Goal: Task Accomplishment & Management: Use online tool/utility

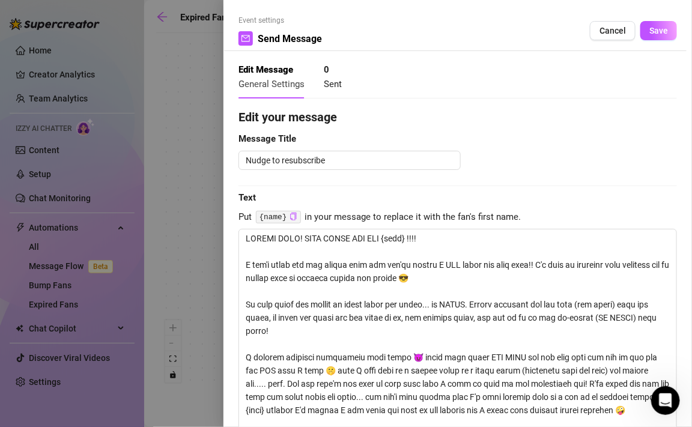
scroll to position [135, 0]
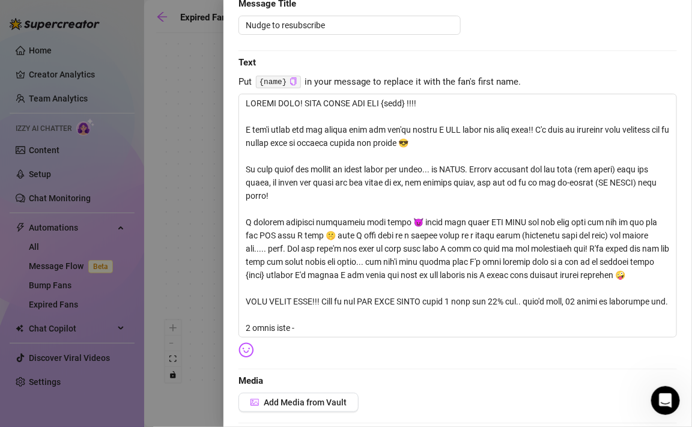
click at [222, 141] on div at bounding box center [346, 213] width 692 height 427
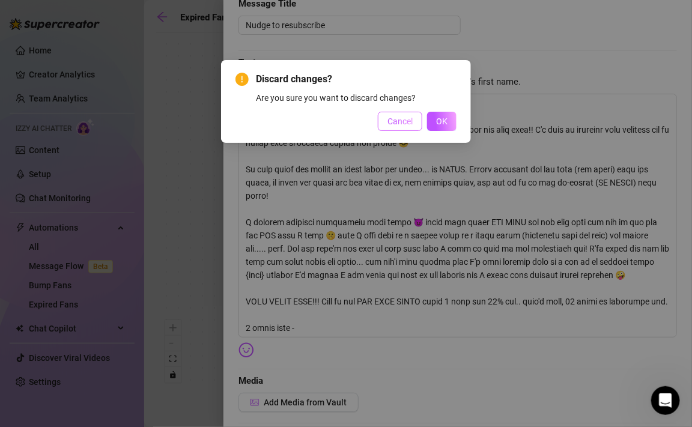
click at [404, 126] on span "Cancel" at bounding box center [399, 122] width 25 height 10
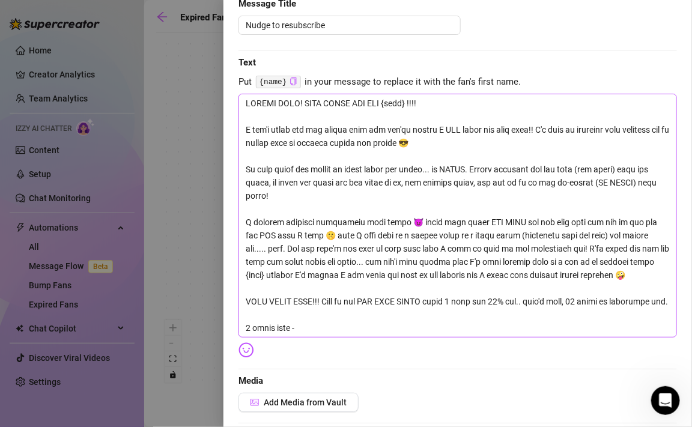
scroll to position [0, 0]
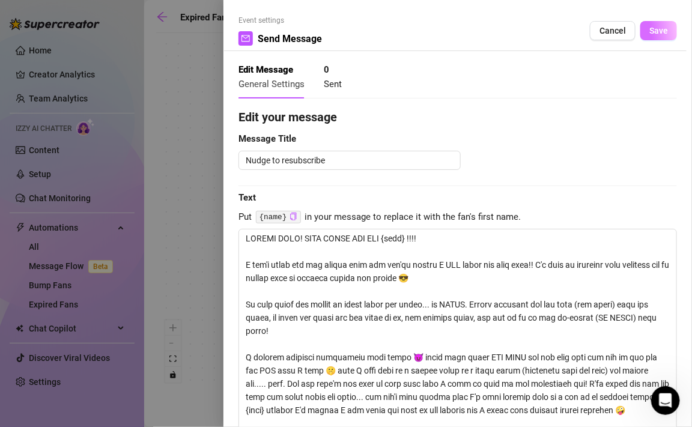
click at [661, 33] on span "Save" at bounding box center [658, 31] width 19 height 10
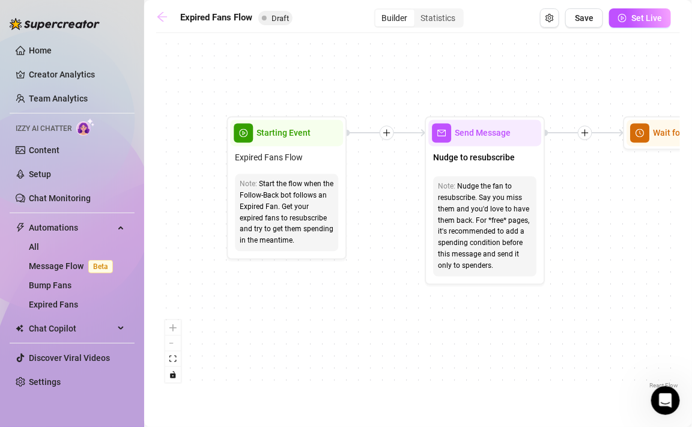
click at [159, 19] on icon "arrow-left" at bounding box center [162, 17] width 12 height 12
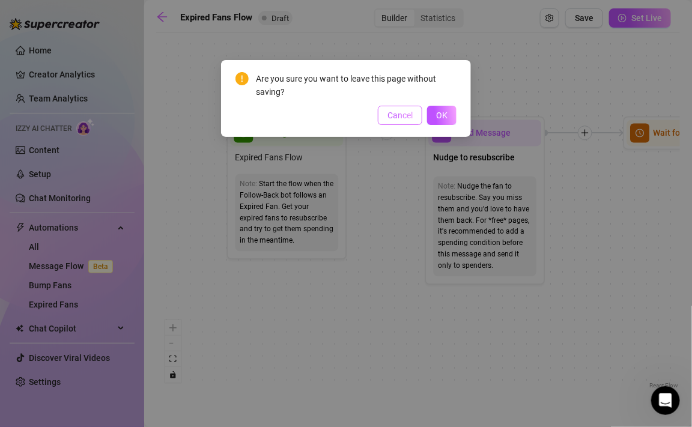
click at [411, 115] on span "Cancel" at bounding box center [399, 116] width 25 height 10
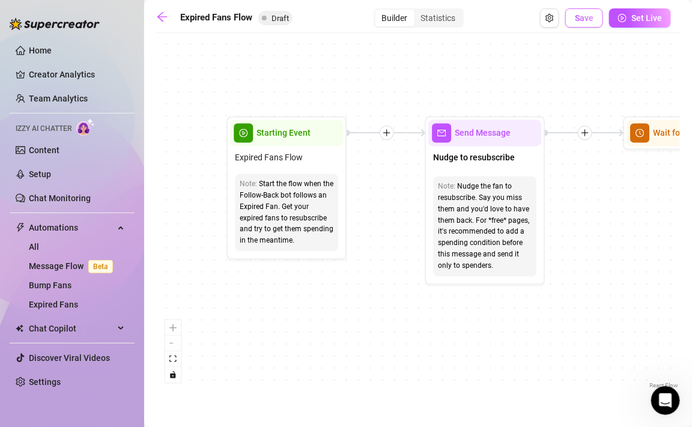
click at [575, 17] on button "Save" at bounding box center [584, 17] width 38 height 19
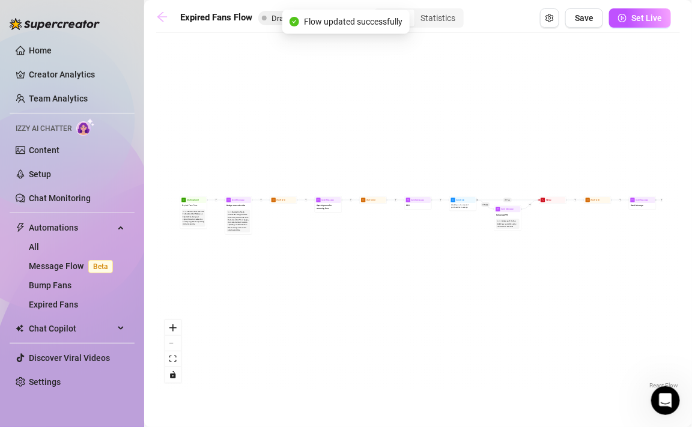
click at [166, 15] on icon "arrow-left" at bounding box center [162, 17] width 12 height 12
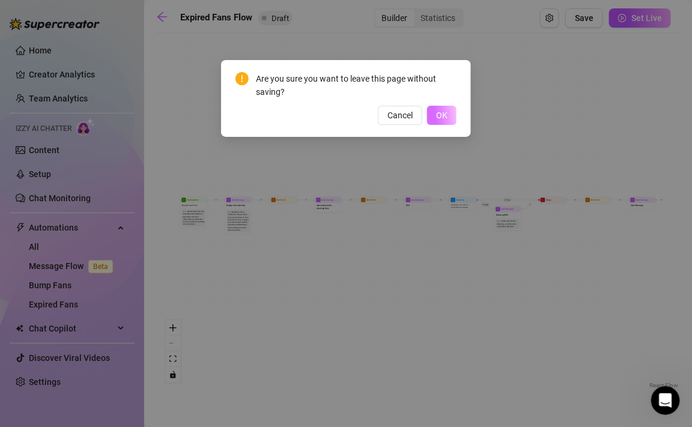
click at [434, 116] on button "OK" at bounding box center [441, 115] width 29 height 19
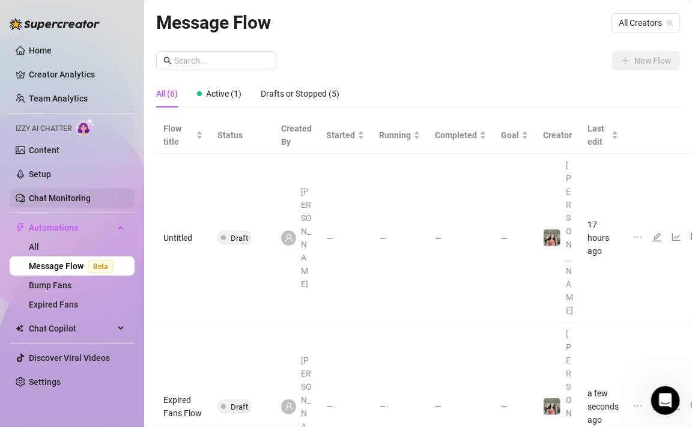
click at [83, 198] on link "Chat Monitoring" at bounding box center [60, 198] width 62 height 10
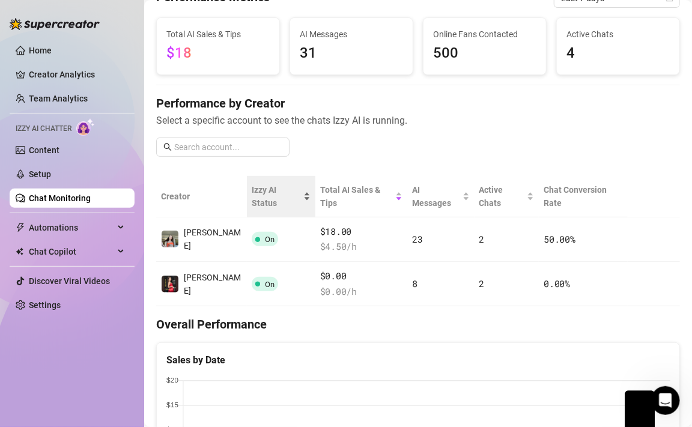
scroll to position [82, 0]
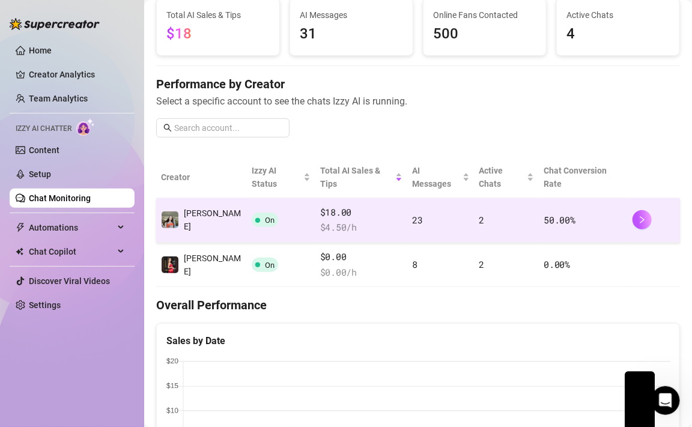
click at [261, 198] on td "On" at bounding box center [281, 220] width 68 height 44
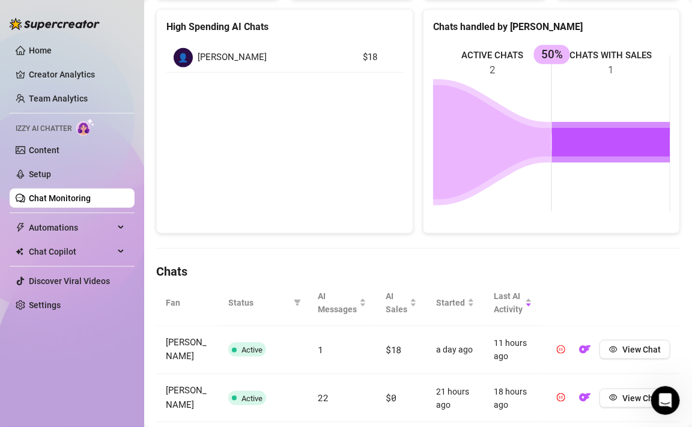
scroll to position [232, 0]
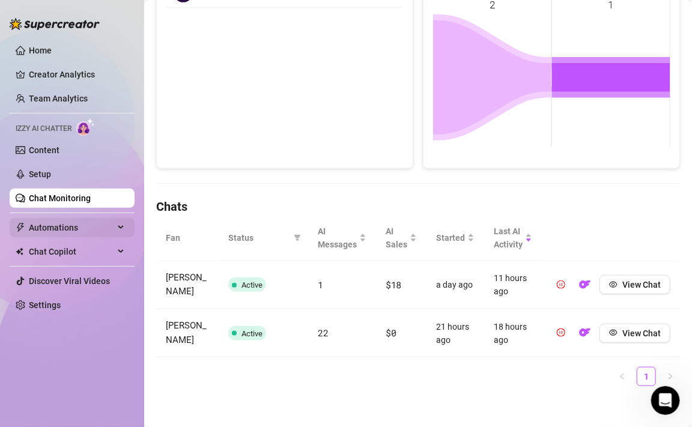
click at [73, 232] on span "Automations" at bounding box center [71, 227] width 85 height 19
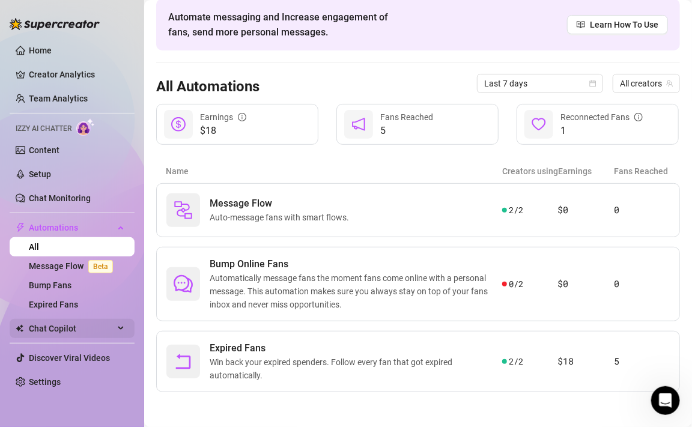
click at [59, 328] on span "Chat Copilot" at bounding box center [71, 328] width 85 height 19
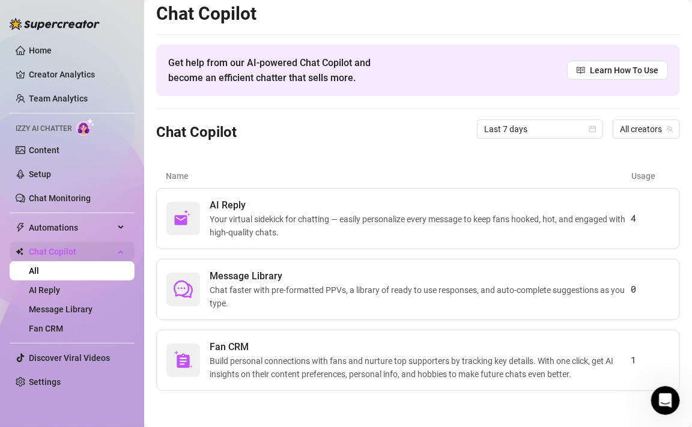
scroll to position [5, 0]
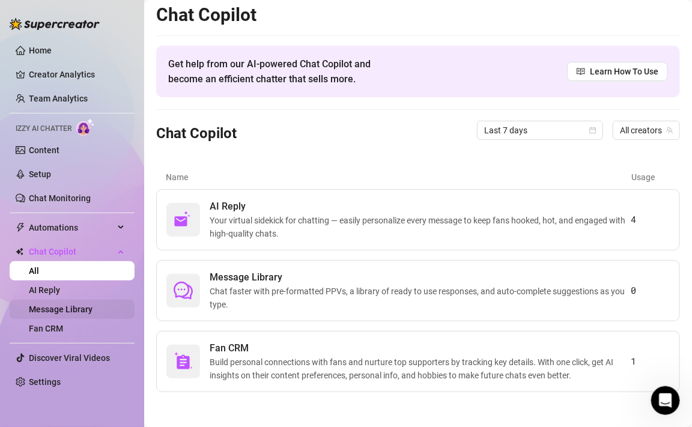
click at [83, 311] on link "Message Library" at bounding box center [61, 310] width 64 height 10
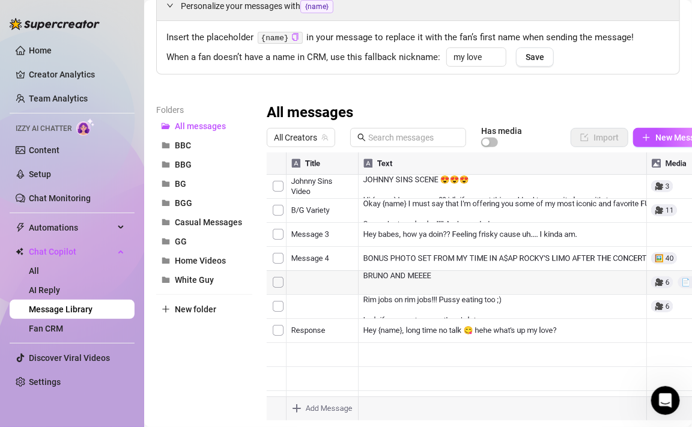
scroll to position [89, 0]
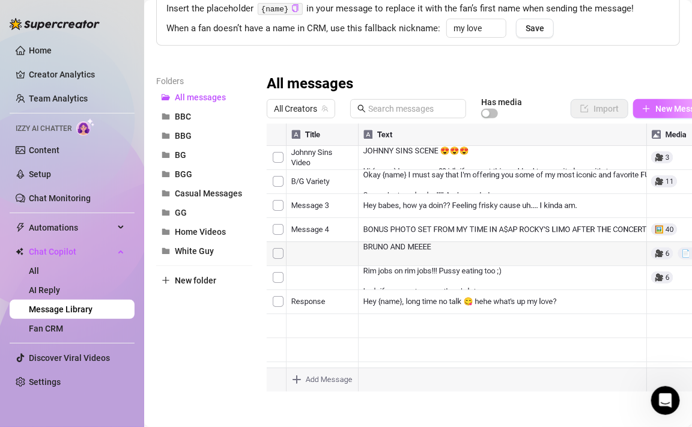
click at [651, 108] on button "New Message" at bounding box center [675, 108] width 85 height 19
type textarea "Type your message here..."
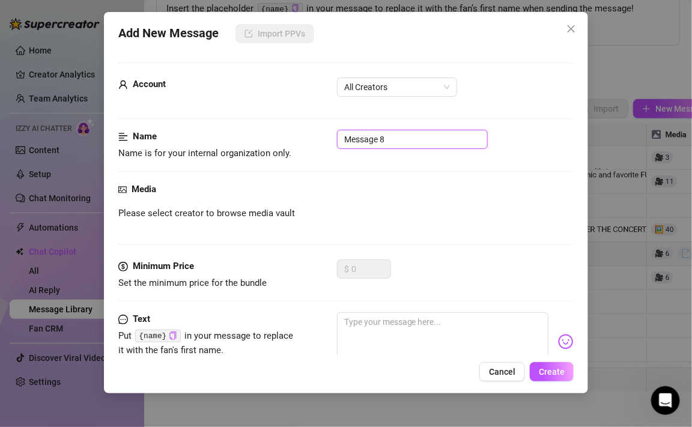
click at [387, 138] on input "Message 8" at bounding box center [412, 139] width 151 height 19
click at [414, 87] on span "All Creators" at bounding box center [397, 87] width 106 height 18
type input "Like Kissing Pussy?"
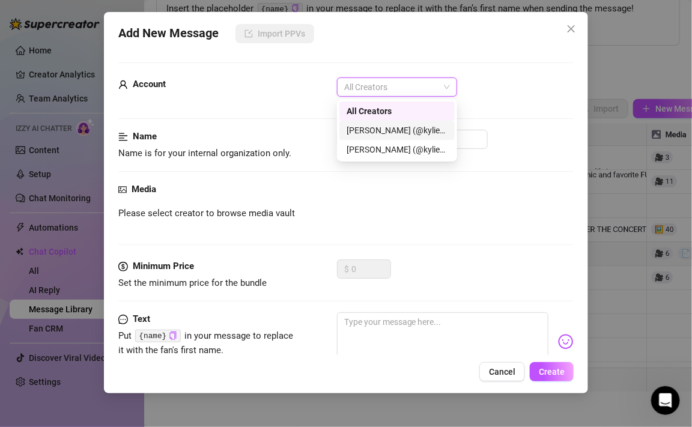
click at [398, 133] on div "[PERSON_NAME] (@kyliexquinn)" at bounding box center [397, 130] width 101 height 13
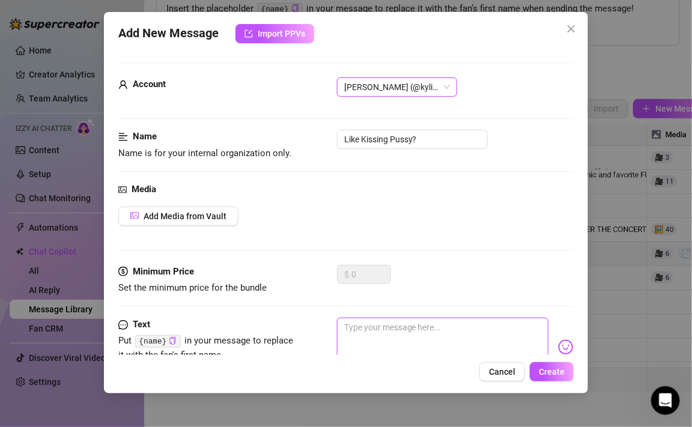
click at [369, 333] on textarea at bounding box center [442, 342] width 211 height 48
click at [212, 222] on button "Add Media from Vault" at bounding box center [178, 216] width 120 height 19
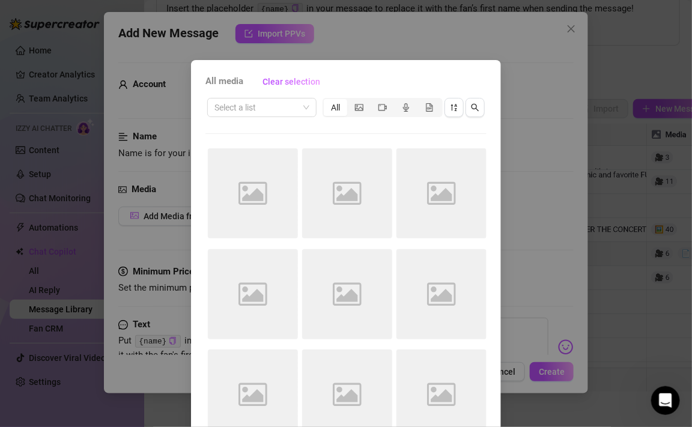
click at [347, 55] on div "All media Clear selection Select a list All Image placeholder Image placeholder…" at bounding box center [346, 213] width 692 height 427
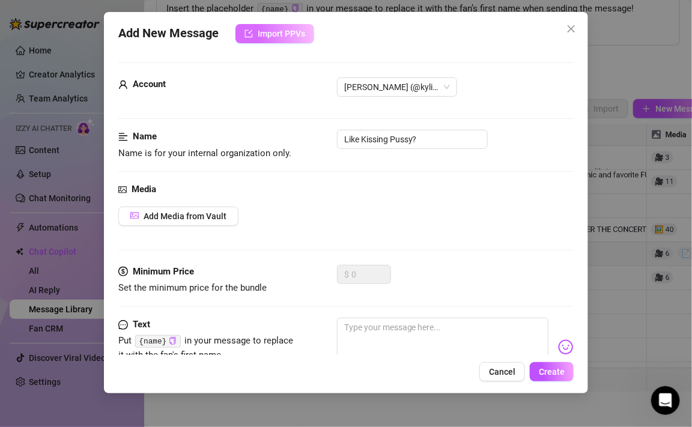
click at [284, 35] on span "Import PPVs" at bounding box center [281, 34] width 47 height 10
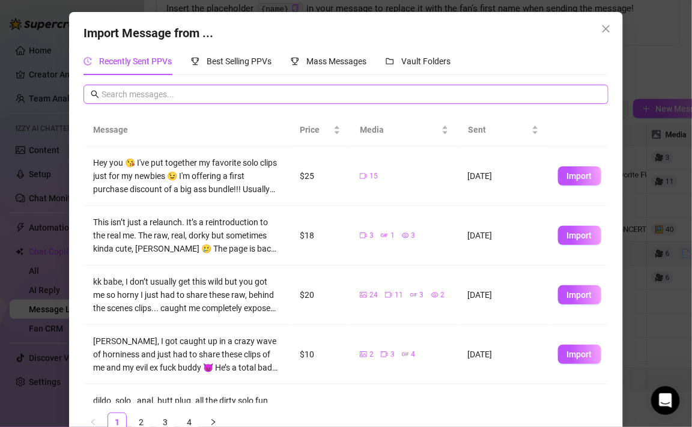
click at [224, 100] on input "text" at bounding box center [352, 94] width 500 height 13
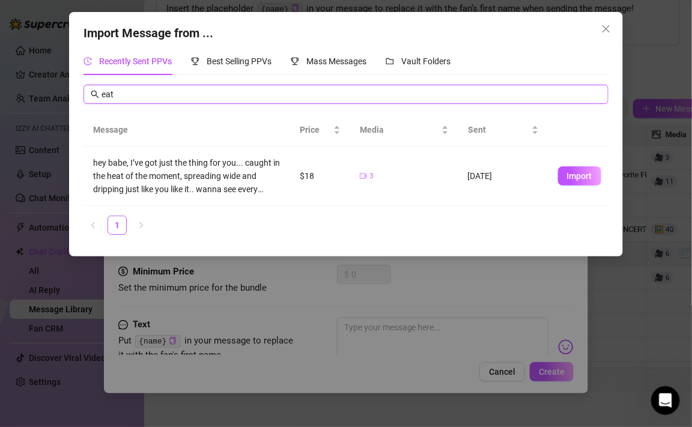
click at [264, 94] on input "eat" at bounding box center [352, 94] width 500 height 13
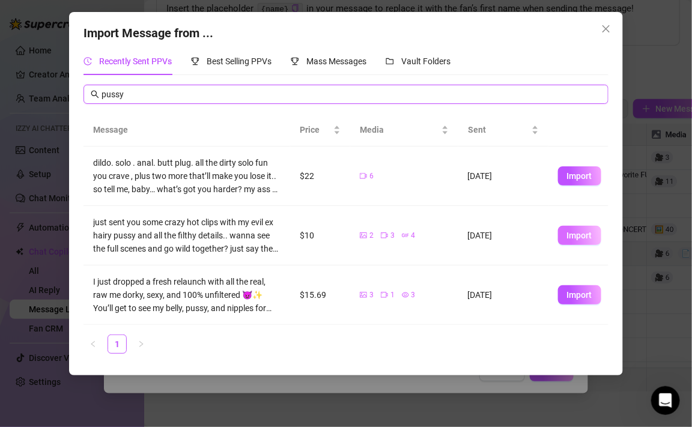
type input "pussy"
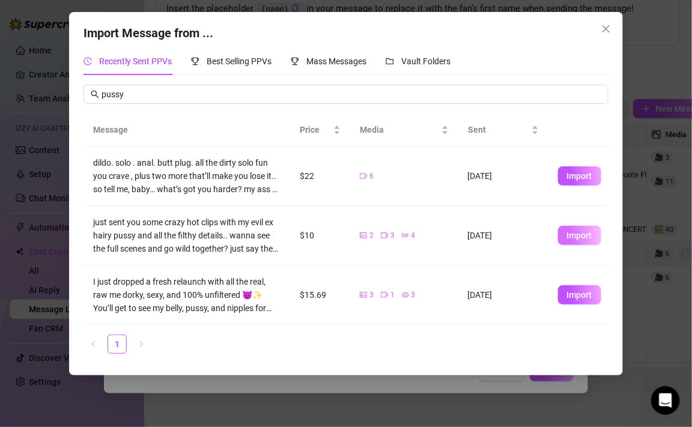
click at [572, 237] on span "Import" at bounding box center [579, 236] width 25 height 10
type textarea "just sent you some crazy hot clips with my evil ex hairy pussy and all the filt…"
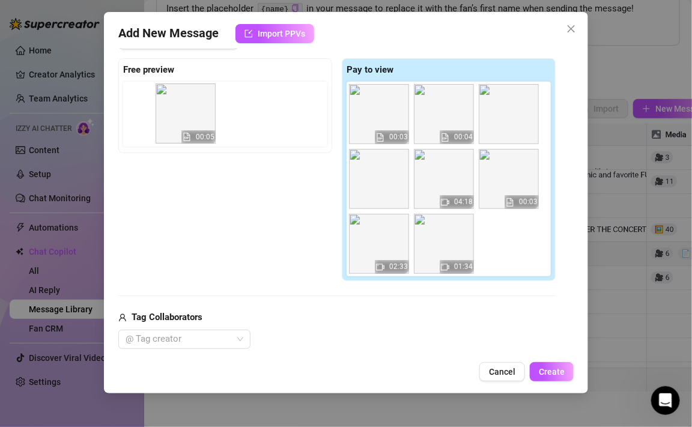
drag, startPoint x: 500, startPoint y: 254, endPoint x: 173, endPoint y: 124, distance: 351.6
click at [173, 124] on div "Free preview Pay to view 00:03 00:04 04:18 00:03 02:33 01:34 00:05" at bounding box center [336, 169] width 437 height 223
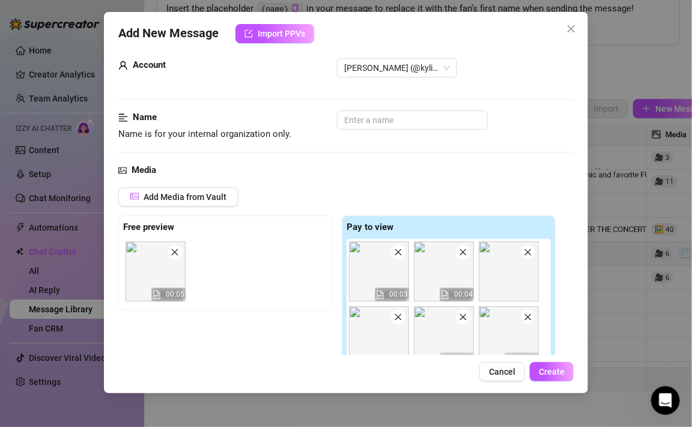
scroll to position [0, 0]
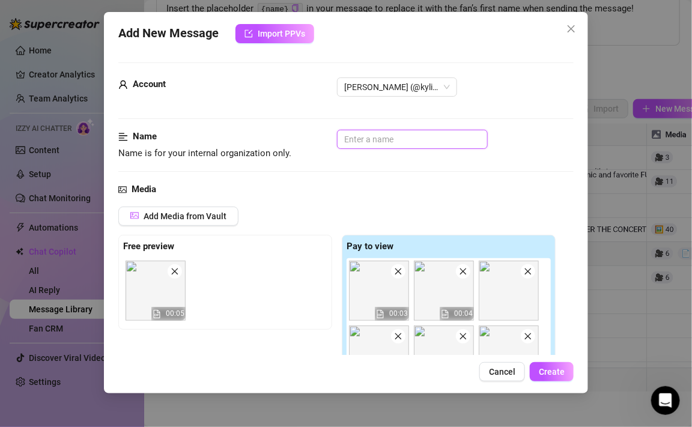
click at [364, 136] on input "text" at bounding box center [412, 139] width 151 height 19
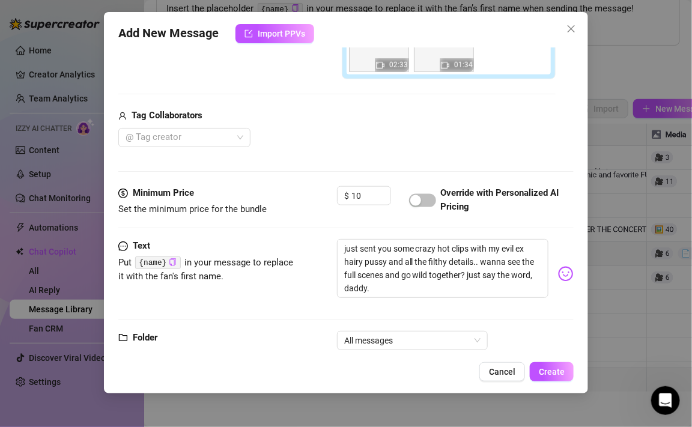
scroll to position [405, 0]
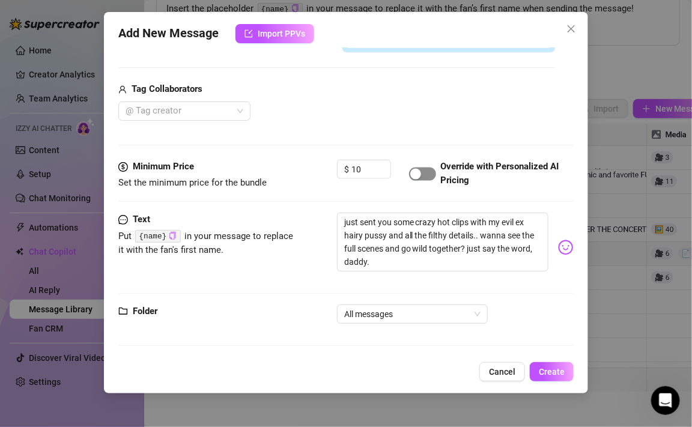
type input "Evil Ex"
click at [421, 168] on span "button" at bounding box center [422, 174] width 27 height 13
click at [348, 231] on textarea "just sent you some crazy hot clips with my evil ex hairy pussy and all the filt…" at bounding box center [442, 242] width 211 height 59
click at [390, 264] on textarea "just sent you some crazy hot clips with my evil ex hairy pussy and all the filt…" at bounding box center [442, 242] width 211 height 59
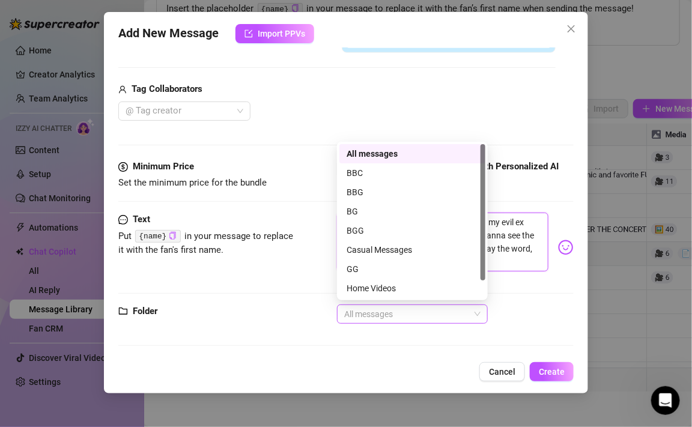
click at [383, 312] on span "All messages" at bounding box center [412, 314] width 136 height 18
click at [380, 211] on div "BG" at bounding box center [413, 211] width 132 height 13
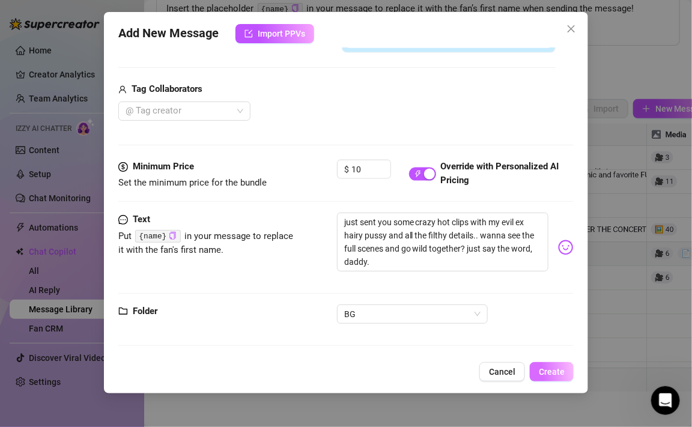
click at [551, 372] on span "Create" at bounding box center [552, 372] width 26 height 10
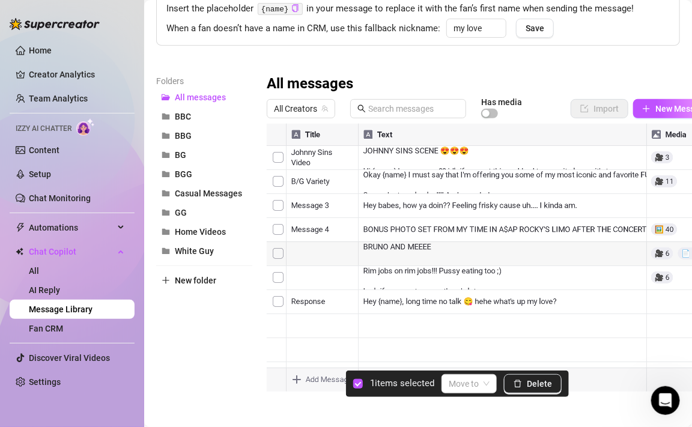
click at [279, 157] on div at bounding box center [492, 258] width 451 height 268
click at [252, 318] on div "Folders All messages BBC BBG BG BGG Casual Messages GG Home Videos White Guy Ne…" at bounding box center [204, 232] width 96 height 317
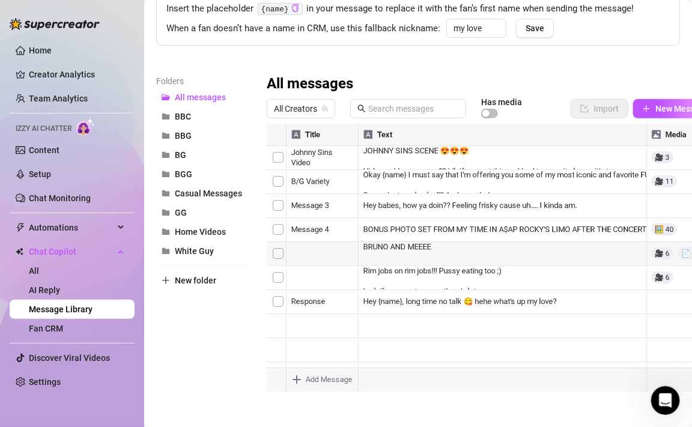
click at [279, 156] on div at bounding box center [492, 258] width 451 height 268
click at [46, 288] on link "AI Reply" at bounding box center [44, 290] width 31 height 10
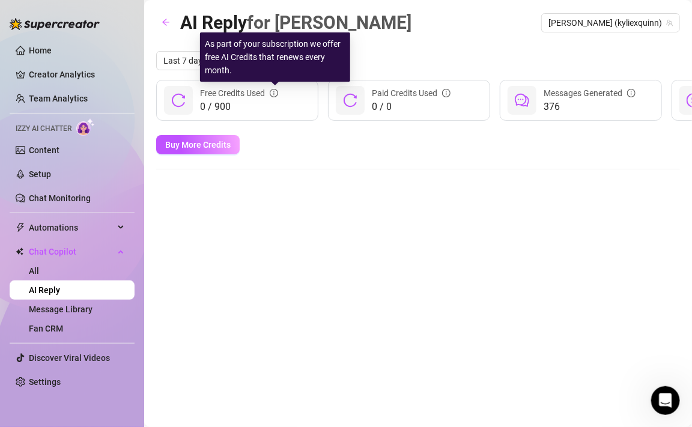
click at [276, 89] on icon "info-circle" at bounding box center [274, 93] width 8 height 8
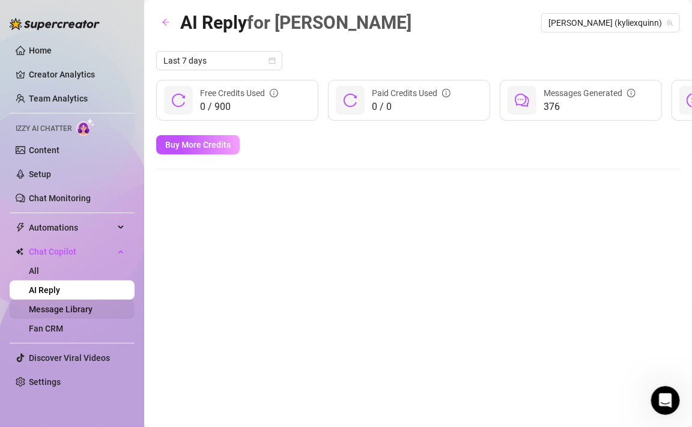
click at [66, 307] on link "Message Library" at bounding box center [61, 310] width 64 height 10
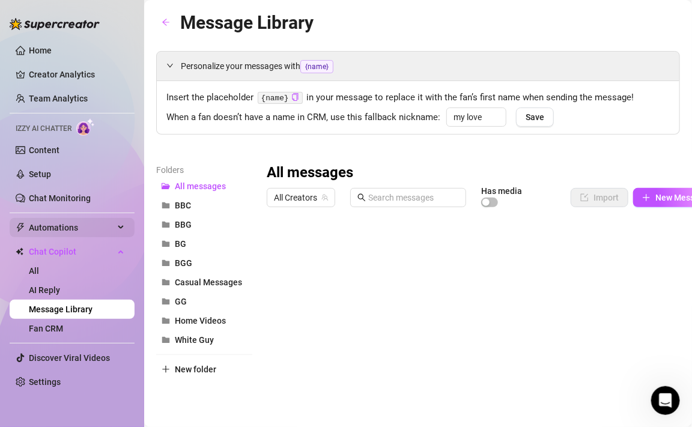
click at [57, 231] on span "Automations" at bounding box center [71, 227] width 85 height 19
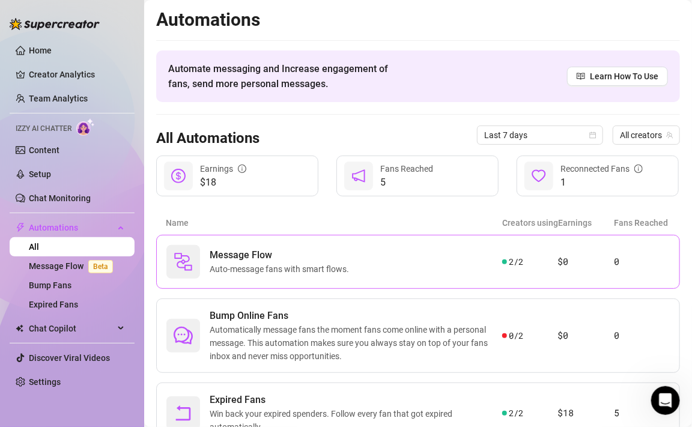
scroll to position [52, 0]
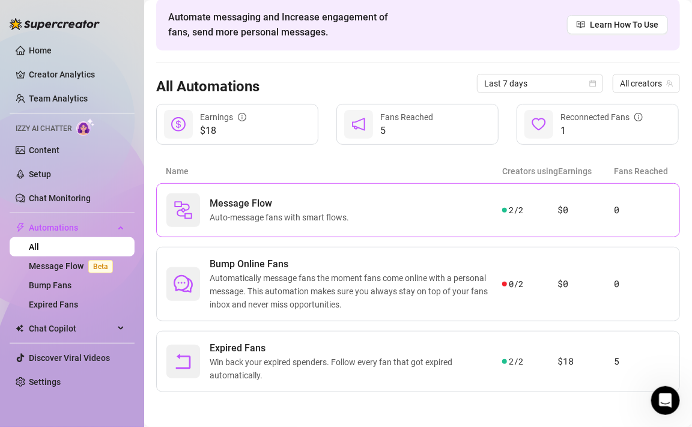
click at [425, 209] on div "Message Flow Auto-message fans with smart flows." at bounding box center [334, 210] width 336 height 34
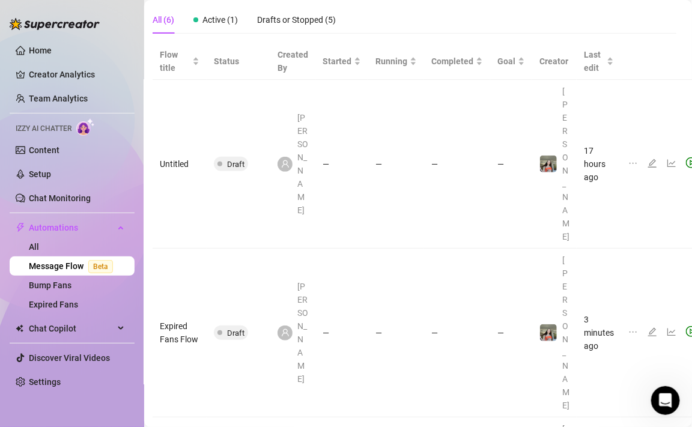
scroll to position [74, 15]
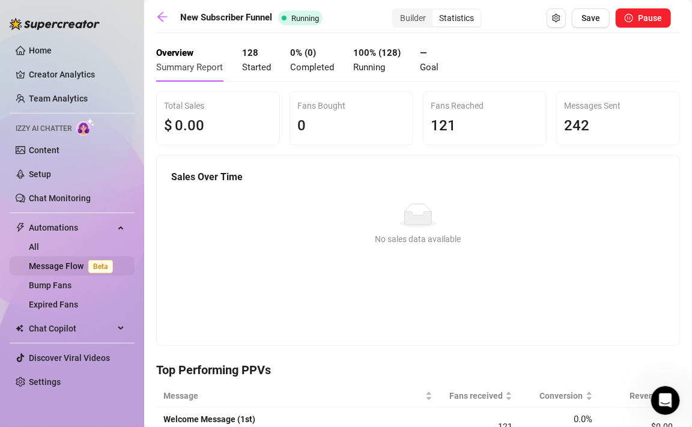
click at [80, 265] on link "Message Flow Beta" at bounding box center [73, 266] width 89 height 10
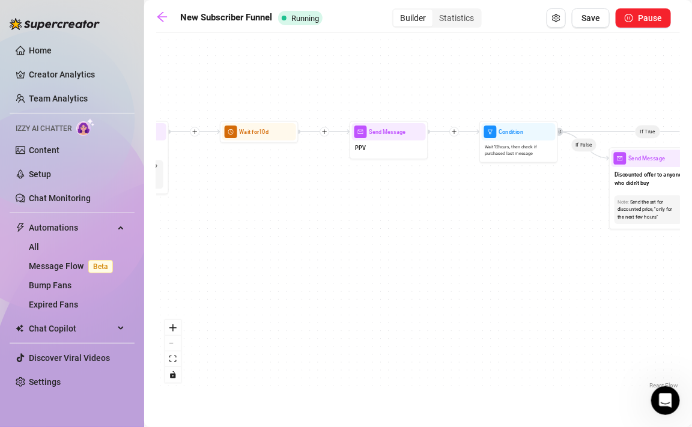
drag, startPoint x: 383, startPoint y: 164, endPoint x: 147, endPoint y: 204, distance: 239.4
click at [147, 204] on main "New Subscriber Funnel Running Builder Statistics Save Pause If True If True If …" at bounding box center [418, 213] width 548 height 427
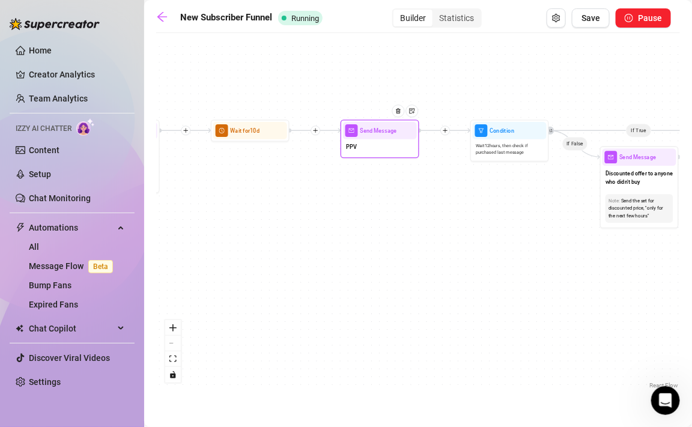
click at [381, 138] on div "Send Message" at bounding box center [380, 130] width 74 height 17
click at [380, 150] on div "PPV" at bounding box center [380, 147] width 74 height 16
type textarea "PPV"
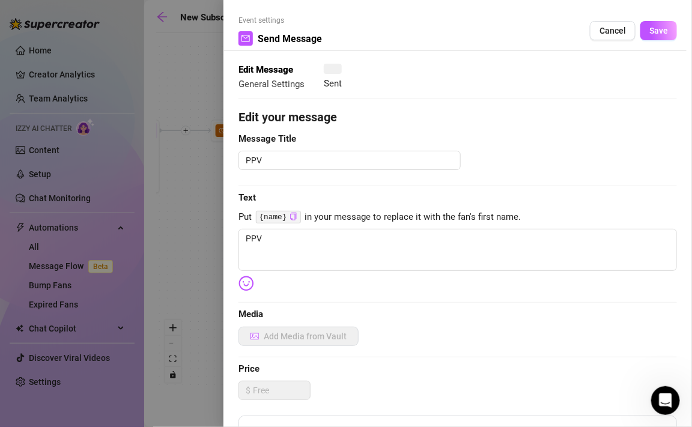
click at [380, 150] on div at bounding box center [346, 213] width 692 height 427
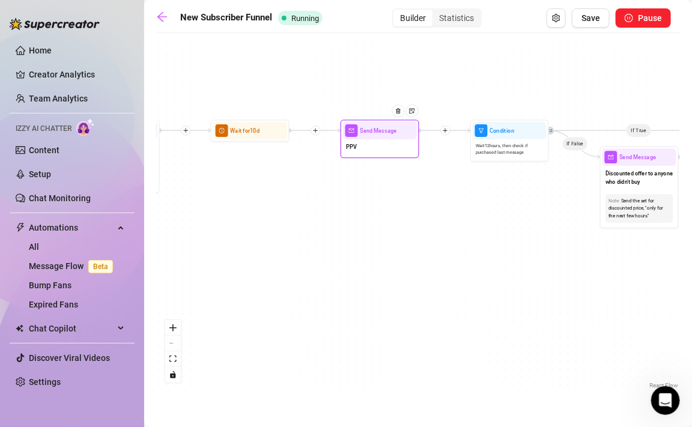
click at [380, 150] on div "PPV" at bounding box center [380, 147] width 74 height 16
type textarea "PPV"
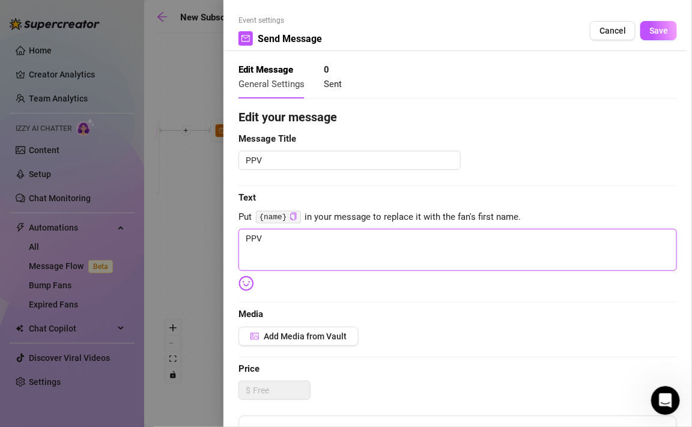
click at [281, 234] on textarea "PPV" at bounding box center [457, 250] width 439 height 42
type textarea "H"
type textarea "He"
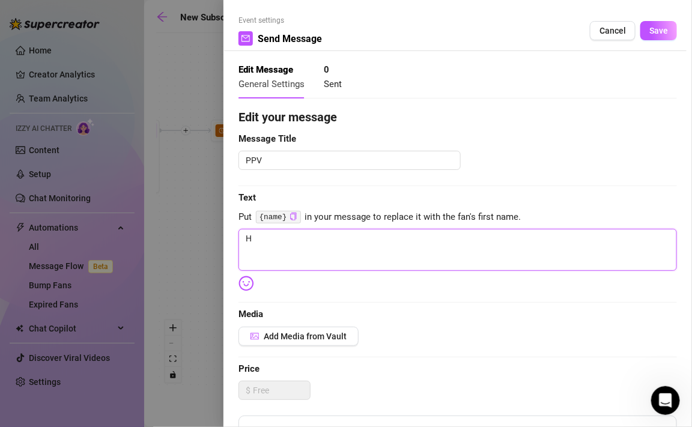
type textarea "He"
type textarea "Her"
type textarea "Here"
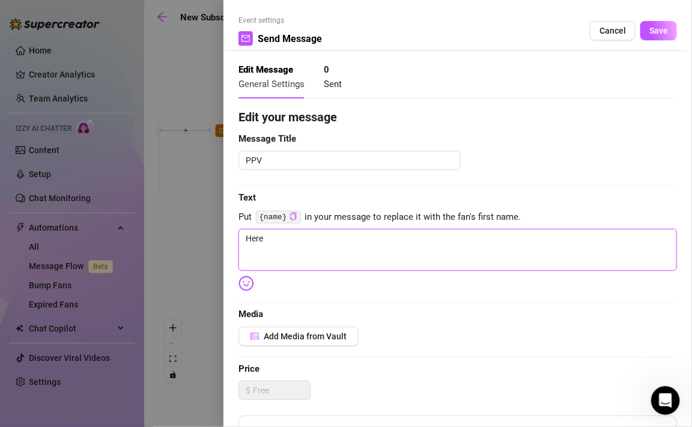
type textarea "Here'"
type textarea "Here's"
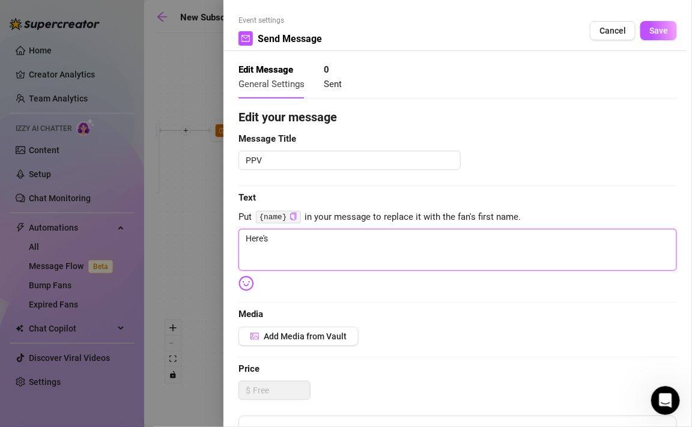
type textarea "Here's"
type textarea "Here's t"
type textarea "Here's th"
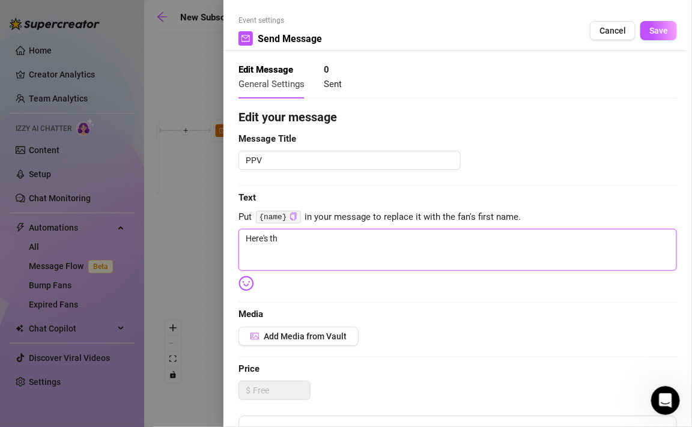
type textarea "Here's the"
type textarea "Here's the s"
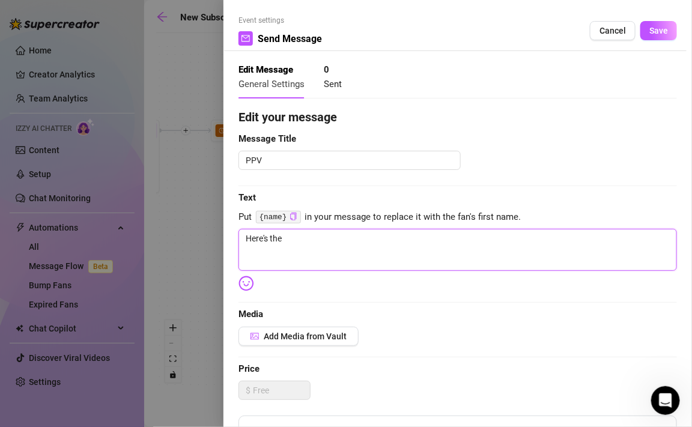
type textarea "Here's the s"
type textarea "Here's the sc"
type textarea "Here's the sce"
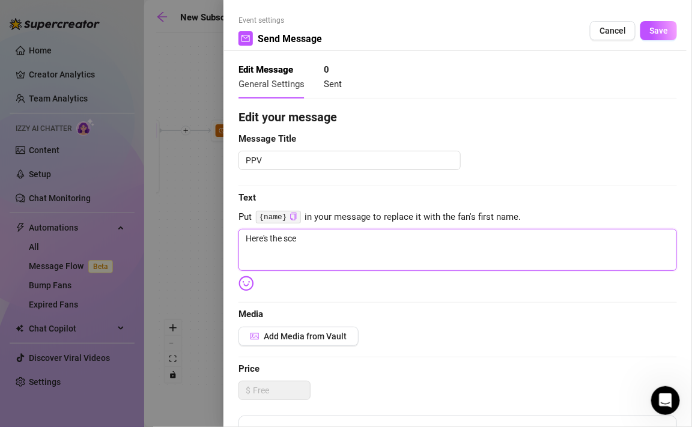
type textarea "Here's the scen"
type textarea "Here's the scene"
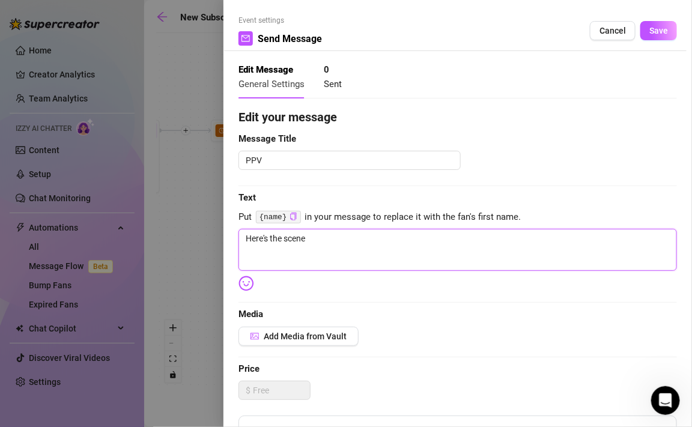
type textarea "Here's the scene"
type textarea "Here's the scene y"
type textarea "Here's the scene yo"
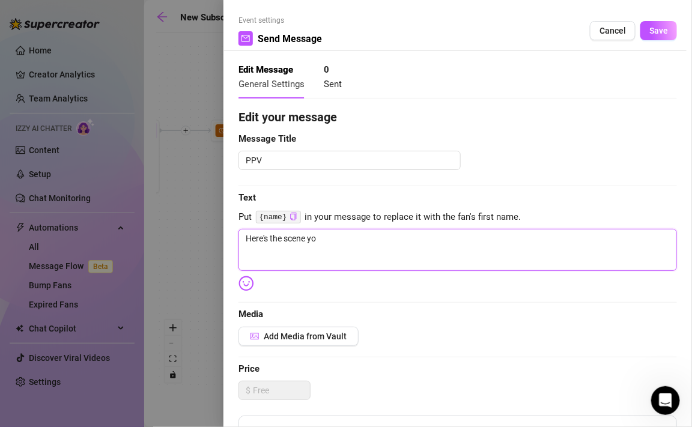
type textarea "Here's the scene you"
type textarea "Here's the scene you i"
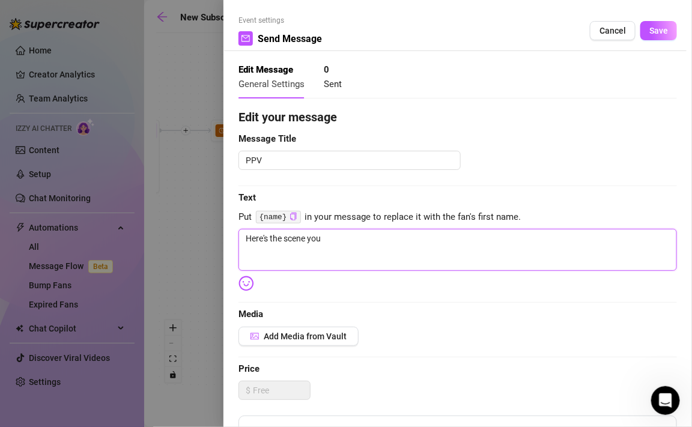
type textarea "Here's the scene you i"
type textarea "Here's the scene you"
type textarea "Here's the scene you m"
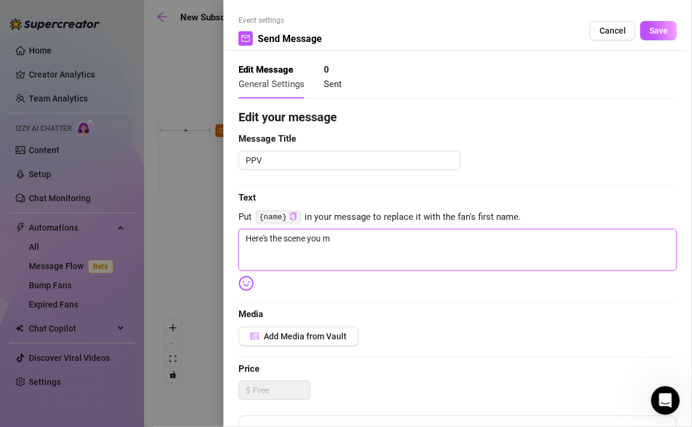
type textarea "Here's the scene you mi"
type textarea "Here's the scene you mis"
type textarea "Here's the scene you miss"
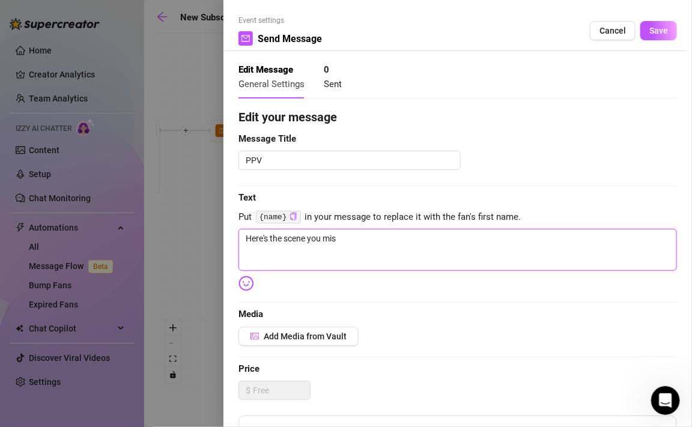
type textarea "Here's the scene you miss"
type textarea "Here's the scene you misse"
type textarea "Here's the scene you missed"
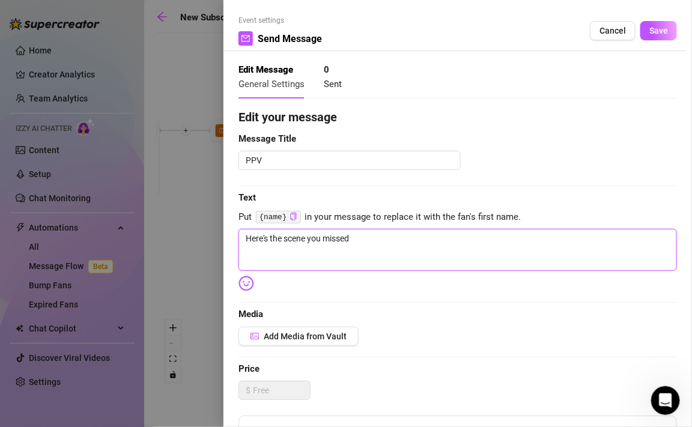
type textarea "Here's the scene you missed."
type textarea "Here's the scene you missed.."
type textarea "Here's the scene you missed..."
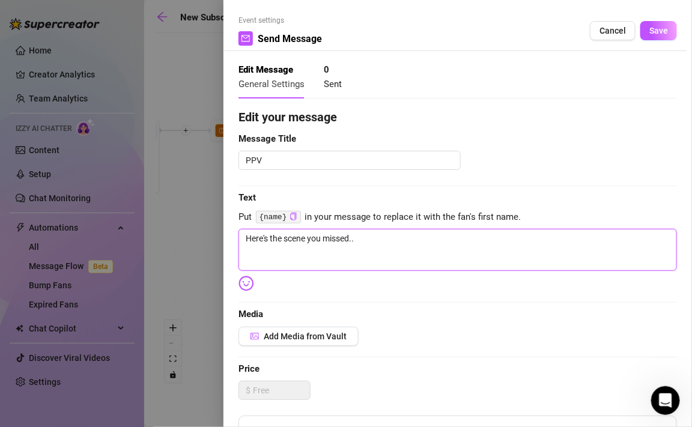
type textarea "Here's the scene you missed..."
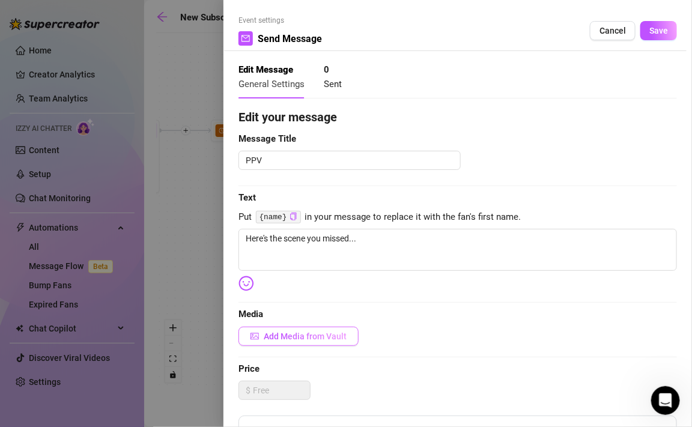
click at [317, 342] on button "Add Media from Vault" at bounding box center [298, 336] width 120 height 19
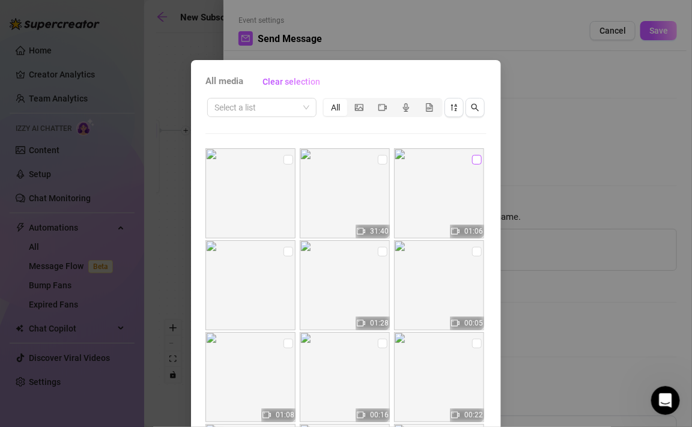
click at [476, 161] on input "checkbox" at bounding box center [477, 160] width 10 height 10
checkbox input "true"
click at [384, 159] on input "checkbox" at bounding box center [383, 160] width 10 height 10
checkbox input "true"
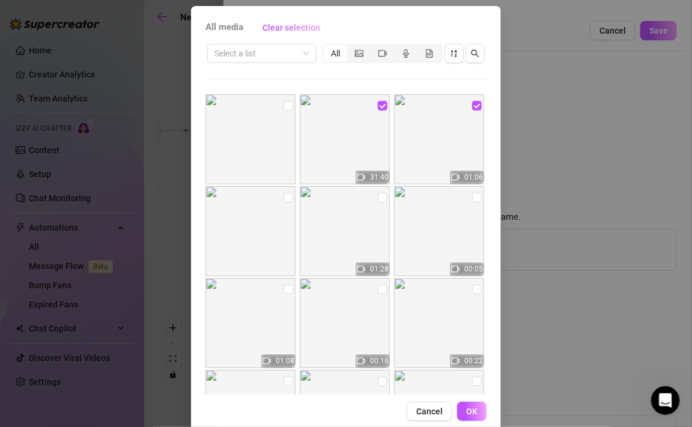
scroll to position [74, 0]
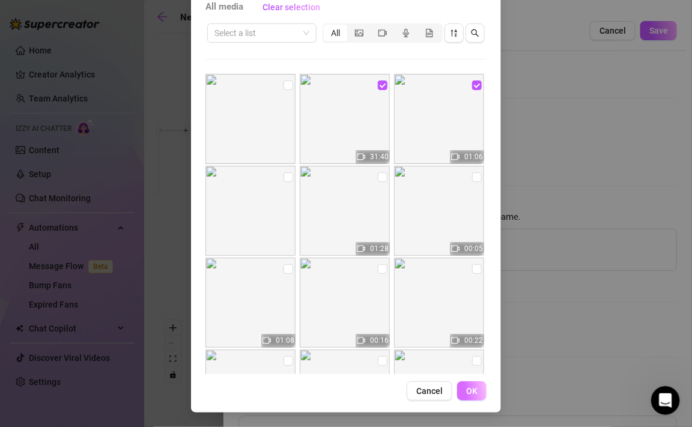
click at [475, 390] on span "OK" at bounding box center [471, 391] width 11 height 10
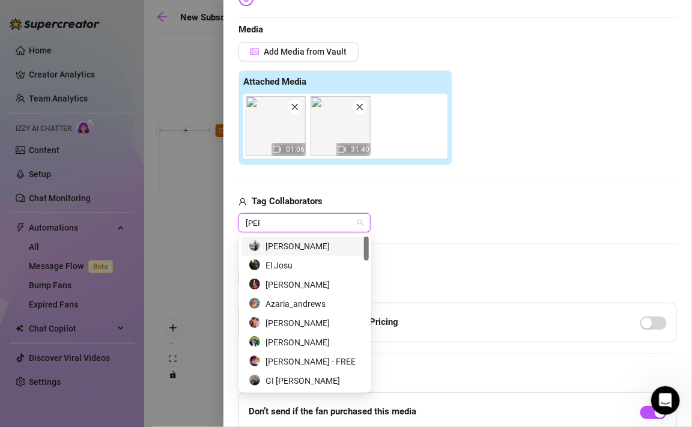
type input "josu"
click at [285, 268] on div "El Josu" at bounding box center [305, 265] width 113 height 13
click at [409, 208] on div "Tag Collaborators El [PERSON_NAME]" at bounding box center [457, 214] width 439 height 38
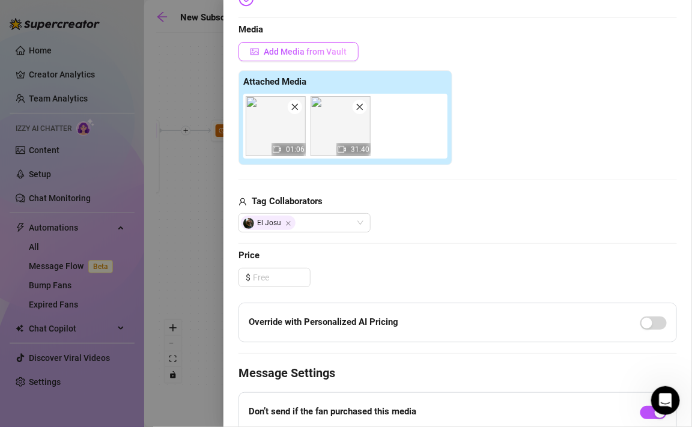
click at [299, 56] on button "Add Media from Vault" at bounding box center [298, 51] width 120 height 19
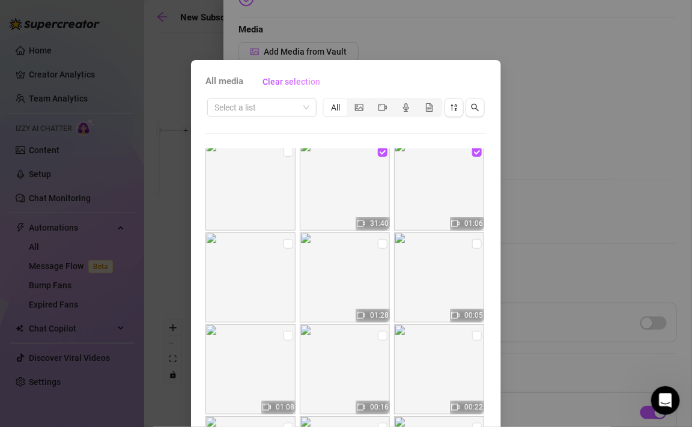
scroll to position [0, 0]
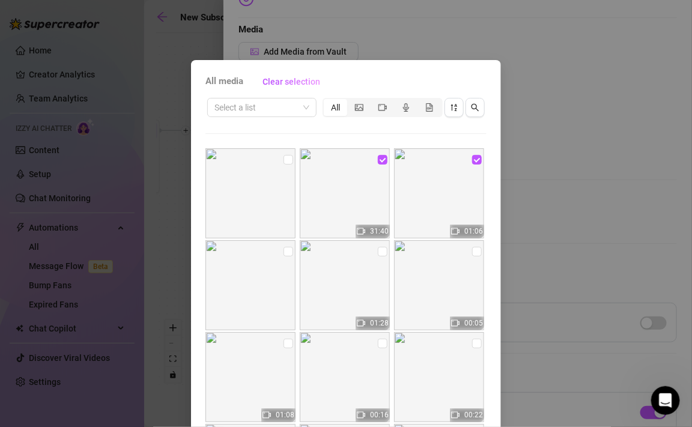
click at [495, 172] on div "All media Clear selection Select a list All 31:40 01:06 01:28 00:05 01:08 00:16…" at bounding box center [346, 273] width 310 height 427
click at [508, 172] on div "All media Clear selection Select a list All 31:40 01:06 01:28 00:05 01:08 00:16…" at bounding box center [346, 213] width 692 height 427
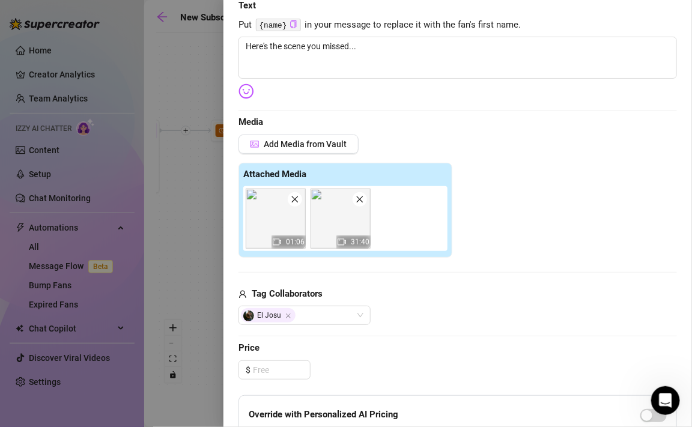
scroll to position [192, 0]
click at [280, 361] on input at bounding box center [281, 370] width 57 height 18
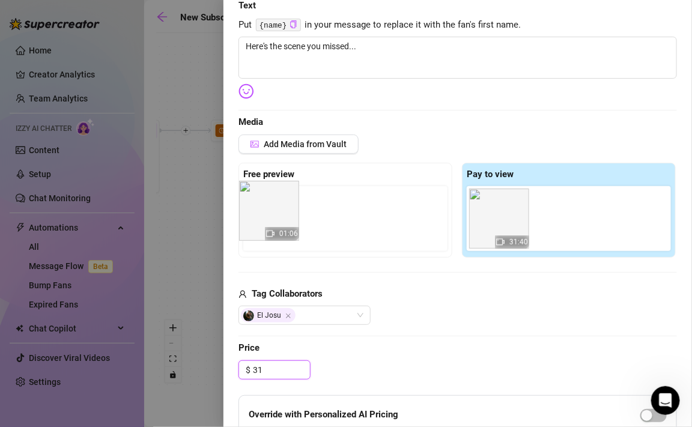
drag, startPoint x: 491, startPoint y: 228, endPoint x: 255, endPoint y: 220, distance: 236.2
click at [256, 220] on div "Free preview Pay to view 01:06 31:40" at bounding box center [457, 210] width 439 height 95
type input "31.00"
click at [398, 347] on span "Price" at bounding box center [457, 348] width 439 height 14
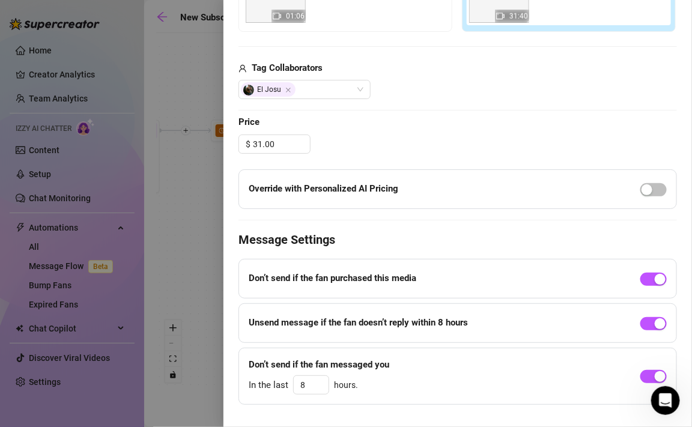
scroll to position [440, 0]
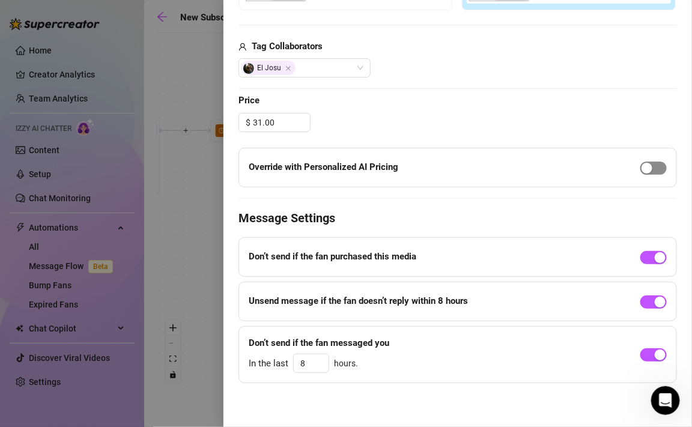
click at [658, 172] on span "button" at bounding box center [653, 168] width 26 height 13
click at [324, 367] on span "Decrease Value" at bounding box center [321, 367] width 13 height 11
type input "6"
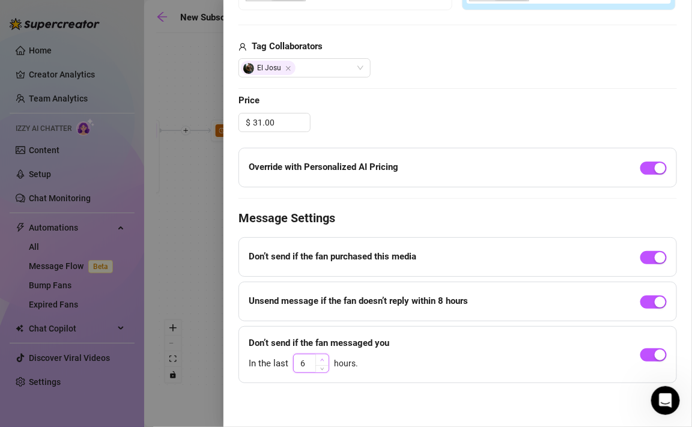
click at [325, 361] on span "Increase Value" at bounding box center [321, 359] width 13 height 11
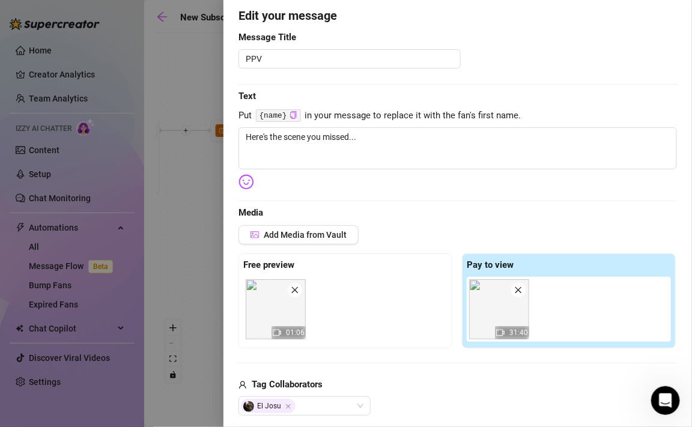
scroll to position [97, 0]
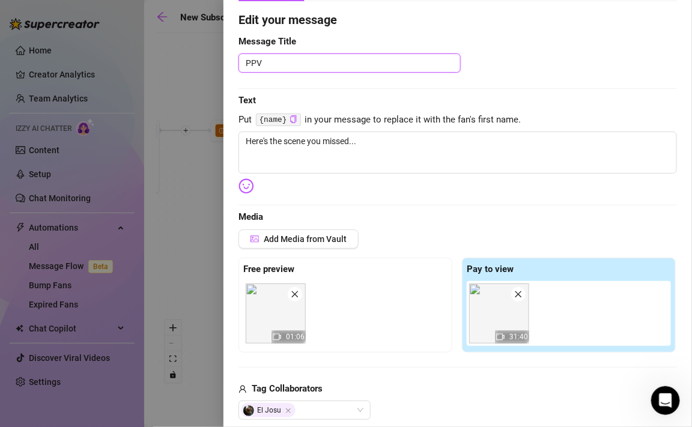
click at [326, 62] on textarea "PPV" at bounding box center [349, 62] width 222 height 19
type textarea "P"
type textarea "PP"
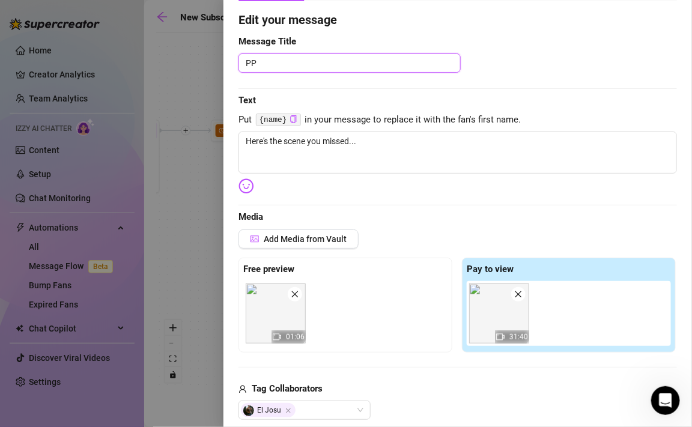
type textarea "PPV"
type textarea "PPV J"
type textarea "PPV [PERSON_NAME]"
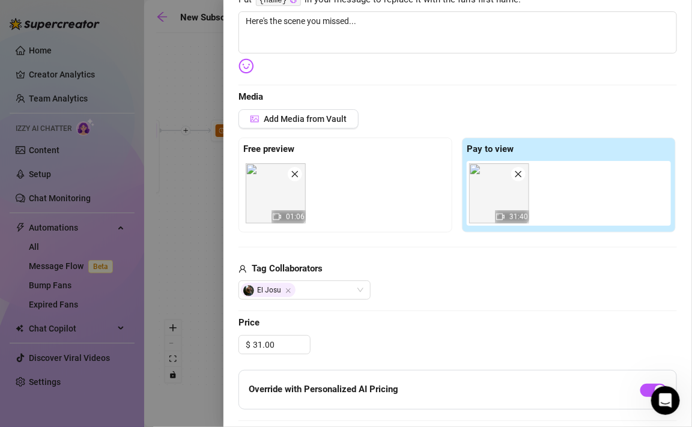
scroll to position [0, 0]
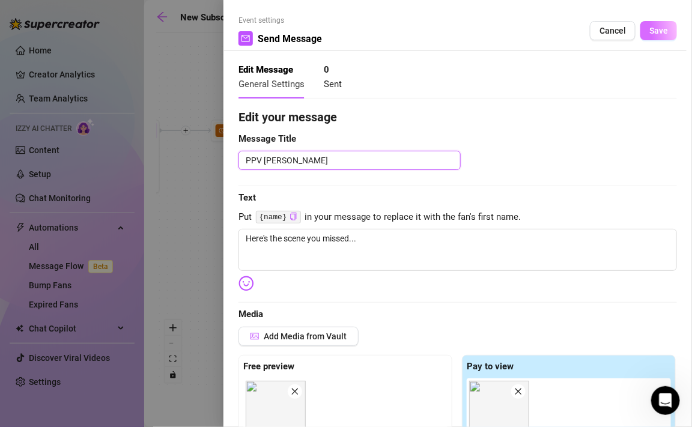
type textarea "PPV [PERSON_NAME]"
click at [653, 34] on span "Save" at bounding box center [658, 31] width 19 height 10
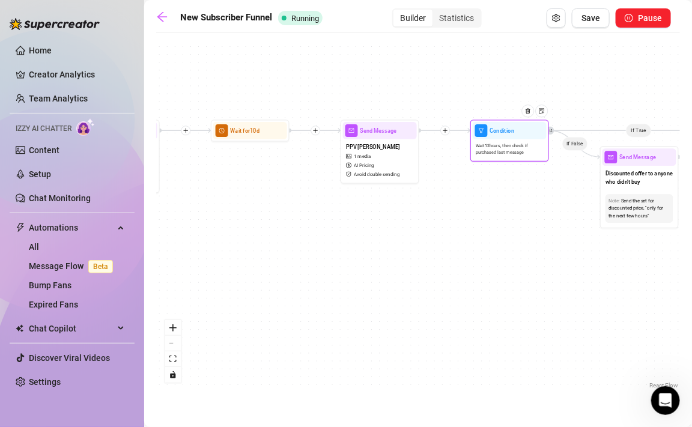
click at [495, 153] on span "Wait 12 hours, then check if purchased last message" at bounding box center [510, 149] width 68 height 14
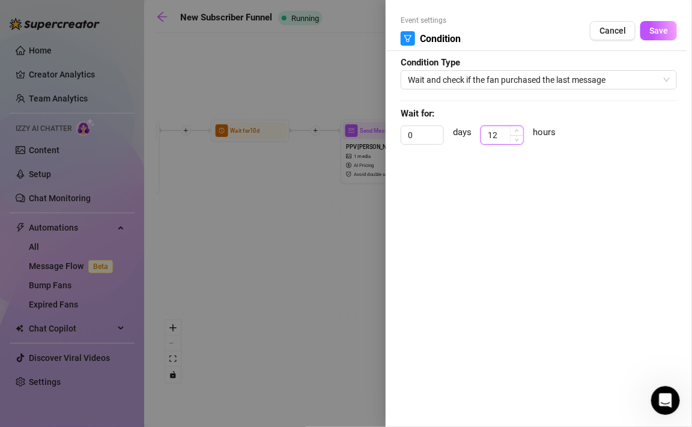
click at [500, 136] on input "12" at bounding box center [502, 135] width 42 height 18
click at [506, 154] on div "0 days 12 hours" at bounding box center [539, 141] width 276 height 30
click at [661, 32] on span "Save" at bounding box center [658, 31] width 19 height 10
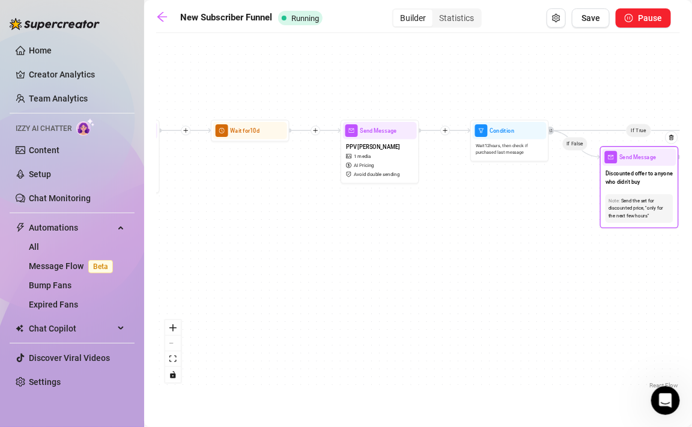
click at [633, 189] on div "Discounted offer to anyone who didn't buy" at bounding box center [640, 178] width 74 height 25
type textarea "The same set, but with a discounted offer to anyone who didn't buy"
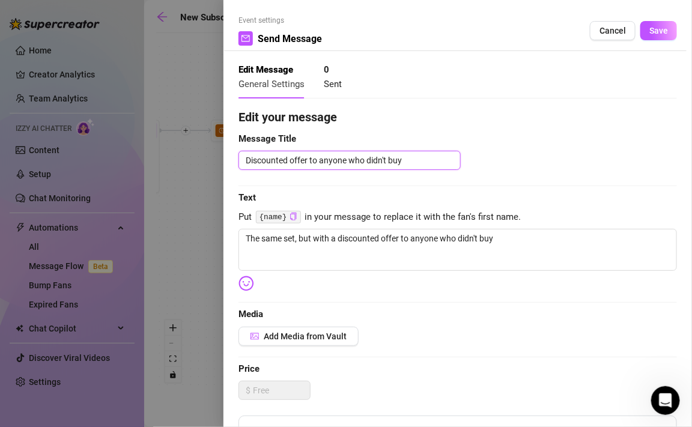
drag, startPoint x: 426, startPoint y: 160, endPoint x: 386, endPoint y: 141, distance: 44.6
click at [386, 141] on div "Edit your message Message Title Discounted offer to anyone who didn't buy Text …" at bounding box center [457, 371] width 439 height 526
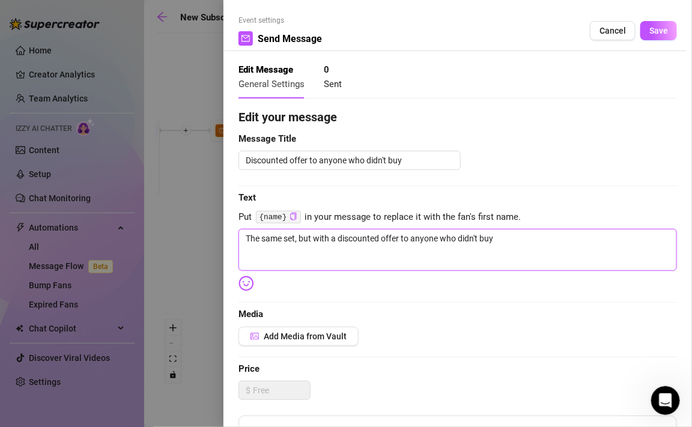
click at [300, 240] on textarea "The same set, but with a discounted offer to anyone who didn't buy" at bounding box center [457, 250] width 439 height 42
type textarea "O"
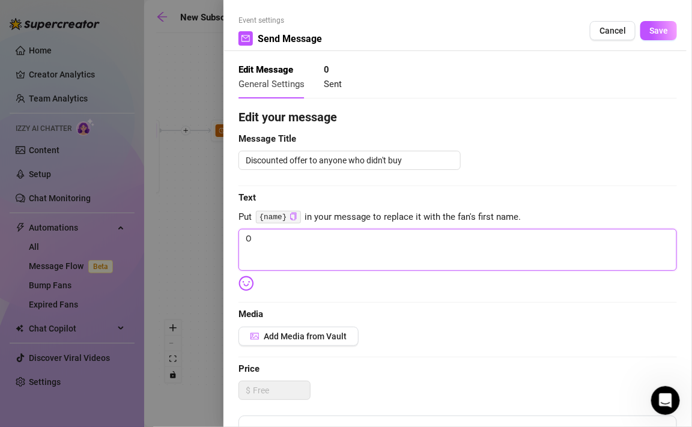
type textarea "Ok"
type textarea "Oka"
type textarea "Okay"
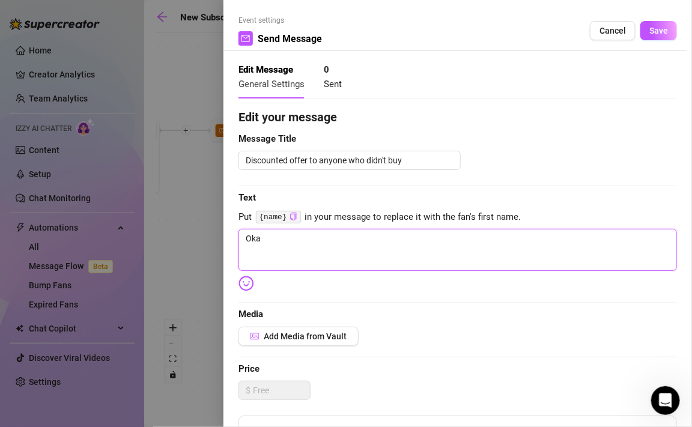
type textarea "Okay"
type textarea "Okay,"
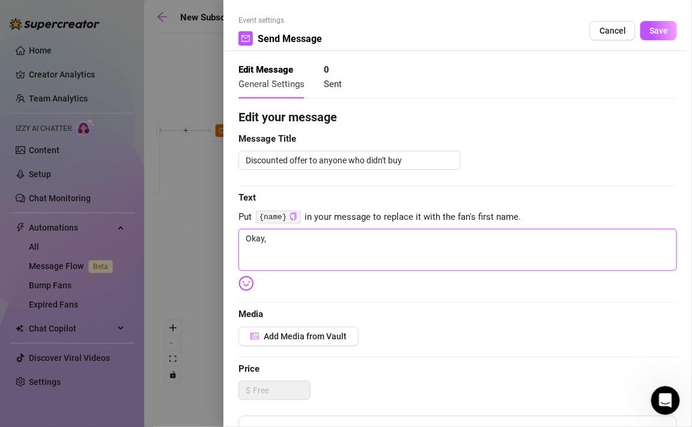
type textarea "Okay, l"
type textarea "Okay, le"
type textarea "Okay, let"
type textarea "Okay, let'"
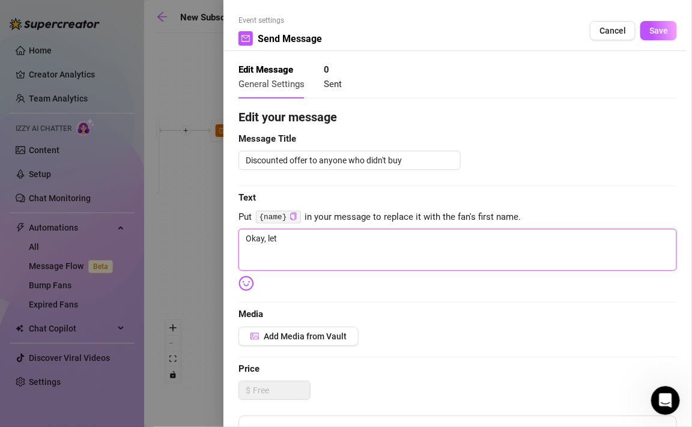
type textarea "Okay, let'"
type textarea "Okay, let's"
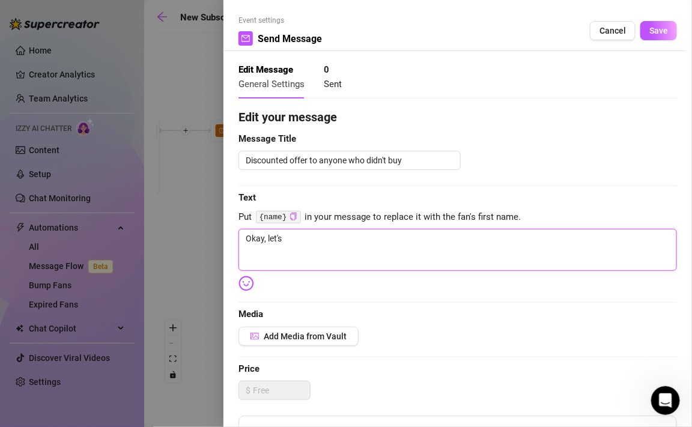
type textarea "Okay, let's t"
type textarea "Okay, let's tr"
type textarea "Okay, let's try"
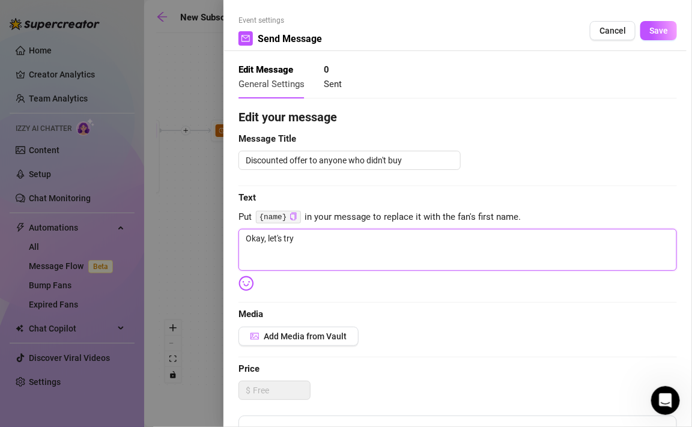
type textarea "Okay, let's try"
type textarea "Okay, let's try t"
type textarea "Okay, let's try tg"
type textarea "Okay, let's try tgh"
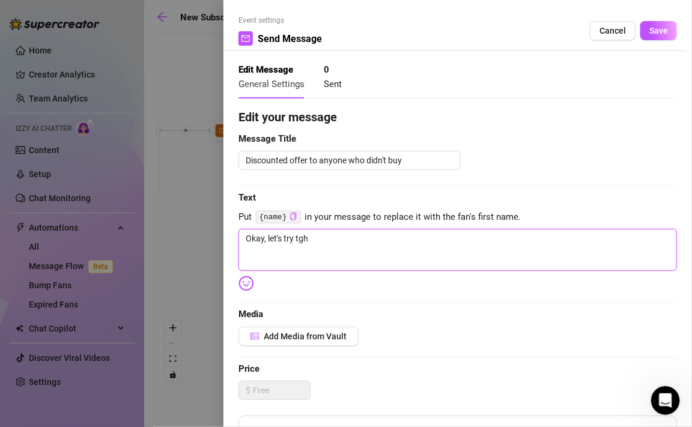
type textarea "Okay, let's try tghu"
type textarea "Okay, let's try tghus"
type textarea "Okay, let's try tghu"
type textarea "Okay, let's try tgh"
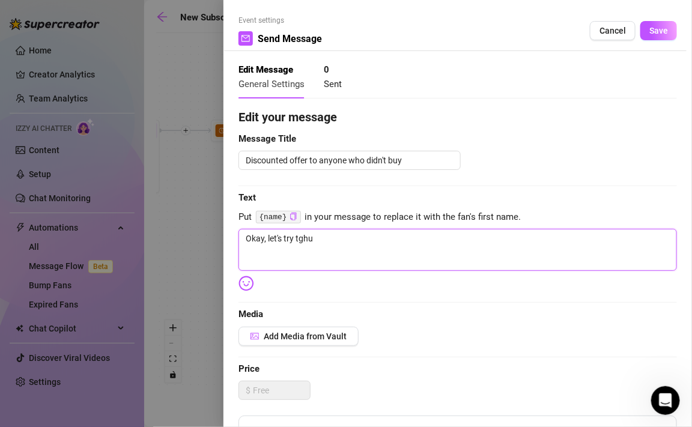
type textarea "Okay, let's try tgh"
type textarea "Okay, let's try tg"
type textarea "Okay, let's try t"
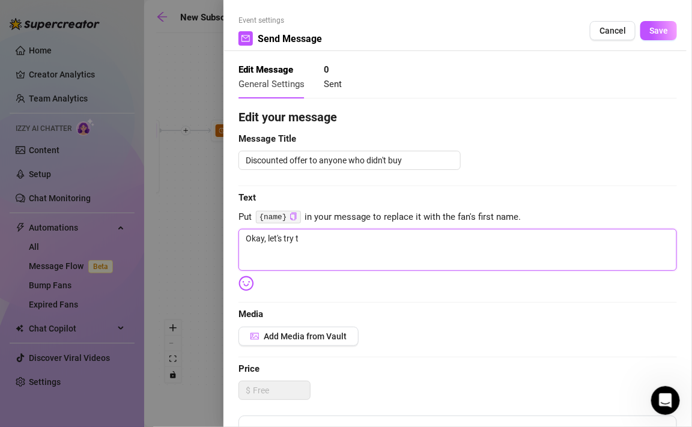
type textarea "Okay, let's try th"
type textarea "Okay, let's try thi"
type textarea "Okay, let's try this"
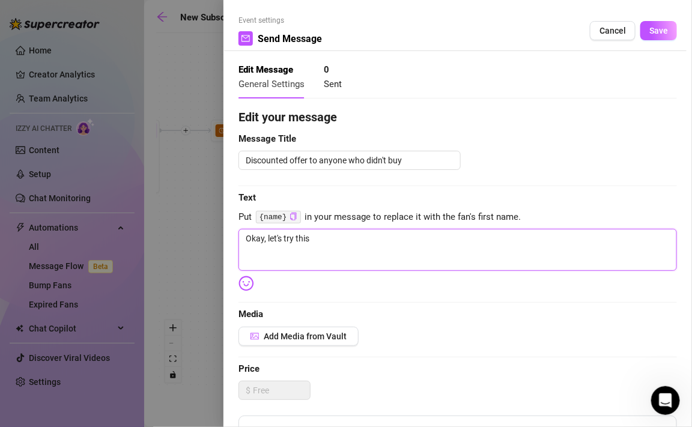
type textarea "Okay, let's try this"
type textarea "Okay, let's try this a"
type textarea "Okay, let's try this ag"
type textarea "Okay, let's try this aga"
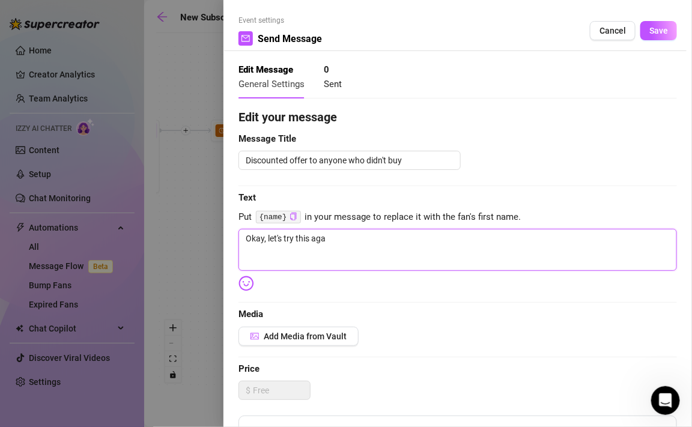
type textarea "Okay, let's try this aga"
type textarea "Okay, let's try this agai"
type textarea "Okay, let's try this again"
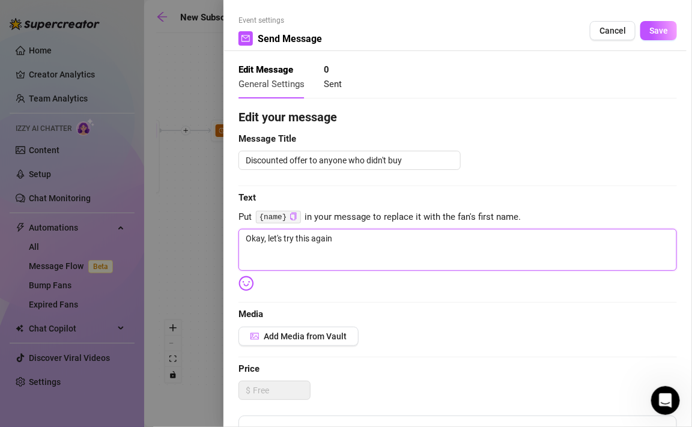
type textarea "Okay, let's try this again"
type textarea "Okay, let's try this again b"
type textarea "Okay, let's try this again be"
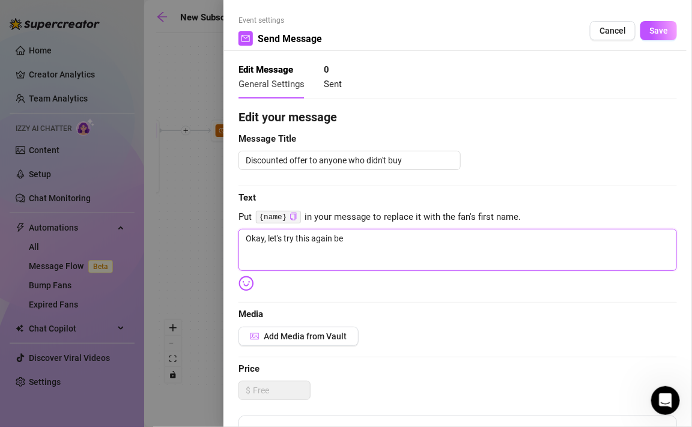
type textarea "Okay, let's try this again bec"
type textarea "Okay, let's try this again beca"
type textarea "Okay, let's try this again becau"
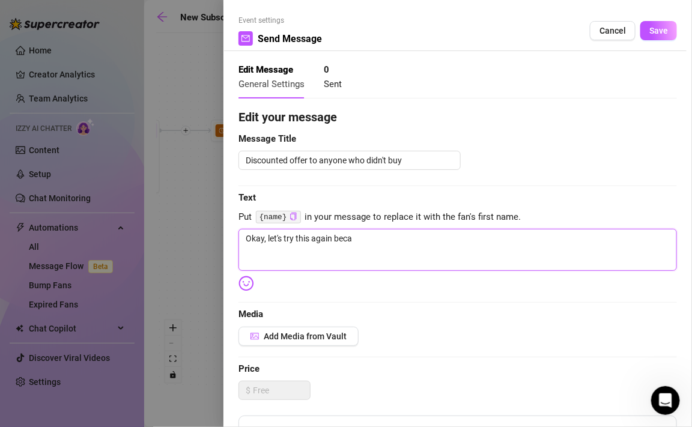
type textarea "Okay, let's try this again becau"
type textarea "Okay, let's try this again becaus"
type textarea "Okay, let's try this again because"
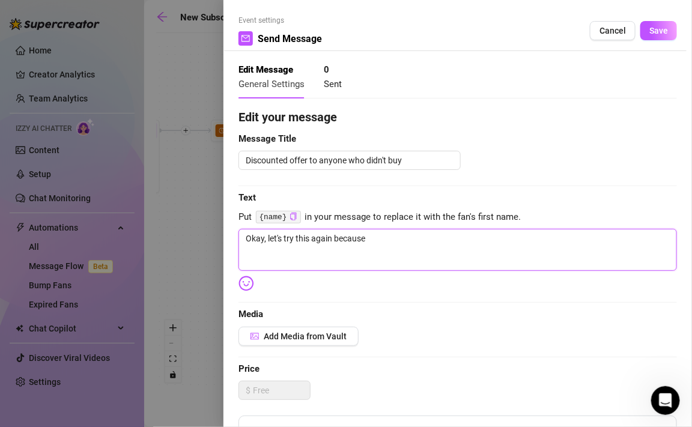
type textarea "Okay, let's try this again because"
type textarea "Okay, let's try this again because y"
type textarea "Okay, let's try this again because yo"
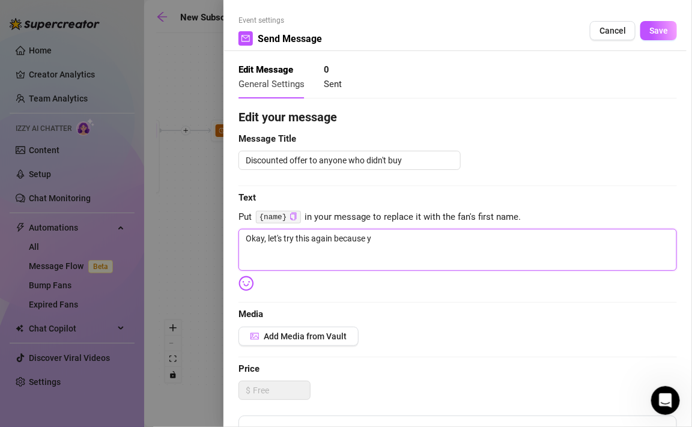
type textarea "Okay, let's try this again because yo"
type textarea "Okay, let's try this again because you"
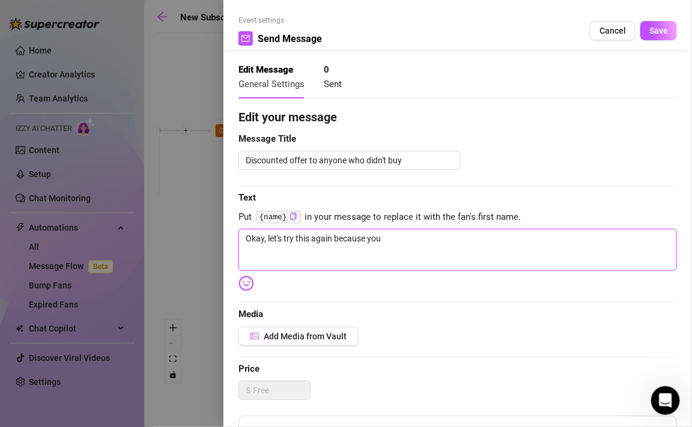
type textarea "Okay, let's try this again because you d"
type textarea "Okay, let's try this again because you do"
type textarea "Okay, let's try this again because you do N"
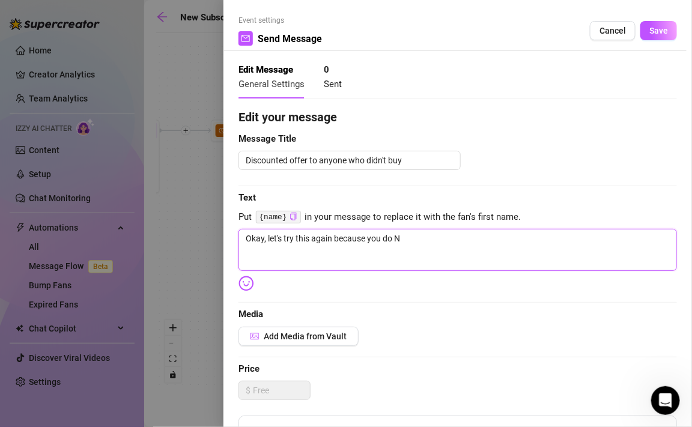
type textarea "Okay, let's try this again because you do NO"
type textarea "Okay, let's try this again because you do NOT"
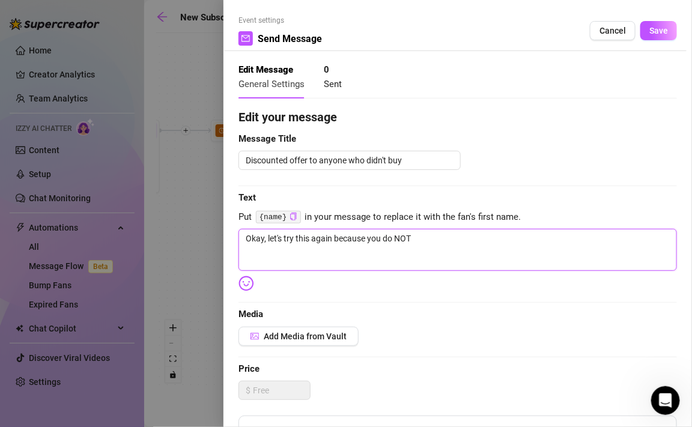
type textarea "Okay, let's try this again because you do NOT w"
type textarea "Okay, let's try this again because you do NOT wa"
type textarea "Okay, let's try this again because you do NOT wan"
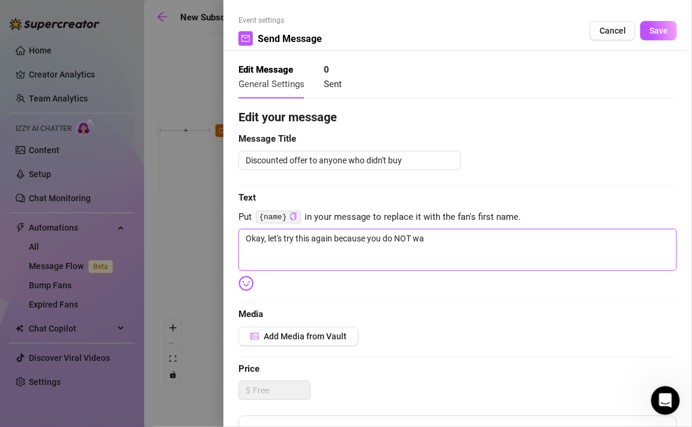
type textarea "Okay, let's try this again because you do NOT wan"
type textarea "Okay, let's try this again because you do NOT want"
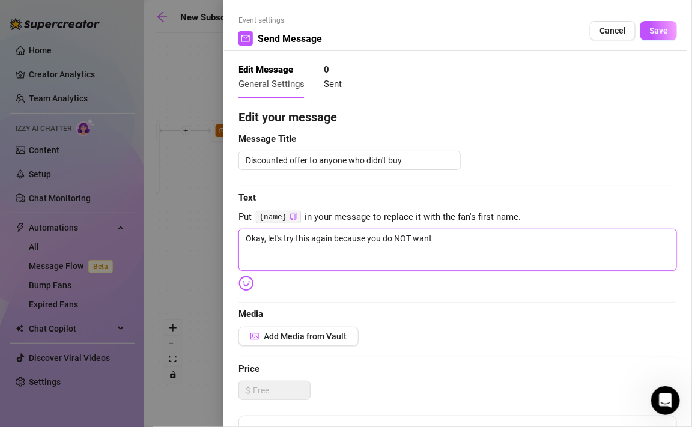
type textarea "Okay, let's try this again because you do NOT want t"
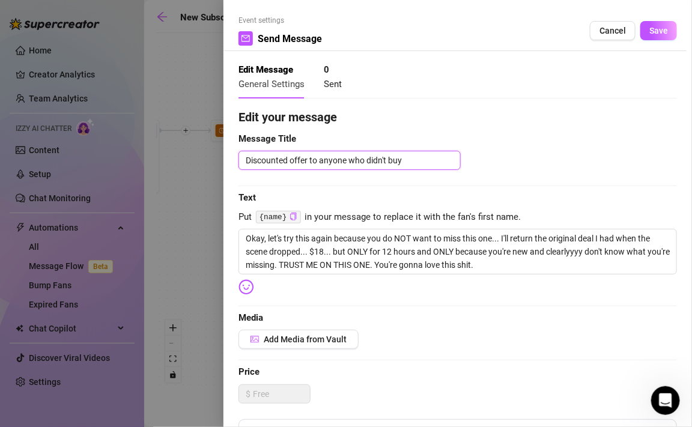
click at [410, 167] on textarea "Discounted offer to anyone who didn't buy" at bounding box center [349, 160] width 222 height 19
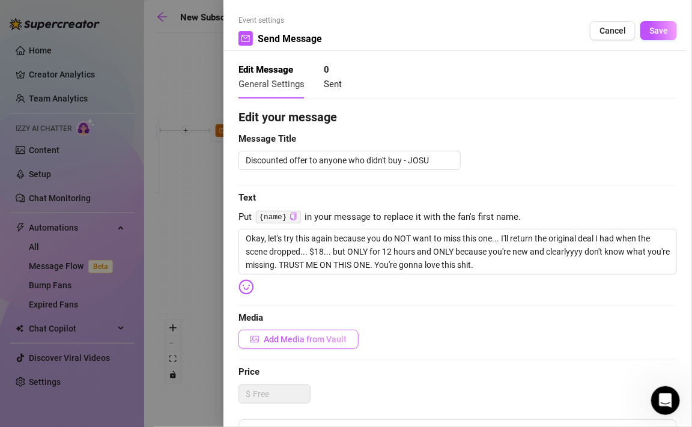
click at [344, 340] on span "Add Media from Vault" at bounding box center [305, 340] width 83 height 10
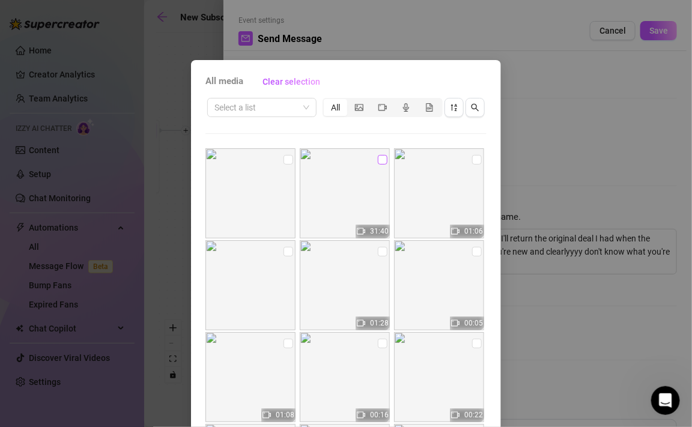
click at [387, 159] on input "checkbox" at bounding box center [383, 160] width 10 height 10
click at [476, 159] on input "checkbox" at bounding box center [477, 160] width 10 height 10
click at [546, 169] on div "All media Clear selection Select a list All 31:40 01:06 01:28 00:05 01:08 00:16…" at bounding box center [346, 213] width 692 height 427
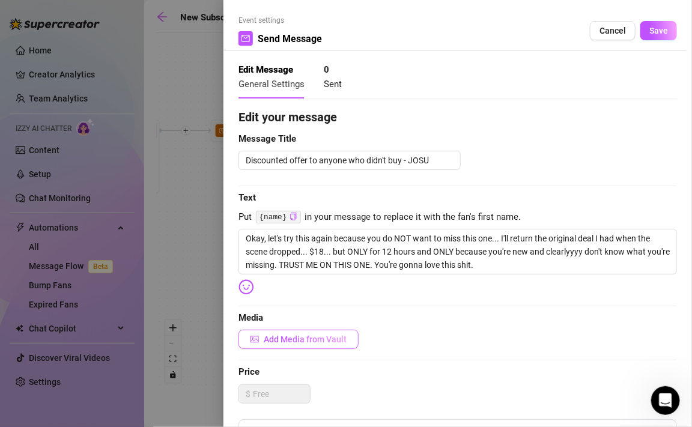
click at [356, 336] on button "Add Media from Vault" at bounding box center [298, 339] width 120 height 19
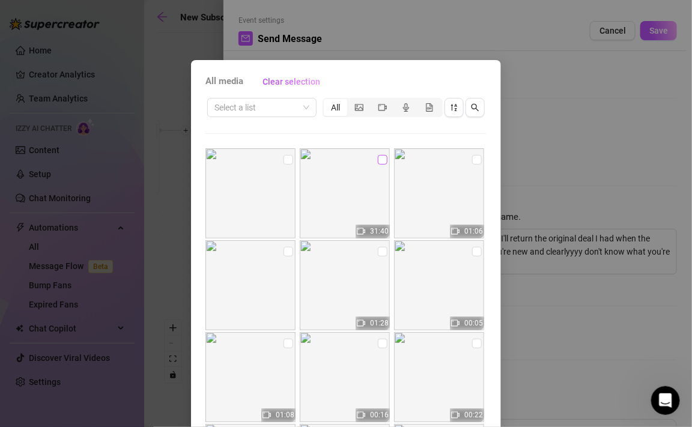
click at [383, 162] on input "checkbox" at bounding box center [383, 160] width 10 height 10
click at [479, 159] on input "checkbox" at bounding box center [477, 160] width 10 height 10
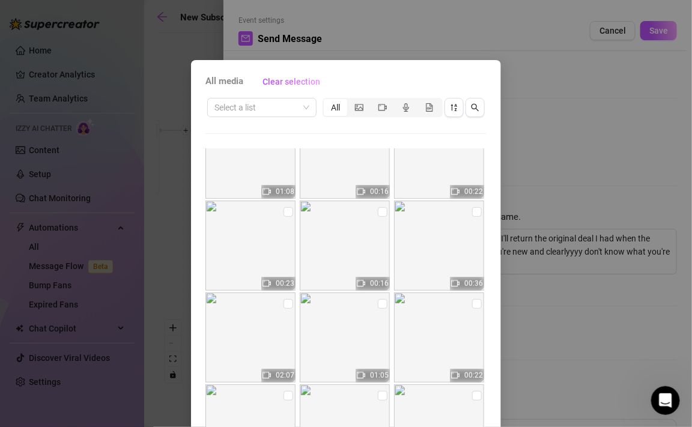
scroll to position [74, 0]
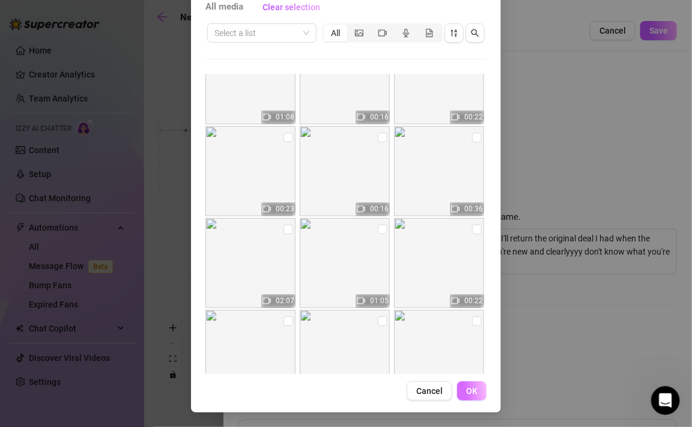
click at [481, 392] on button "OK" at bounding box center [471, 390] width 29 height 19
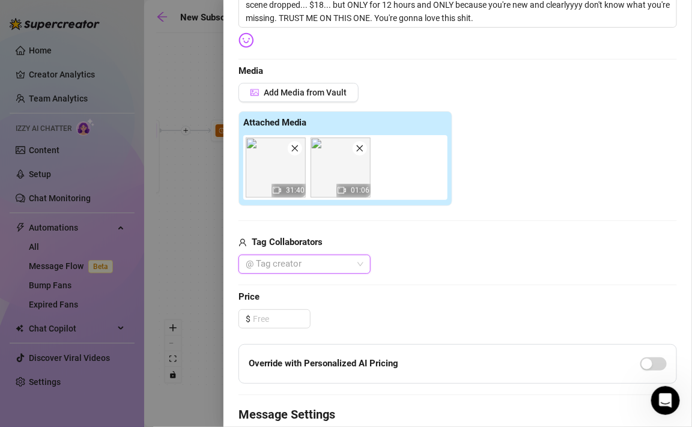
scroll to position [241, 0]
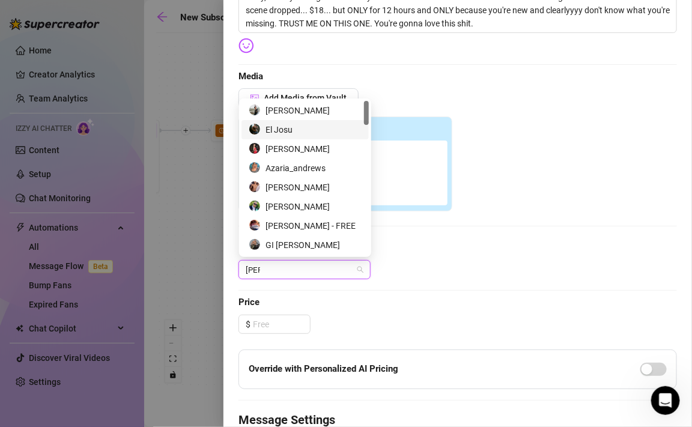
click at [312, 124] on div "El Josu" at bounding box center [305, 129] width 113 height 13
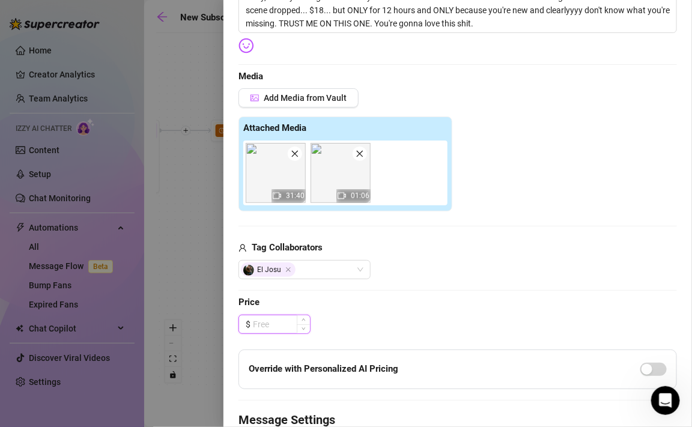
click at [288, 324] on input at bounding box center [281, 324] width 57 height 18
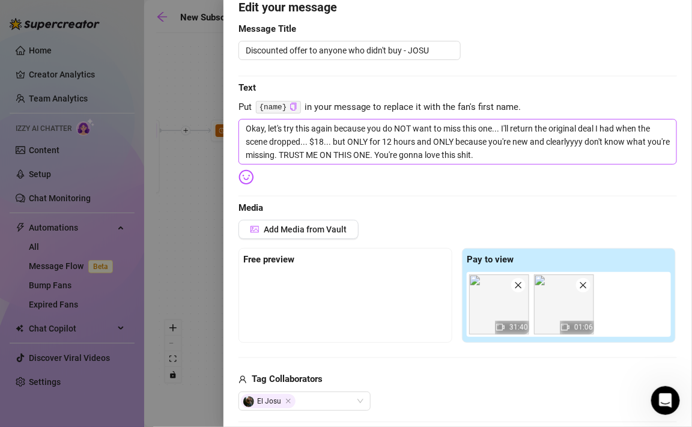
scroll to position [102, 0]
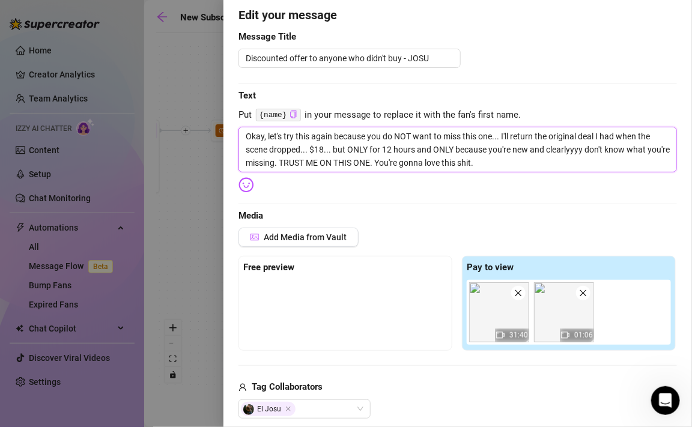
click at [318, 151] on textarea "Okay, let's try this again because you do NOT want to miss this one... I'll ret…" at bounding box center [457, 150] width 439 height 46
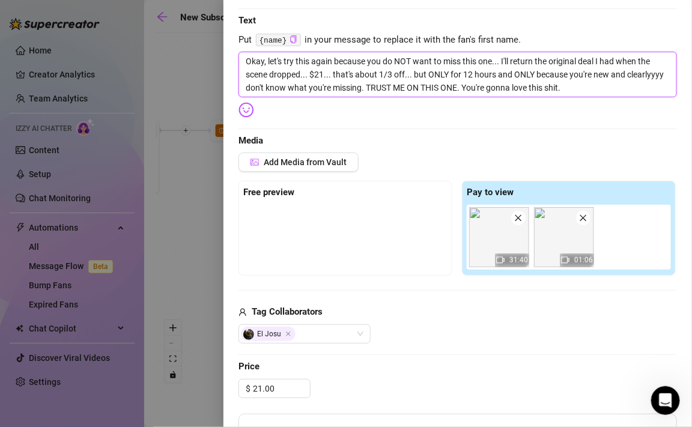
scroll to position [196, 0]
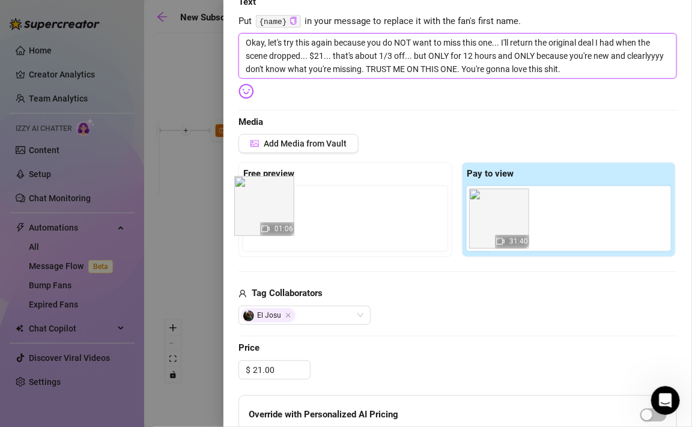
drag, startPoint x: 581, startPoint y: 233, endPoint x: 285, endPoint y: 221, distance: 295.8
click at [275, 221] on div "Free preview Pay to view 31:40 01:06" at bounding box center [457, 209] width 439 height 95
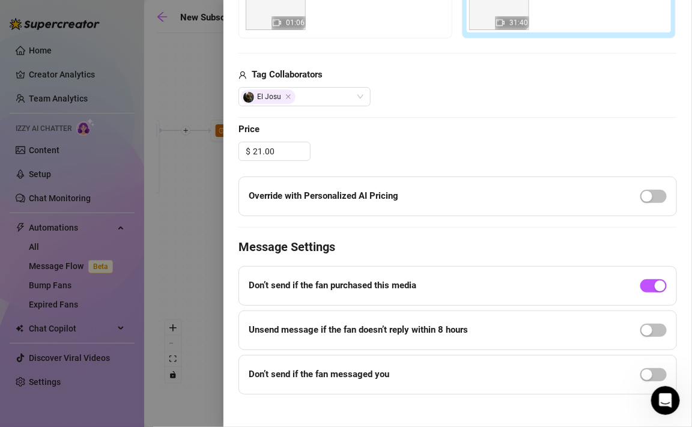
scroll to position [425, 0]
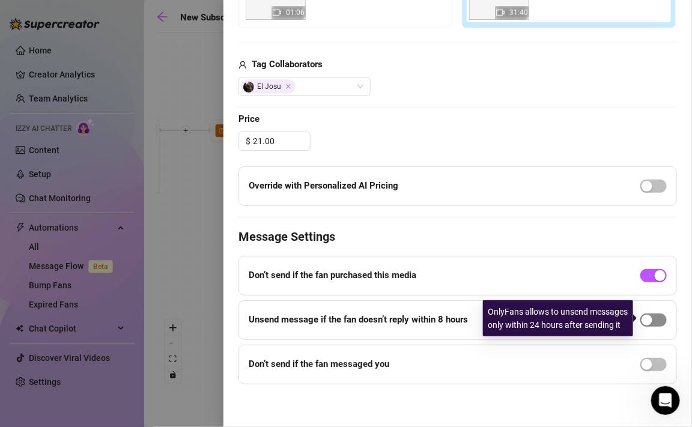
click at [654, 318] on button "button" at bounding box center [653, 320] width 26 height 13
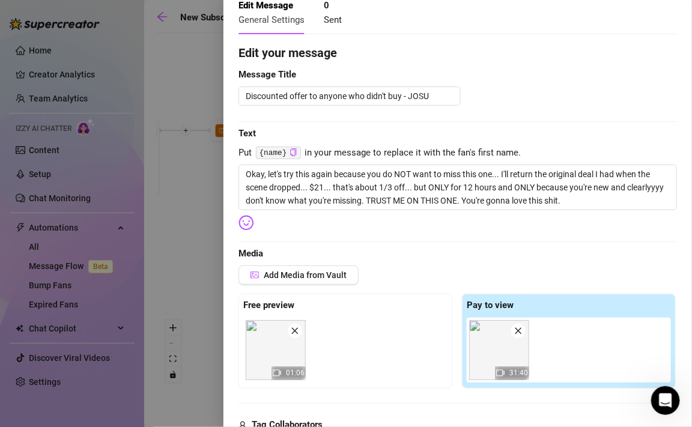
scroll to position [0, 0]
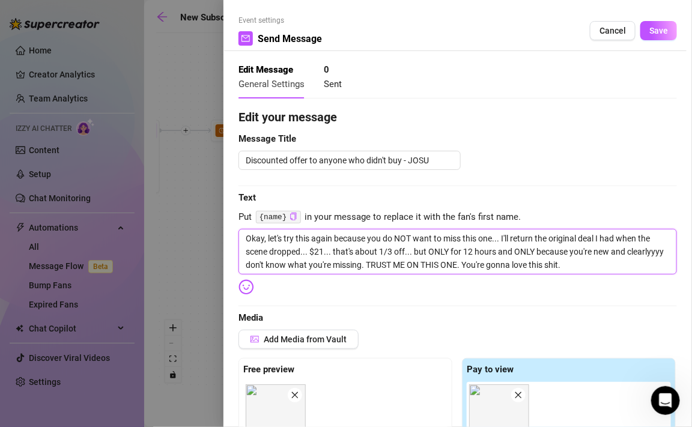
drag, startPoint x: 473, startPoint y: 254, endPoint x: 464, endPoint y: 254, distance: 9.0
click at [464, 254] on textarea "Okay, let's try this again because you do NOT want to miss this one... I'll ret…" at bounding box center [457, 252] width 439 height 46
click at [440, 319] on span "Media" at bounding box center [457, 318] width 439 height 14
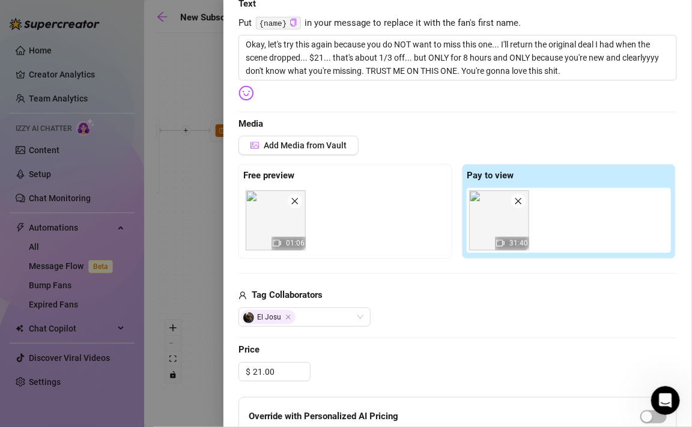
scroll to position [195, 0]
click at [309, 147] on span "Add Media from Vault" at bounding box center [305, 145] width 83 height 10
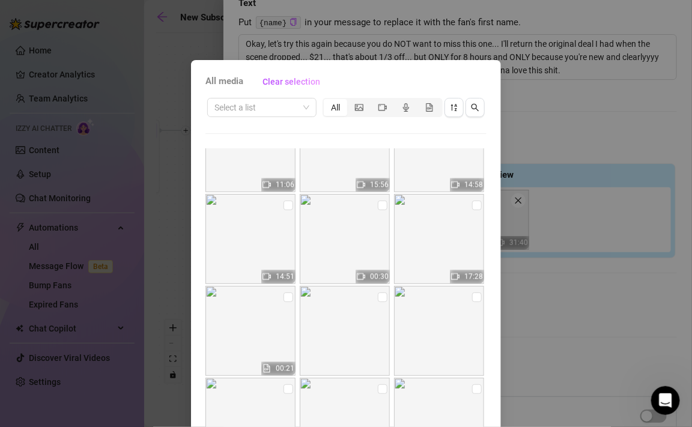
scroll to position [781, 0]
click at [475, 206] on input "checkbox" at bounding box center [477, 206] width 10 height 10
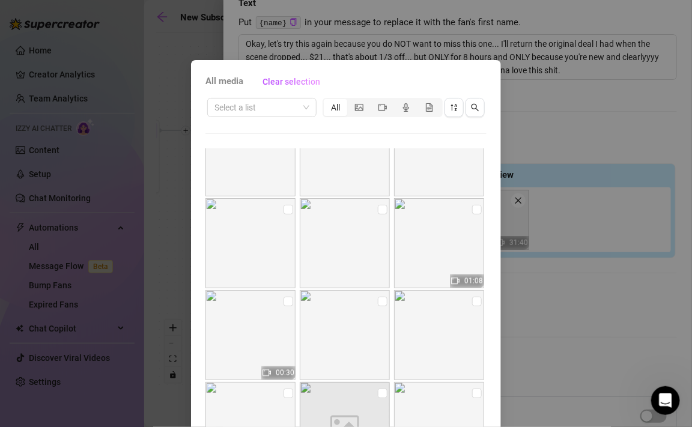
scroll to position [1973, 0]
click at [290, 302] on input "checkbox" at bounding box center [289, 301] width 10 height 10
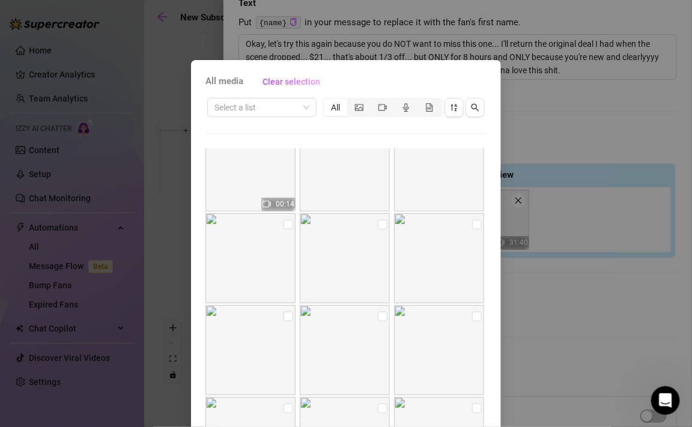
scroll to position [1773, 0]
click at [381, 318] on input "checkbox" at bounding box center [383, 317] width 10 height 10
click at [287, 316] on input "checkbox" at bounding box center [289, 317] width 10 height 10
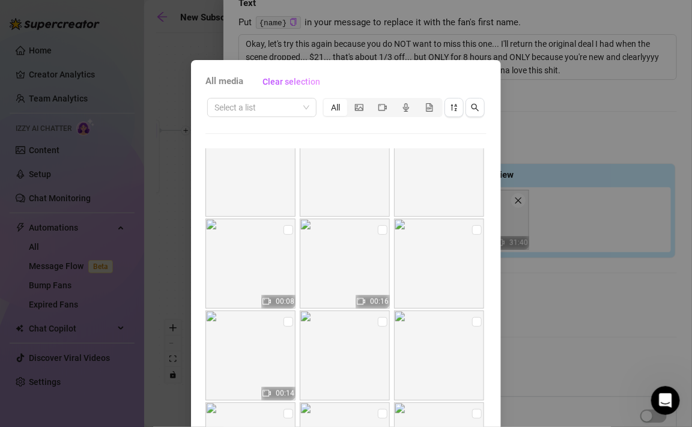
scroll to position [1580, 0]
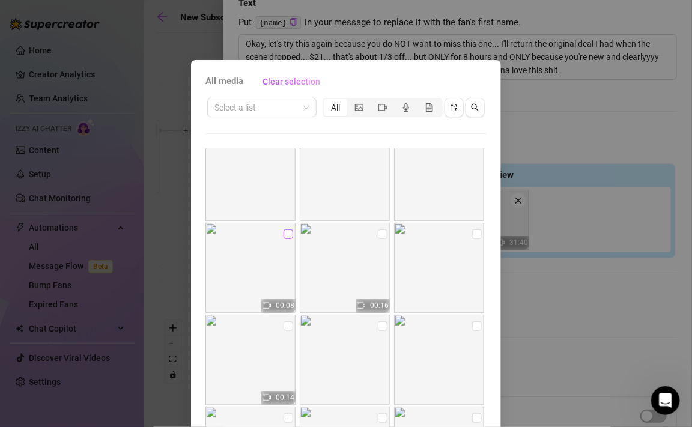
click at [288, 236] on input "checkbox" at bounding box center [289, 234] width 10 height 10
click at [291, 232] on input "checkbox" at bounding box center [289, 234] width 10 height 10
click at [381, 234] on input "checkbox" at bounding box center [383, 234] width 10 height 10
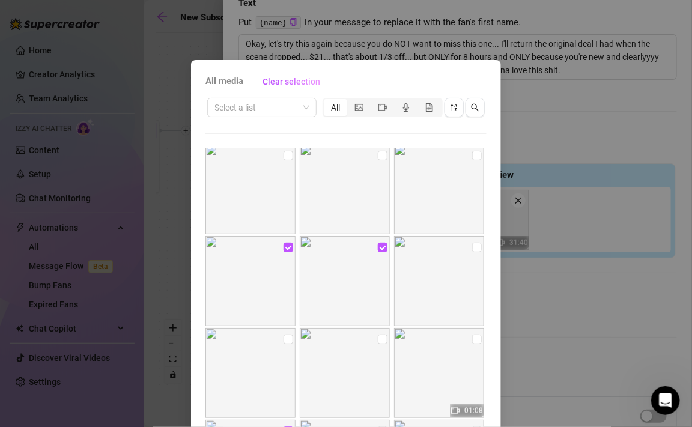
scroll to position [55, 0]
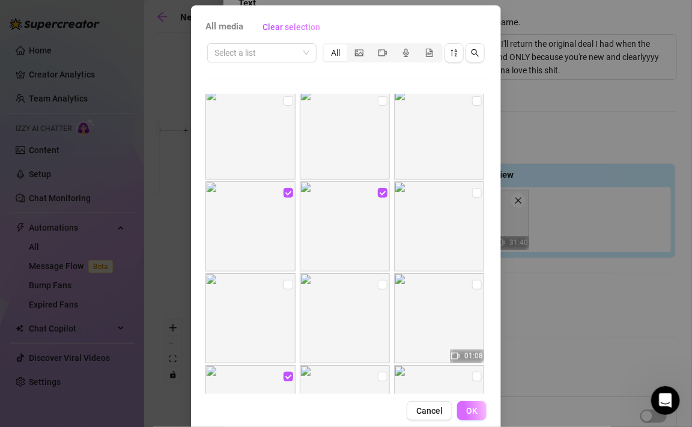
click at [477, 411] on span "OK" at bounding box center [471, 411] width 11 height 10
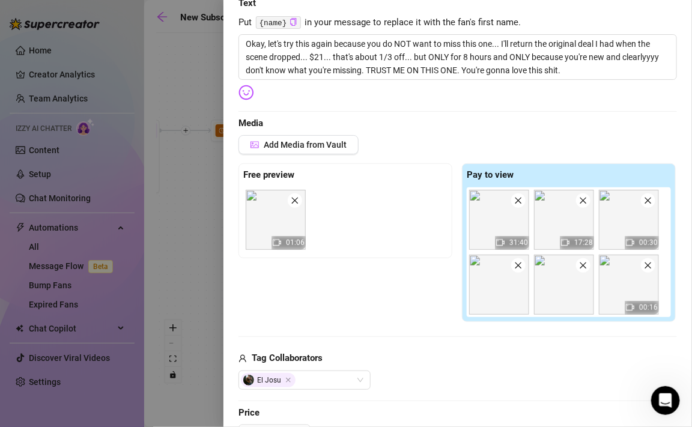
click at [506, 233] on img at bounding box center [499, 220] width 60 height 60
click at [521, 205] on span at bounding box center [518, 200] width 14 height 14
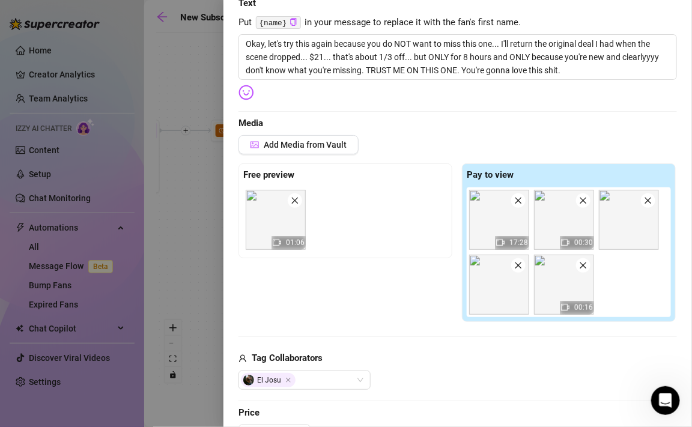
click at [297, 201] on icon "close" at bounding box center [295, 200] width 8 height 8
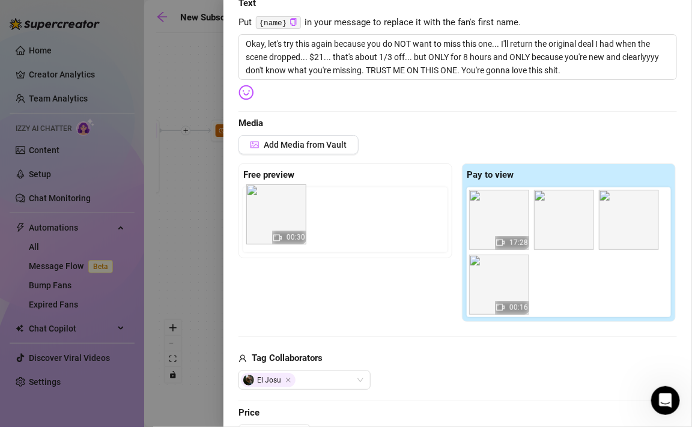
drag, startPoint x: 575, startPoint y: 230, endPoint x: 279, endPoint y: 226, distance: 296.2
click at [279, 226] on div "Free preview Pay to view 17:28 00:30 00:16" at bounding box center [457, 242] width 439 height 159
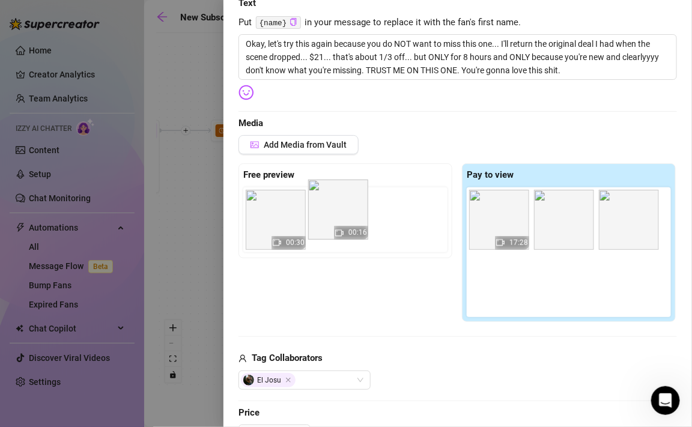
drag, startPoint x: 515, startPoint y: 292, endPoint x: 345, endPoint y: 216, distance: 186.3
click at [345, 216] on div "Free preview 00:30 Pay to view 17:28 00:16" at bounding box center [457, 242] width 439 height 159
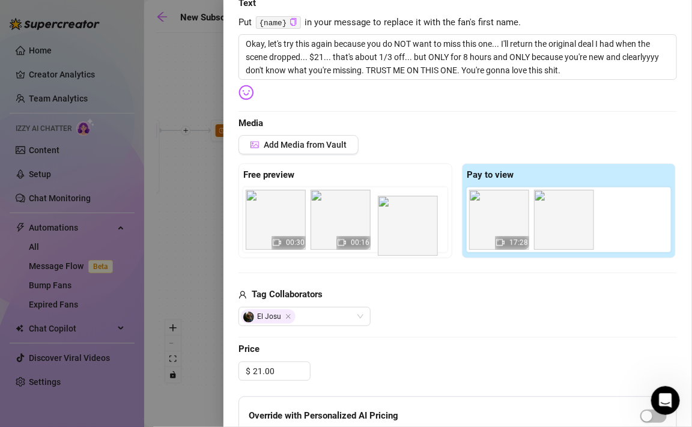
drag, startPoint x: 554, startPoint y: 228, endPoint x: 395, endPoint y: 234, distance: 159.9
click at [395, 234] on div "Free preview 00:30 00:16 Pay to view 17:28" at bounding box center [457, 210] width 439 height 95
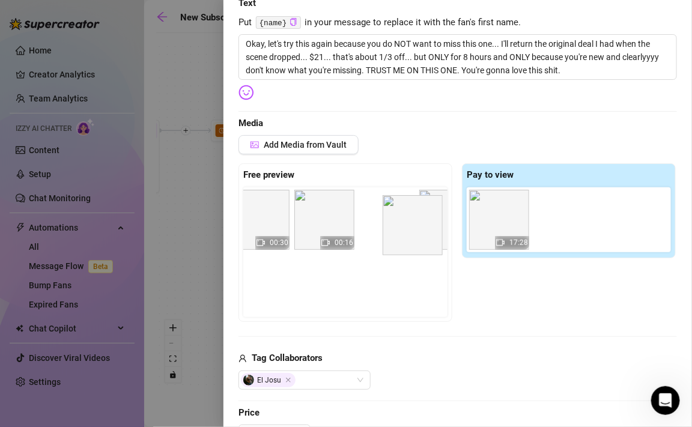
scroll to position [0, 24]
drag, startPoint x: 578, startPoint y: 241, endPoint x: 397, endPoint y: 245, distance: 180.9
click at [397, 245] on div "Free preview 00:30 00:16 Pay to view 17:28" at bounding box center [457, 242] width 439 height 159
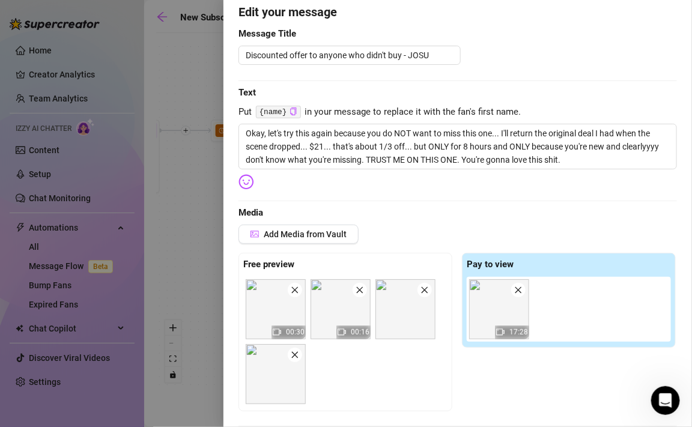
scroll to position [103, 0]
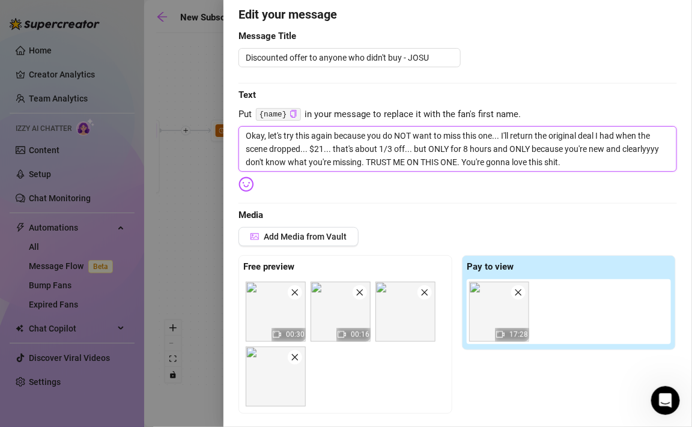
click at [317, 147] on textarea "Okay, let's try this again because you do NOT want to miss this one... I'll ret…" at bounding box center [457, 149] width 439 height 46
click at [390, 149] on textarea "Okay, let's try this again because you do NOT want to miss this one... I'll ret…" at bounding box center [457, 149] width 439 height 46
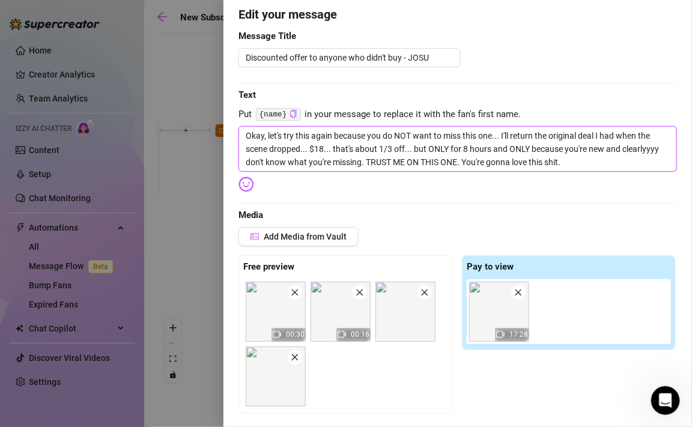
click at [387, 149] on textarea "Okay, let's try this again because you do NOT want to miss this one... I'll ret…" at bounding box center [457, 149] width 439 height 46
click at [394, 146] on textarea "Okay, let's try this again because you do NOT want to miss this one... I'll ret…" at bounding box center [457, 149] width 439 height 46
click at [387, 148] on textarea "Okay, let's try this again because you do NOT want to miss this one... I'll ret…" at bounding box center [457, 149] width 439 height 46
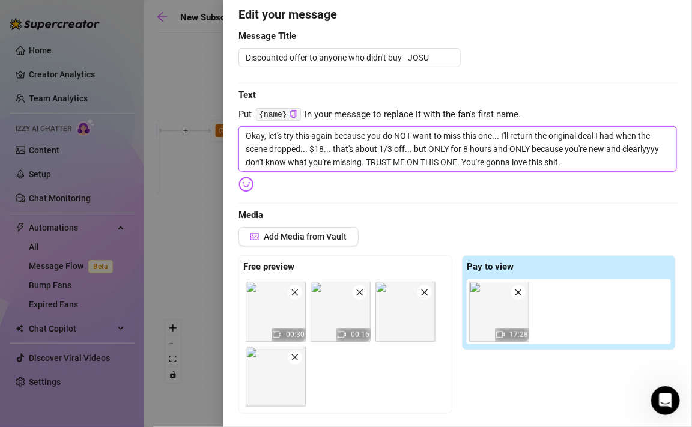
click at [387, 148] on textarea "Okay, let's try this again because you do NOT want to miss this one... I'll ret…" at bounding box center [457, 149] width 439 height 46
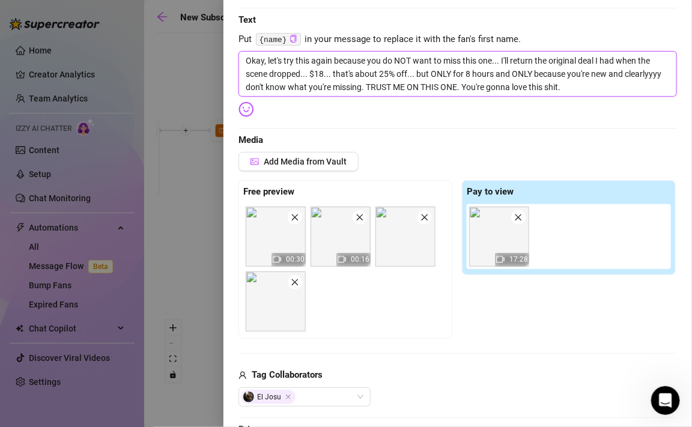
scroll to position [181, 0]
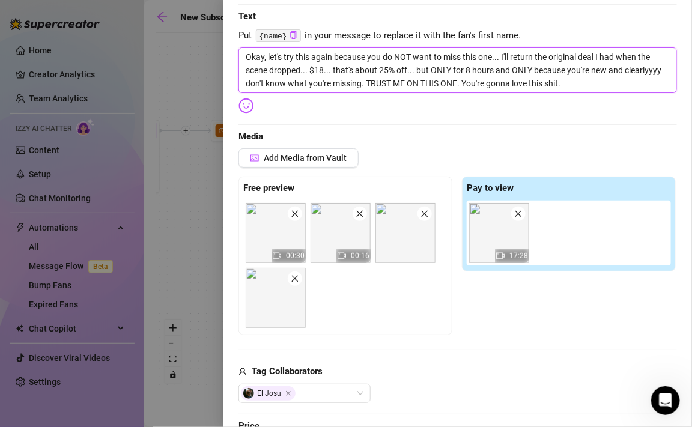
click at [365, 82] on textarea "Okay, let's try this again because you do NOT want to miss this one... I'll ret…" at bounding box center [457, 70] width 439 height 46
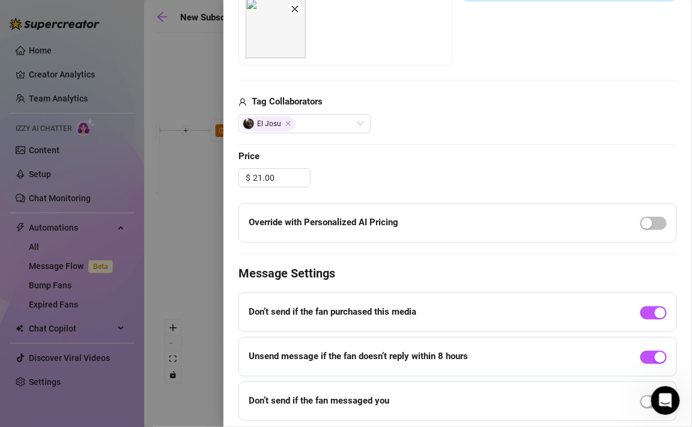
scroll to position [478, 0]
click at [262, 177] on input "21.00" at bounding box center [281, 177] width 57 height 18
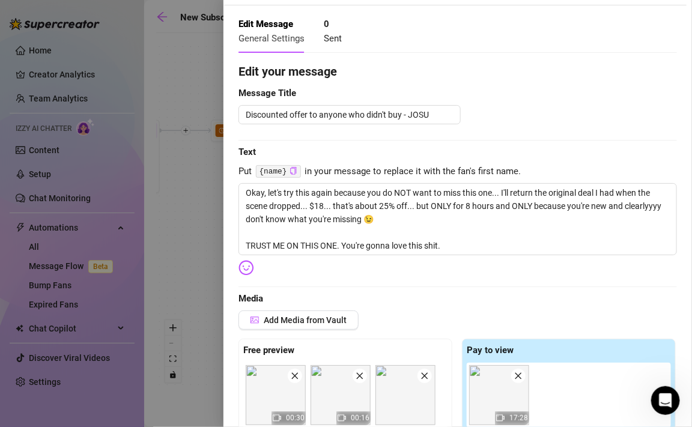
scroll to position [0, 0]
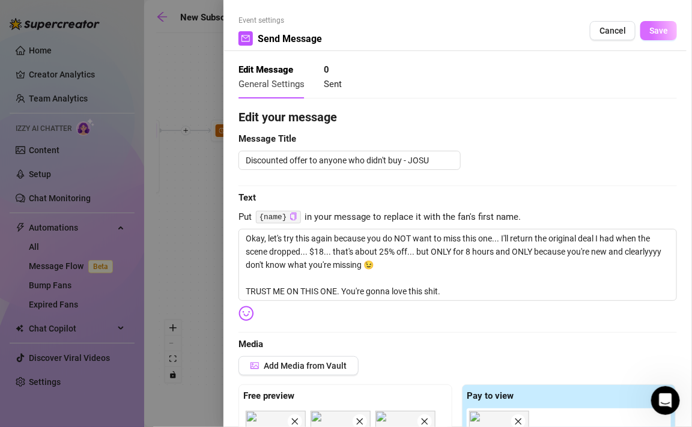
click at [649, 28] on button "Save" at bounding box center [658, 30] width 37 height 19
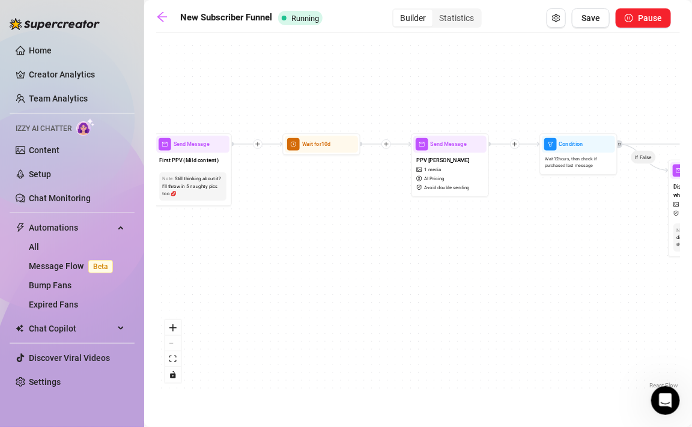
drag, startPoint x: 303, startPoint y: 171, endPoint x: 315, endPoint y: 185, distance: 19.2
click at [316, 186] on div "If True If True If True If False If False If False If True If False Wait for 10…" at bounding box center [418, 215] width 524 height 353
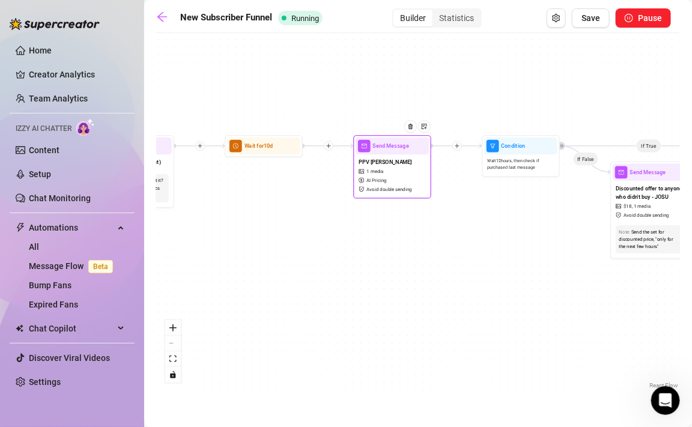
click at [386, 184] on span "AI Pricing" at bounding box center [376, 180] width 20 height 7
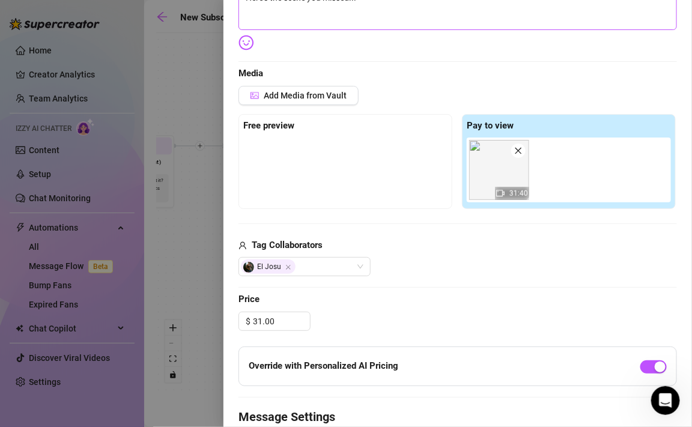
scroll to position [275, 0]
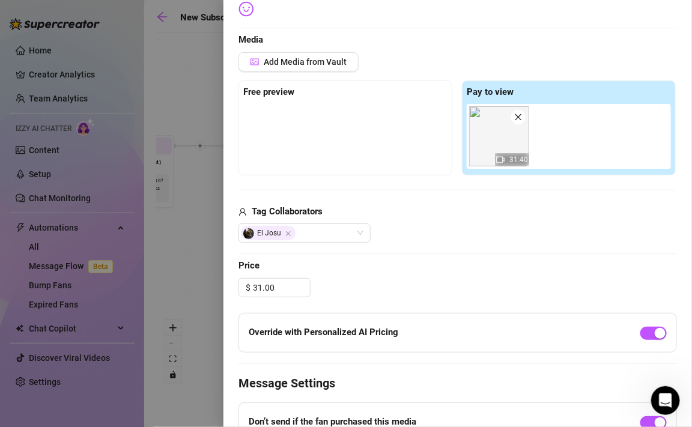
click at [521, 117] on icon "close" at bounding box center [518, 117] width 8 height 8
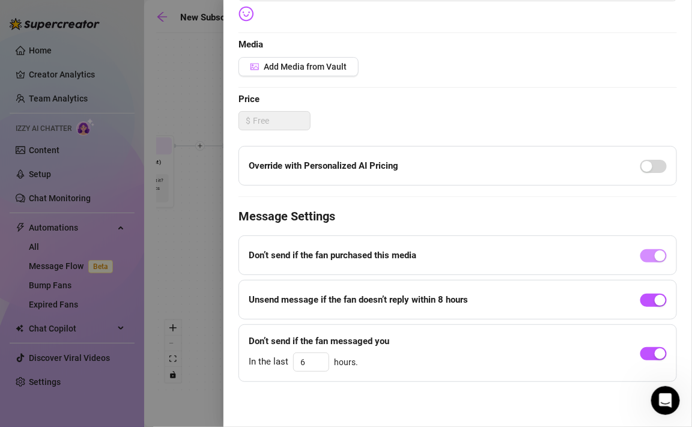
scroll to position [269, 0]
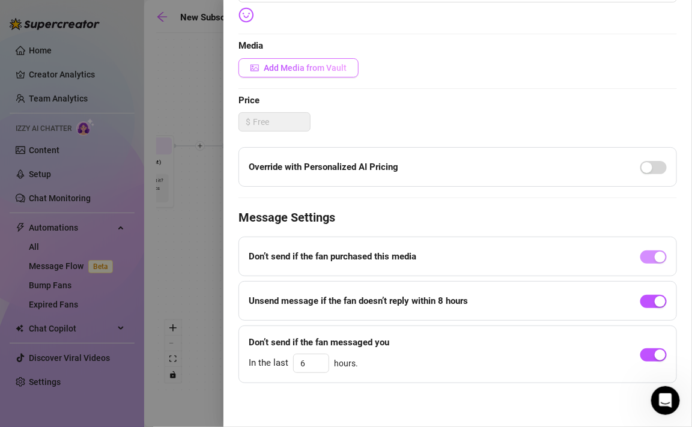
click at [344, 68] on span "Add Media from Vault" at bounding box center [305, 68] width 83 height 10
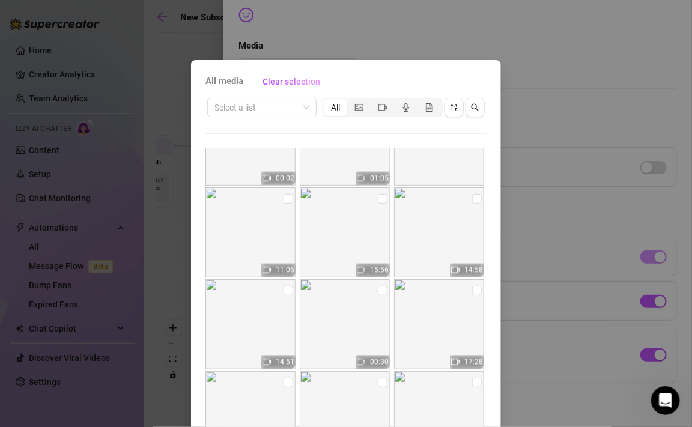
scroll to position [699, 0]
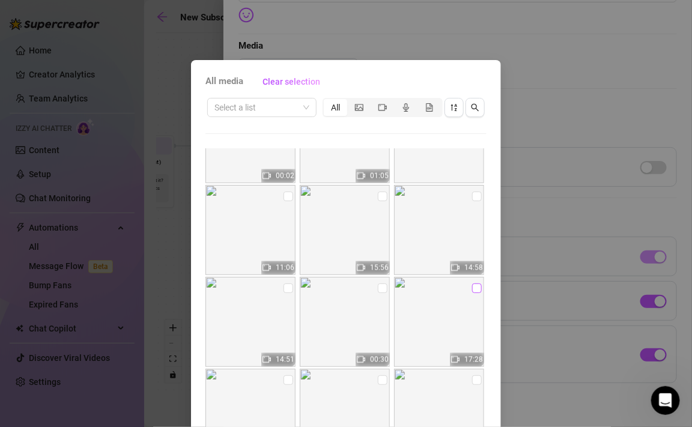
click at [476, 287] on input "checkbox" at bounding box center [477, 289] width 10 height 10
click at [384, 287] on input "checkbox" at bounding box center [383, 289] width 10 height 10
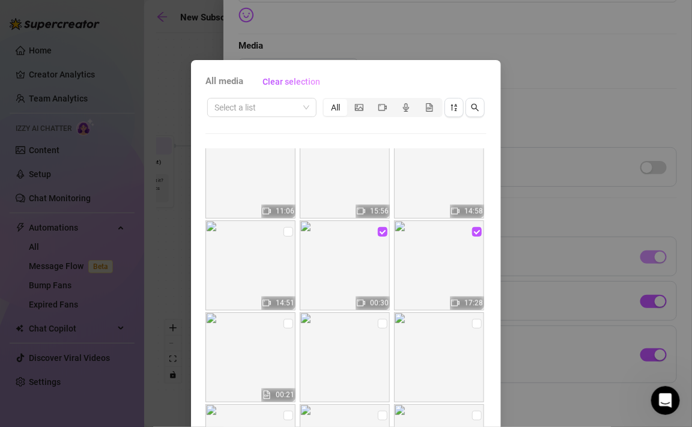
scroll to position [757, 0]
click at [292, 323] on input "checkbox" at bounding box center [289, 322] width 10 height 10
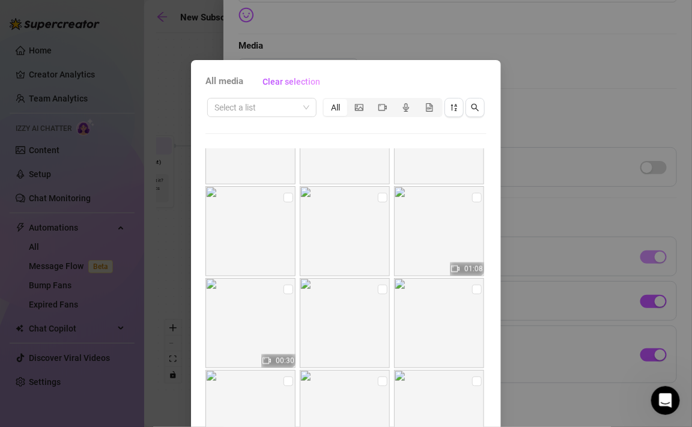
scroll to position [1985, 0]
click at [287, 286] on input "checkbox" at bounding box center [289, 289] width 10 height 10
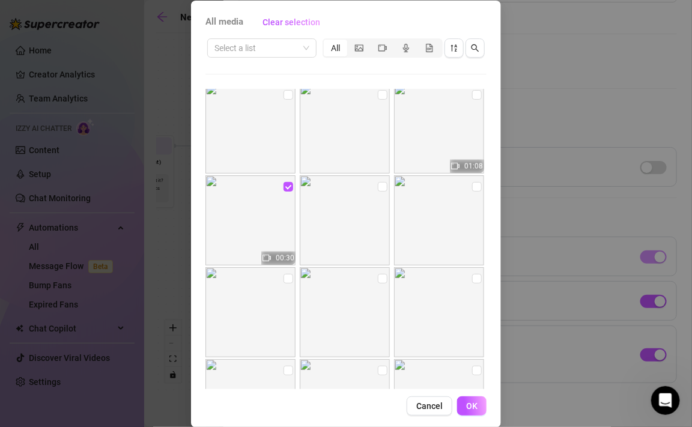
scroll to position [74, 0]
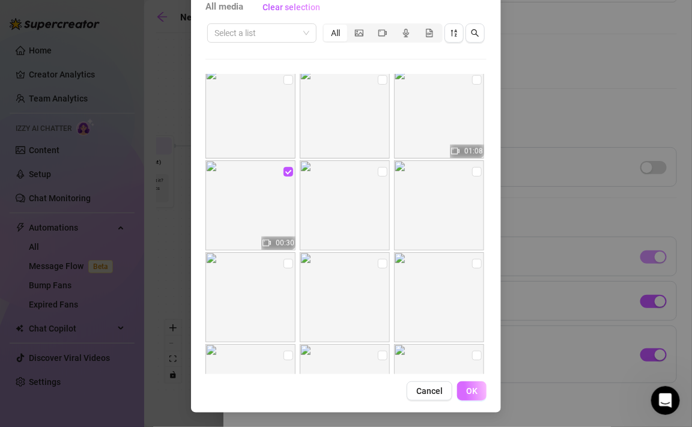
click at [467, 390] on span "OK" at bounding box center [471, 391] width 11 height 10
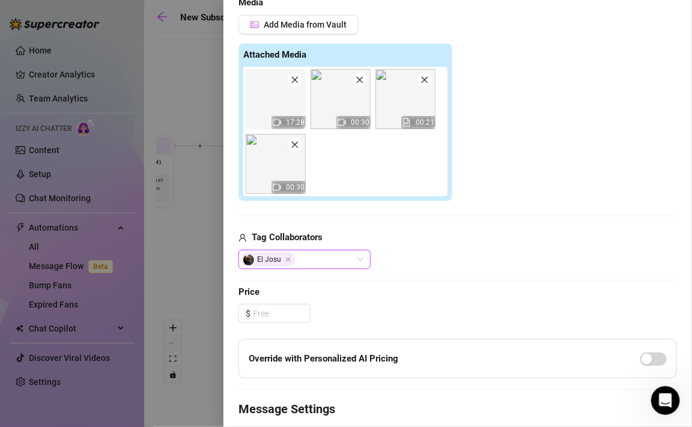
scroll to position [314, 0]
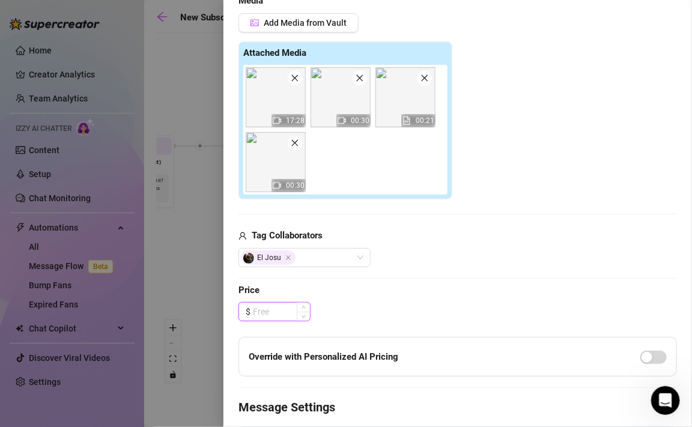
click at [281, 311] on input at bounding box center [281, 312] width 57 height 18
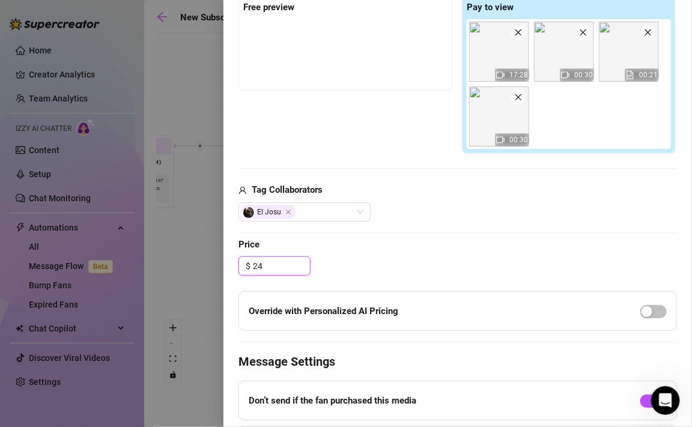
scroll to position [376, 0]
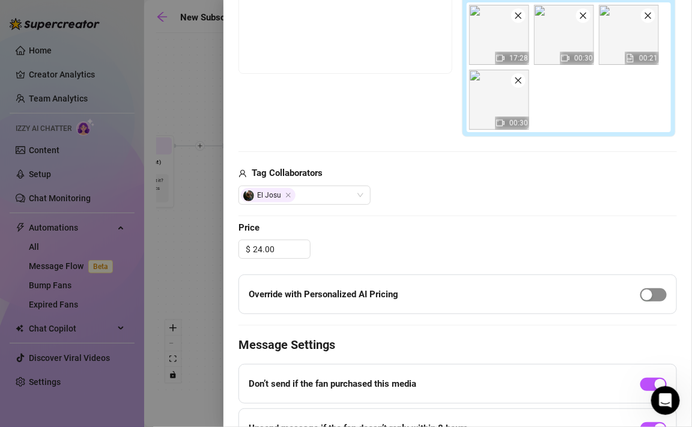
click at [664, 293] on span "button" at bounding box center [653, 294] width 26 height 13
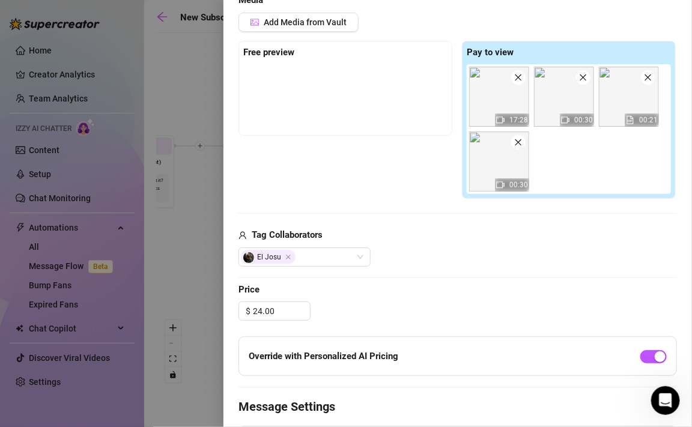
scroll to position [264, 0]
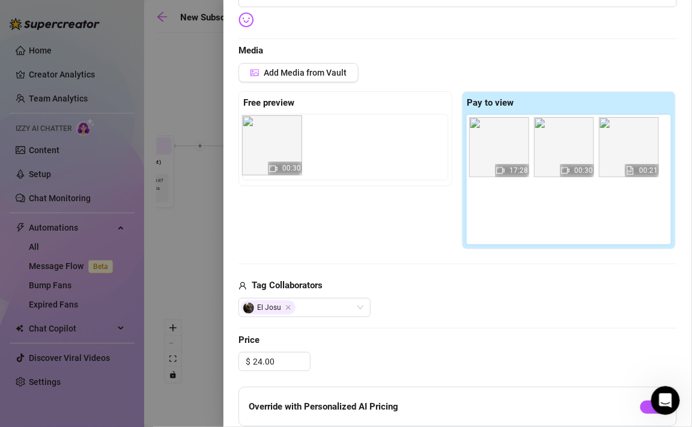
drag, startPoint x: 495, startPoint y: 224, endPoint x: 263, endPoint y: 157, distance: 242.0
click at [263, 157] on div "Free preview Pay to view 17:28 00:30 00:21 00:30" at bounding box center [457, 170] width 439 height 159
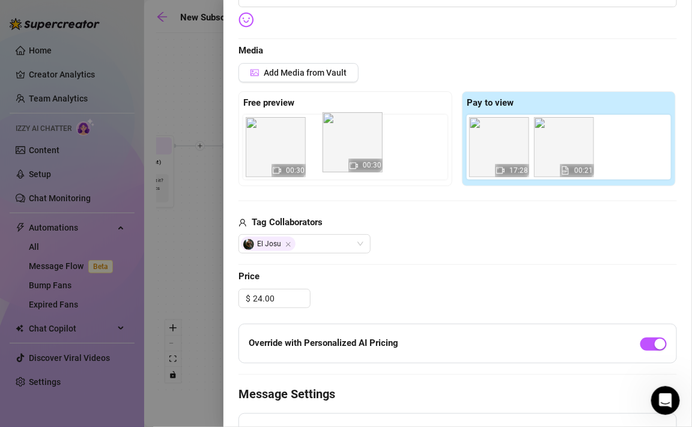
drag, startPoint x: 571, startPoint y: 165, endPoint x: 345, endPoint y: 161, distance: 225.3
click at [345, 161] on div "Free preview 00:30 Pay to view 17:28 00:30 00:21" at bounding box center [457, 138] width 439 height 95
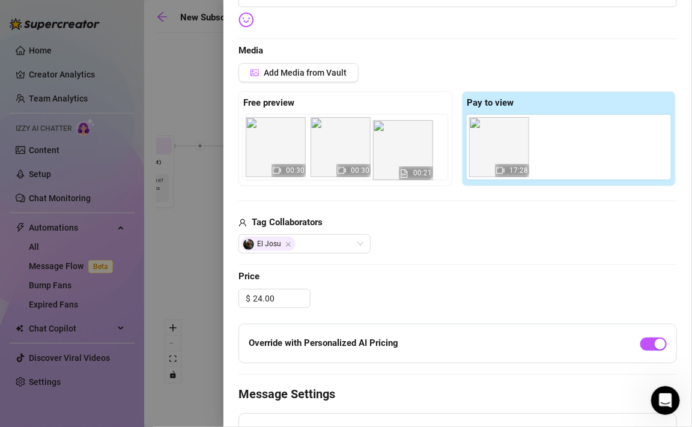
drag, startPoint x: 573, startPoint y: 166, endPoint x: 407, endPoint y: 170, distance: 166.4
click at [407, 170] on div "Free preview 00:30 00:30 Pay to view 17:28 00:21" at bounding box center [457, 138] width 439 height 95
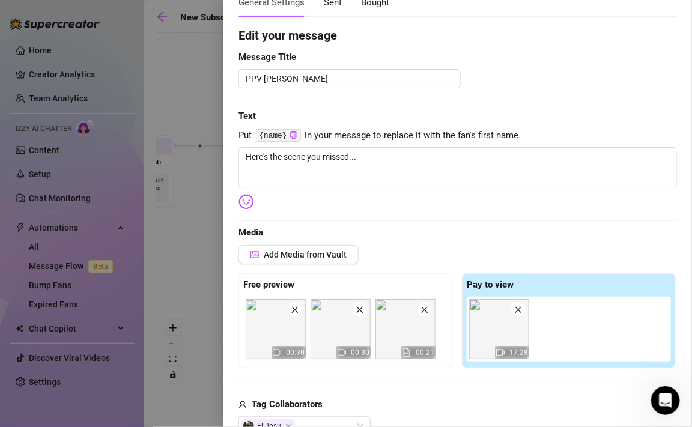
scroll to position [81, 0]
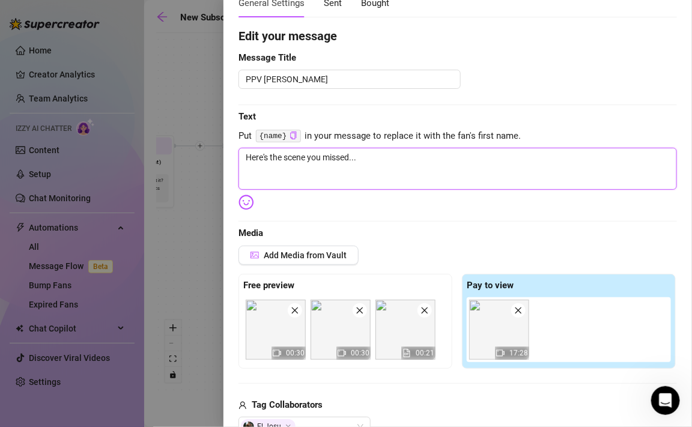
click at [375, 161] on textarea "Here's the scene you missed..." at bounding box center [457, 169] width 439 height 42
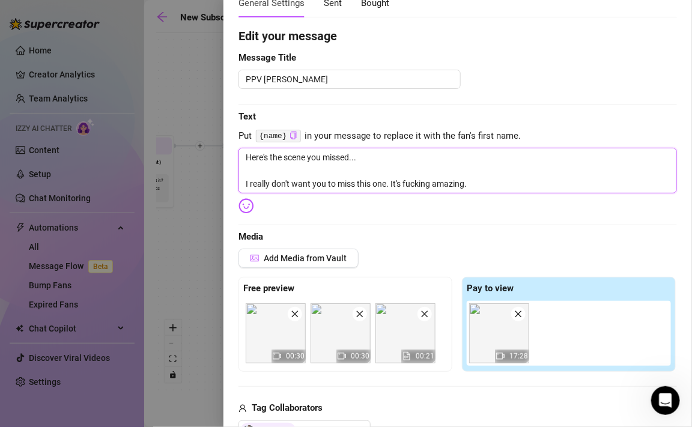
click at [282, 183] on textarea "Here's the scene you missed... I really don't want you to miss this one. It's f…" at bounding box center [457, 171] width 439 height 46
click at [392, 185] on textarea "Here's the scene you missed... I really didn't want you to miss this one. It's …" at bounding box center [457, 171] width 439 height 46
click at [582, 189] on textarea "Here's the scene you missed... I really didn't want you to miss this one so I'm…" at bounding box center [457, 171] width 439 height 46
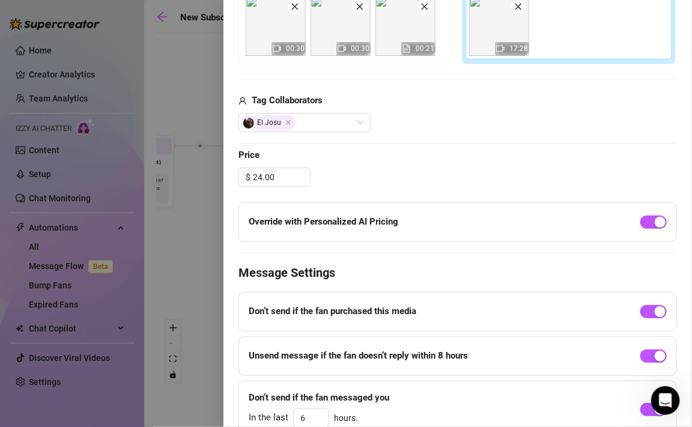
scroll to position [443, 0]
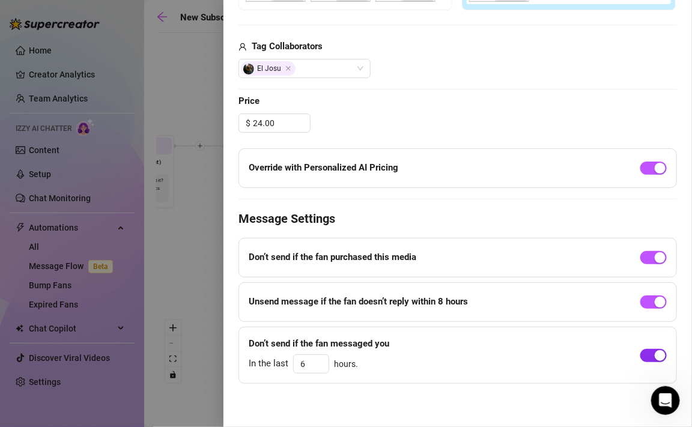
click at [652, 349] on span "button" at bounding box center [653, 355] width 26 height 13
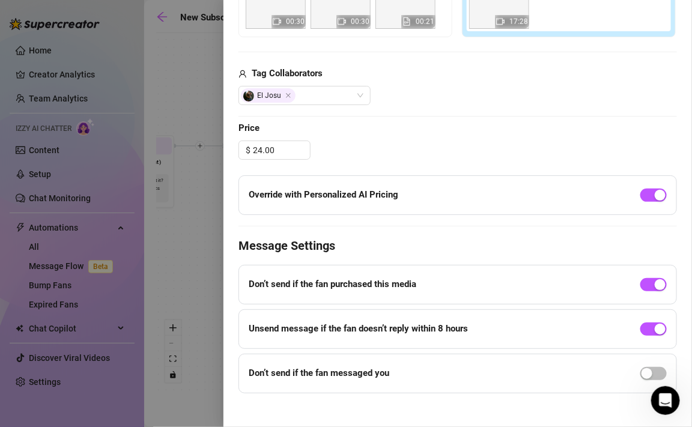
scroll to position [425, 0]
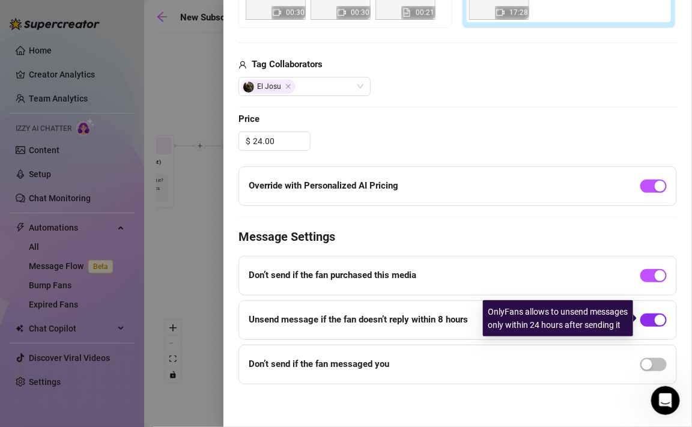
click at [648, 319] on span "button" at bounding box center [653, 320] width 26 height 13
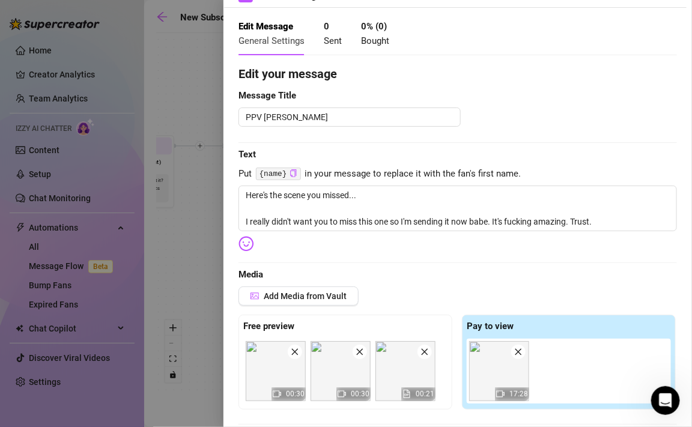
scroll to position [0, 0]
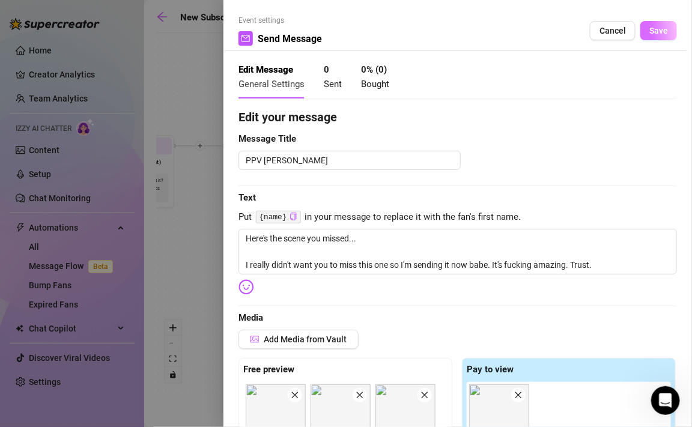
click at [654, 34] on span "Save" at bounding box center [658, 31] width 19 height 10
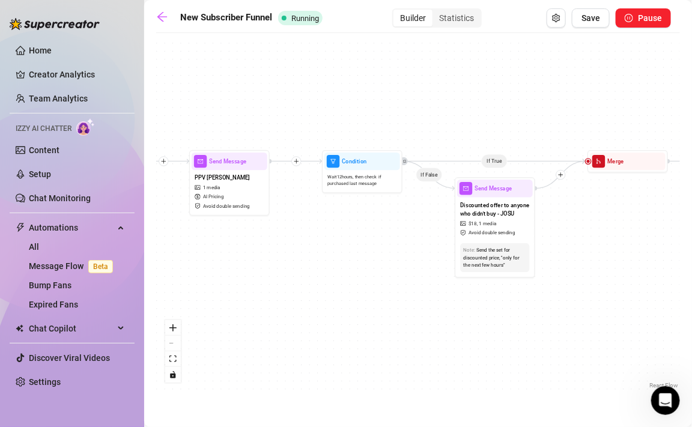
drag, startPoint x: 554, startPoint y: 234, endPoint x: 397, endPoint y: 250, distance: 158.2
click at [397, 250] on div "If True If True If True If False If False If False If True If False Wait for 10…" at bounding box center [418, 215] width 524 height 353
click at [491, 162] on icon "Edge from a5604c61-77e5-4760-8b31-44d2608b22e1 to 3a320718-ab46-4558-a6b4-583ac…" at bounding box center [490, 162] width 183 height 0
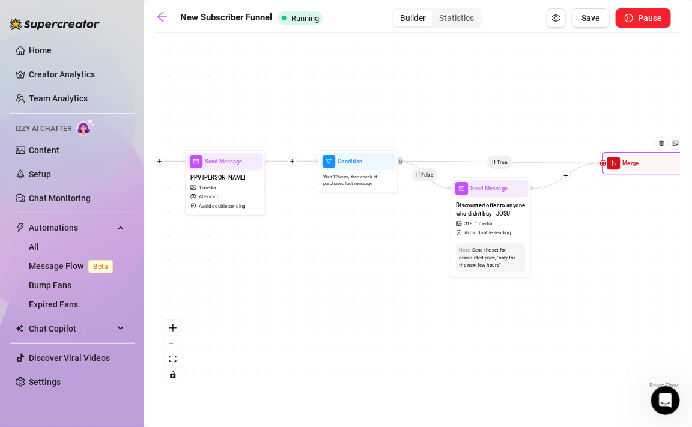
drag, startPoint x: 599, startPoint y: 167, endPoint x: 619, endPoint y: 169, distance: 20.0
click at [619, 169] on div "Merge" at bounding box center [643, 162] width 76 height 17
click at [600, 168] on div "If True If True If True If False If False If False If True If False Wait for 10…" at bounding box center [418, 215] width 524 height 353
click at [607, 160] on div "Merge" at bounding box center [643, 162] width 76 height 17
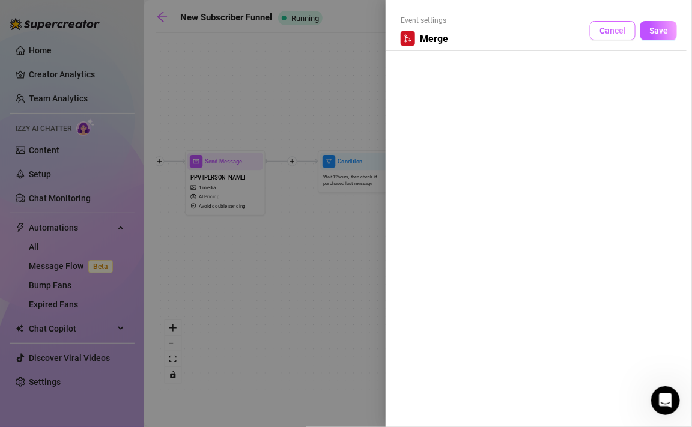
click at [620, 33] on span "Cancel" at bounding box center [613, 31] width 26 height 10
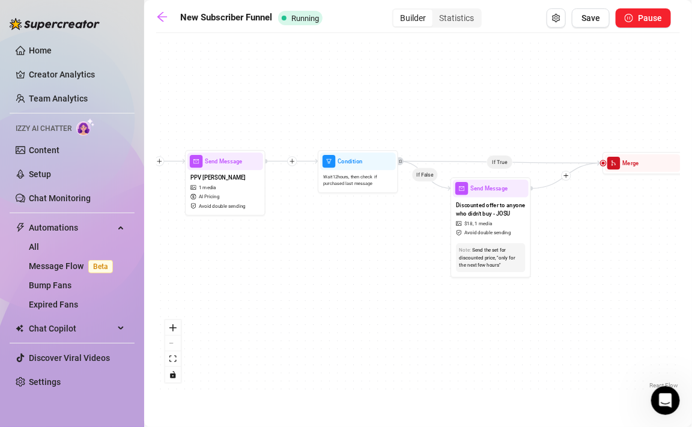
click at [558, 163] on icon "Edge from a5604c61-77e5-4760-8b31-44d2608b22e1 to 3a320718-ab46-4558-a6b4-583ac…" at bounding box center [500, 163] width 202 height 2
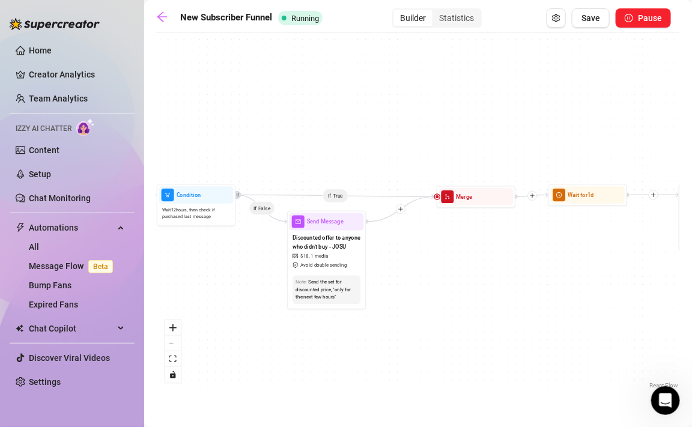
drag, startPoint x: 635, startPoint y: 214, endPoint x: 468, endPoint y: 246, distance: 170.0
click at [468, 246] on div "If True If True If True If False If False If False If True If False Wait for 10…" at bounding box center [418, 215] width 524 height 353
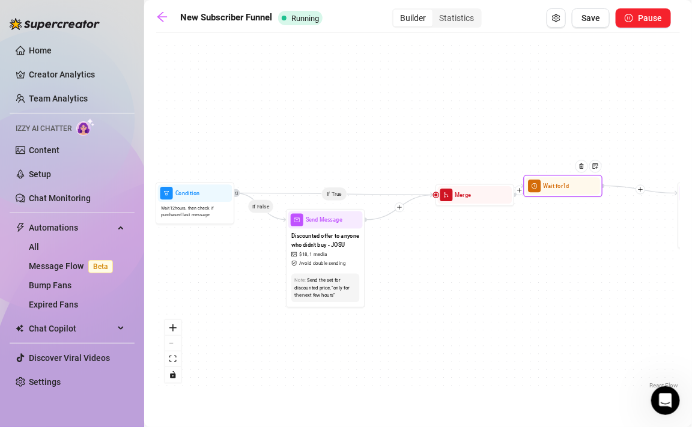
drag, startPoint x: 578, startPoint y: 199, endPoint x: 553, endPoint y: 192, distance: 26.7
click at [553, 192] on div "Wait for 1d" at bounding box center [563, 185] width 74 height 17
click at [344, 195] on icon "Edge from a5604c61-77e5-4760-8b31-44d2608b22e1 to 3a320718-ab46-4558-a6b4-583ac…" at bounding box center [334, 194] width 199 height 2
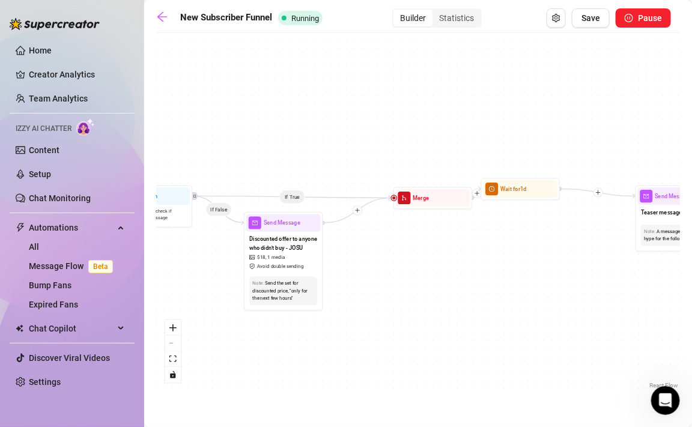
drag, startPoint x: 333, startPoint y: 197, endPoint x: 291, endPoint y: 200, distance: 42.2
click at [291, 200] on div "If True If True If True If False If False If False If True If False Wait for 10…" at bounding box center [418, 215] width 524 height 353
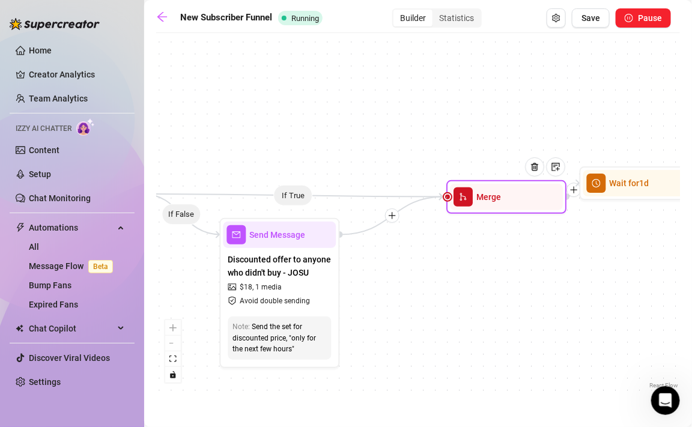
click at [446, 199] on div at bounding box center [447, 196] width 7 height 7
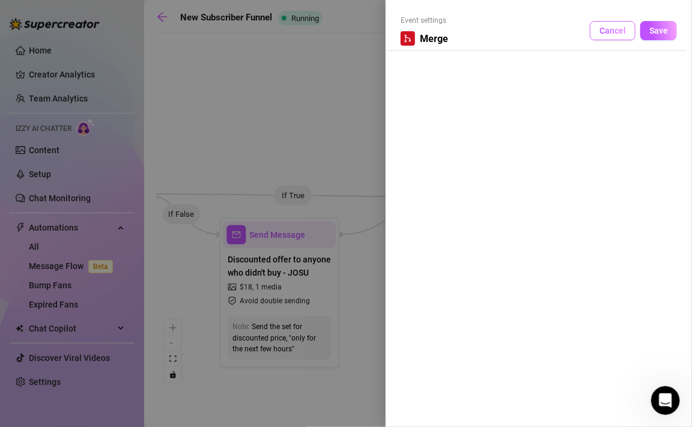
click at [613, 28] on span "Cancel" at bounding box center [613, 31] width 26 height 10
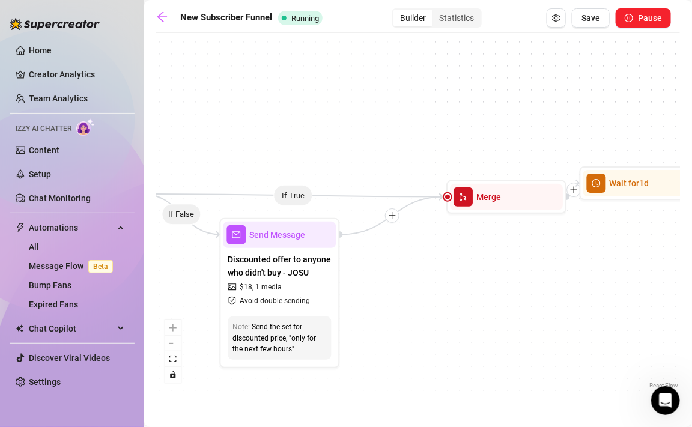
click at [395, 219] on icon "plus" at bounding box center [392, 215] width 8 height 8
click at [293, 194] on icon "Edge from a5604c61-77e5-4760-8b31-44d2608b22e1 to 3a320718-ab46-4558-a6b4-583ac…" at bounding box center [293, 195] width 302 height 2
click at [313, 180] on div "If True If True If True If False If False If False If True If False Time Delay …" at bounding box center [418, 215] width 524 height 353
click at [607, 190] on div "Wait for 1d" at bounding box center [639, 183] width 113 height 26
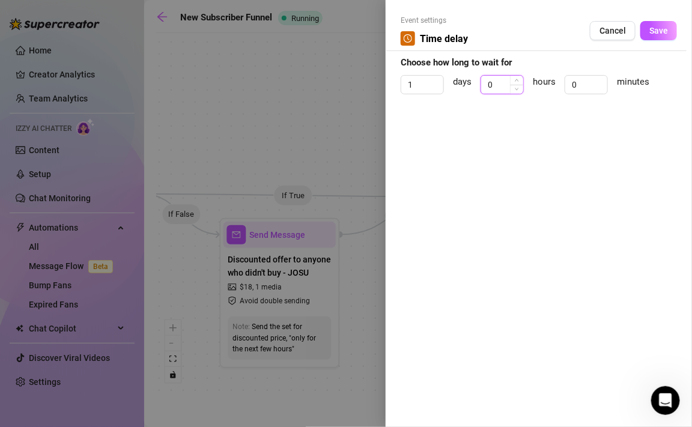
click at [506, 87] on input "0" at bounding box center [502, 85] width 42 height 18
click at [665, 31] on span "Save" at bounding box center [658, 31] width 19 height 10
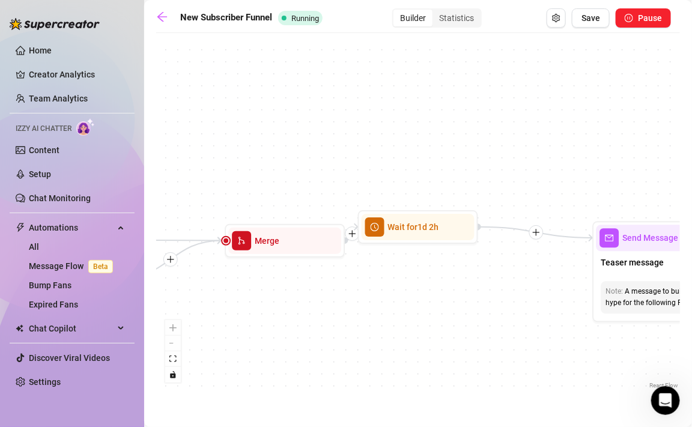
drag, startPoint x: 634, startPoint y: 230, endPoint x: 410, endPoint y: 270, distance: 227.1
click at [410, 270] on div "If True If True If True If False If False If False If True If False Wait for 10…" at bounding box center [418, 215] width 524 height 353
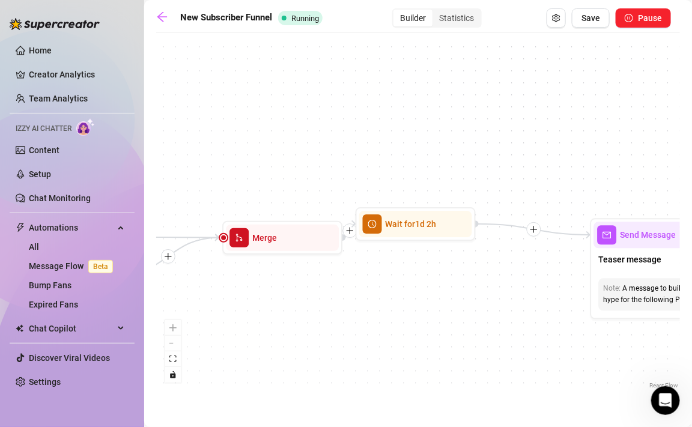
click at [530, 232] on icon "plus" at bounding box center [534, 229] width 8 height 8
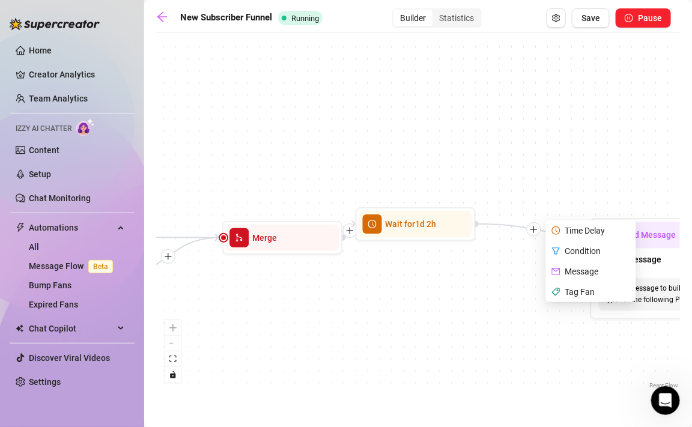
click at [570, 270] on div "Message" at bounding box center [592, 271] width 88 height 20
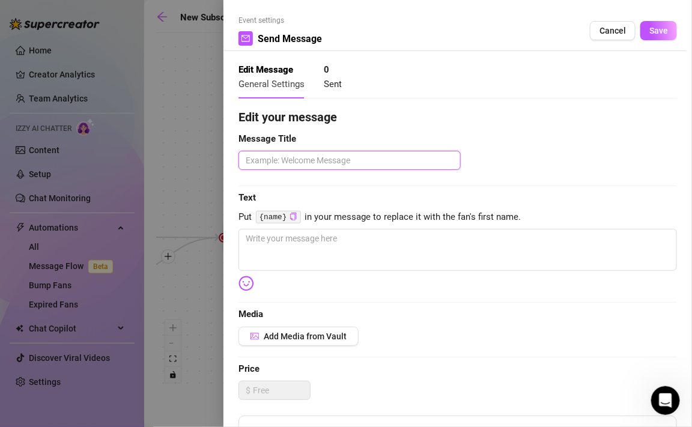
click at [327, 154] on textarea at bounding box center [349, 160] width 222 height 19
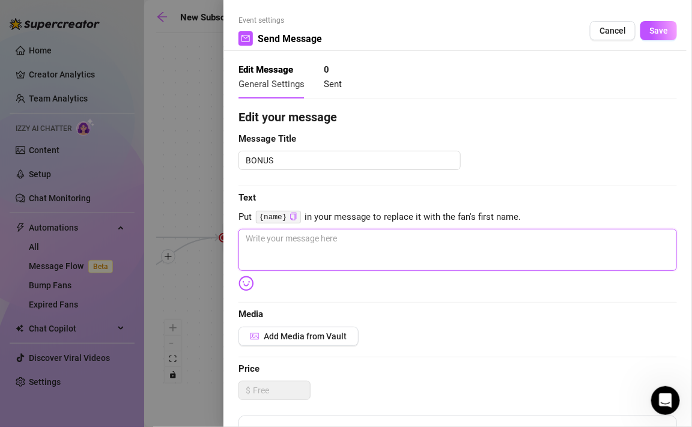
click at [306, 247] on textarea at bounding box center [457, 250] width 439 height 42
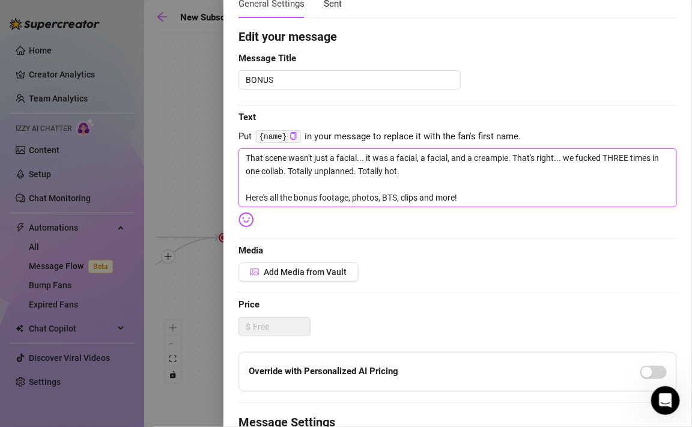
scroll to position [87, 0]
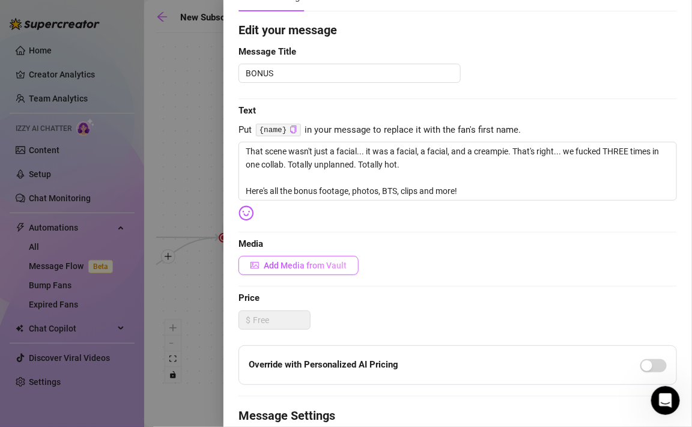
click at [331, 266] on span "Add Media from Vault" at bounding box center [305, 266] width 83 height 10
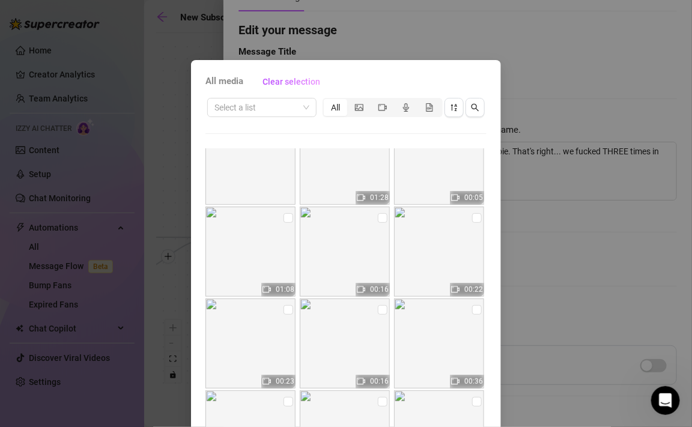
scroll to position [126, 0]
click at [290, 216] on input "checkbox" at bounding box center [289, 218] width 10 height 10
click at [380, 221] on input "checkbox" at bounding box center [383, 218] width 10 height 10
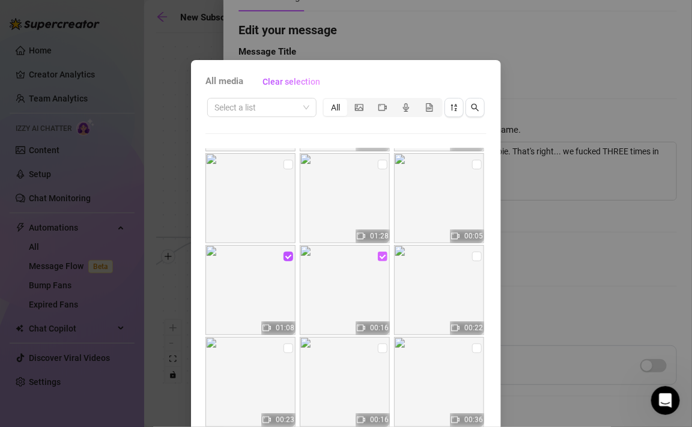
scroll to position [83, 0]
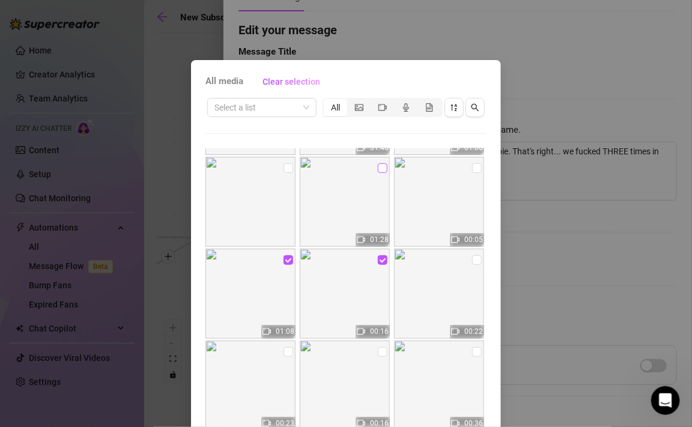
click at [383, 169] on input "checkbox" at bounding box center [383, 168] width 10 height 10
click at [480, 168] on input "checkbox" at bounding box center [477, 168] width 10 height 10
click at [474, 263] on input "checkbox" at bounding box center [477, 260] width 10 height 10
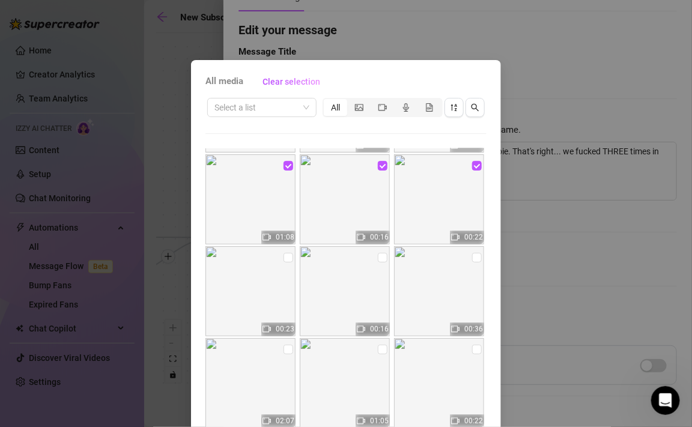
scroll to position [183, 0]
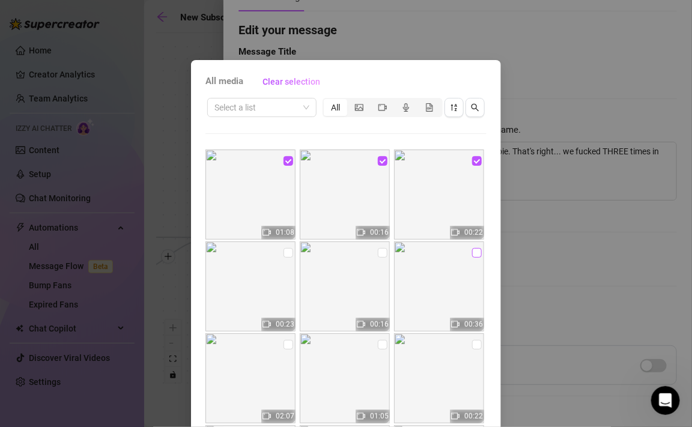
click at [477, 252] on input "checkbox" at bounding box center [477, 253] width 10 height 10
click at [289, 254] on input "checkbox" at bounding box center [289, 253] width 10 height 10
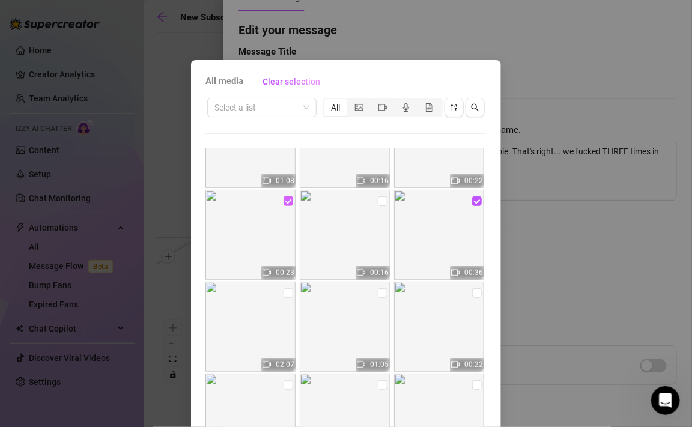
scroll to position [240, 0]
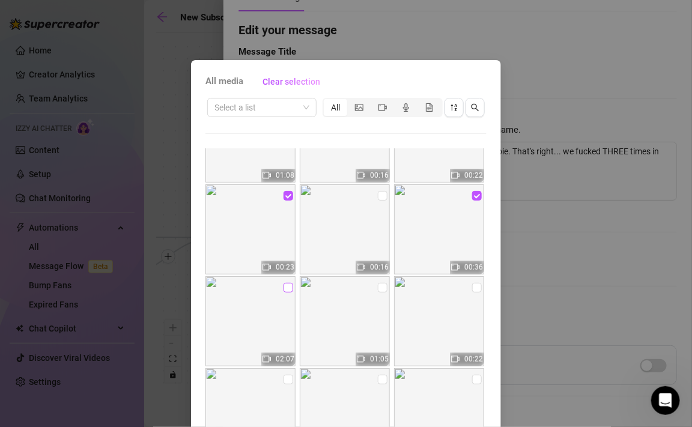
click at [293, 285] on input "checkbox" at bounding box center [289, 288] width 10 height 10
click at [381, 290] on input "checkbox" at bounding box center [383, 288] width 10 height 10
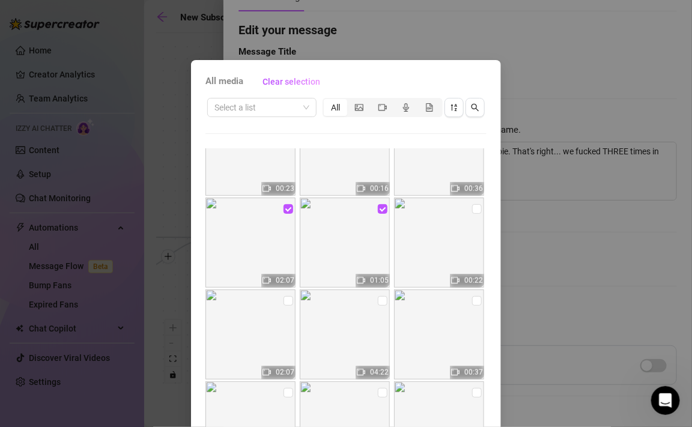
scroll to position [340, 0]
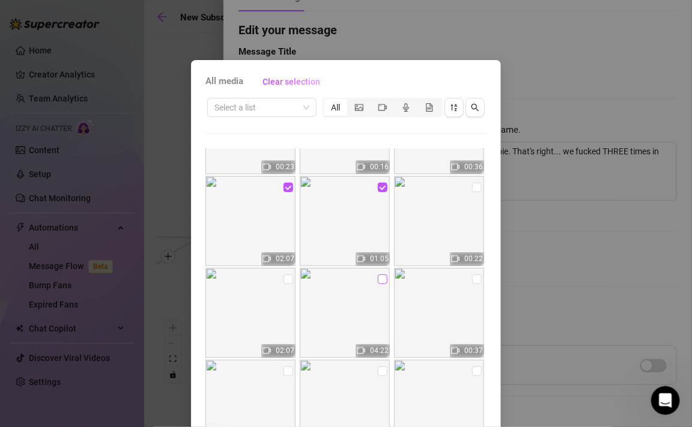
click at [383, 279] on input "checkbox" at bounding box center [383, 280] width 10 height 10
click at [478, 283] on input "checkbox" at bounding box center [477, 280] width 10 height 10
click at [386, 367] on input "checkbox" at bounding box center [383, 371] width 10 height 10
click at [288, 371] on input "checkbox" at bounding box center [289, 371] width 10 height 10
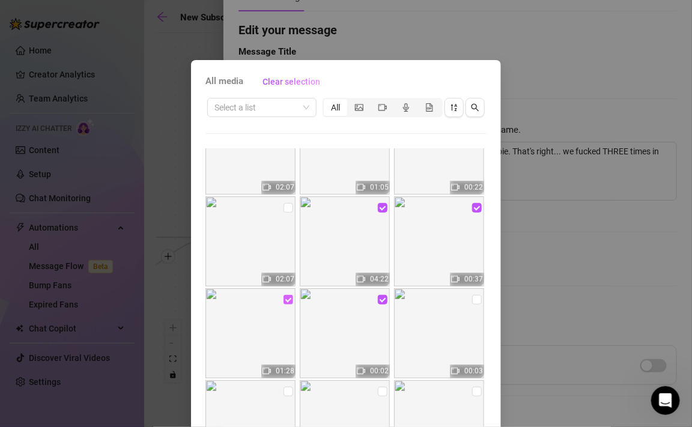
scroll to position [430, 0]
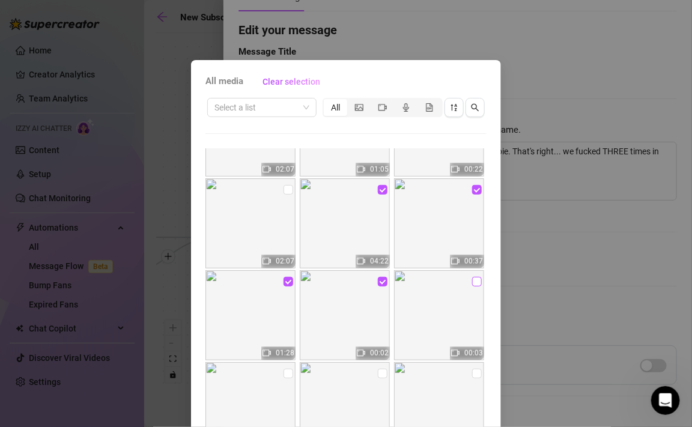
click at [480, 282] on input "checkbox" at bounding box center [477, 282] width 10 height 10
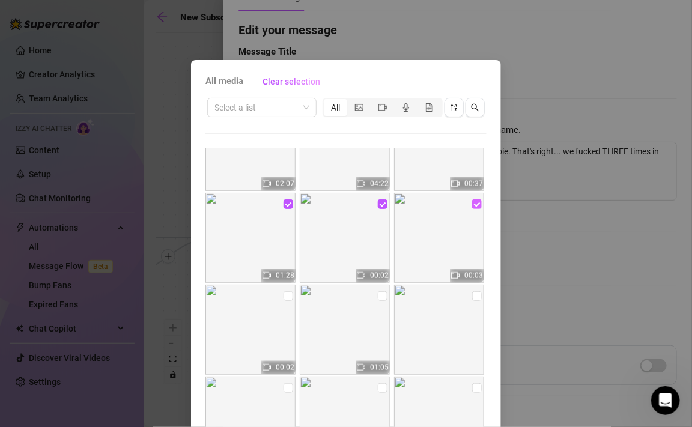
scroll to position [519, 0]
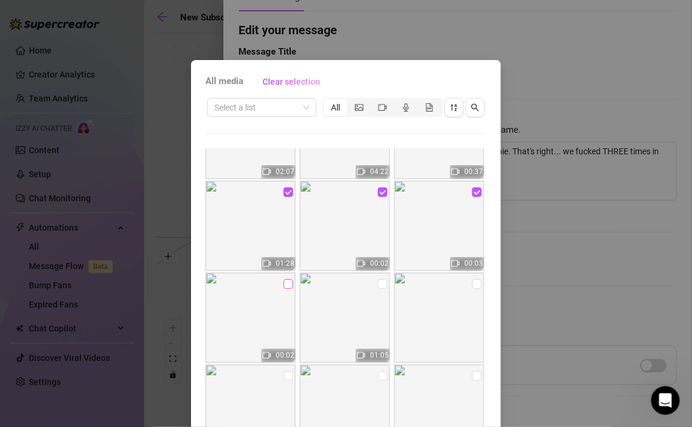
click at [292, 284] on input "checkbox" at bounding box center [289, 284] width 10 height 10
click at [383, 284] on input "checkbox" at bounding box center [383, 284] width 10 height 10
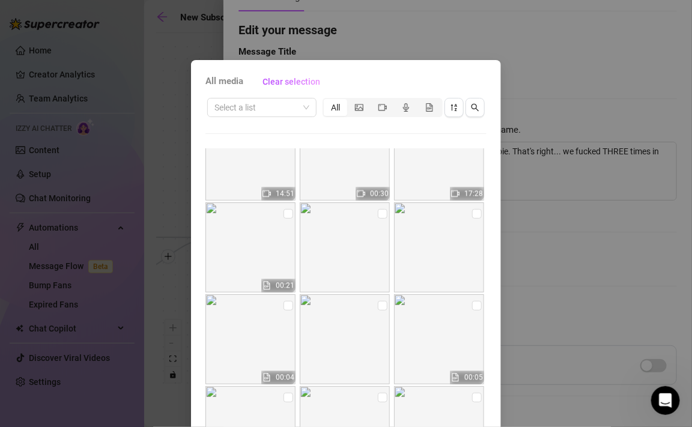
scroll to position [867, 0]
click at [290, 213] on input "checkbox" at bounding box center [289, 212] width 10 height 10
click at [289, 303] on input "checkbox" at bounding box center [289, 304] width 10 height 10
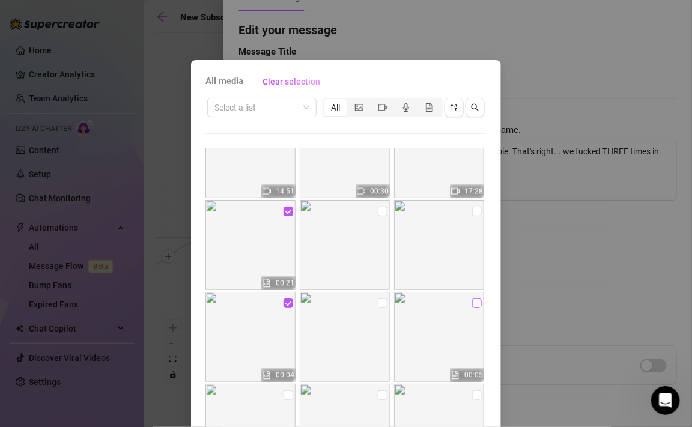
click at [478, 309] on label at bounding box center [477, 303] width 10 height 13
click at [478, 308] on input "checkbox" at bounding box center [477, 304] width 10 height 10
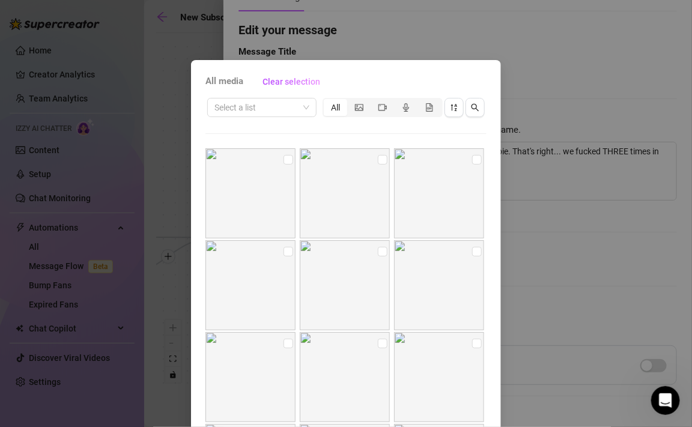
scroll to position [1383, 0]
click at [291, 335] on input "checkbox" at bounding box center [289, 340] width 10 height 10
click at [290, 249] on input "checkbox" at bounding box center [289, 248] width 10 height 10
click at [386, 249] on input "checkbox" at bounding box center [383, 248] width 10 height 10
click at [385, 341] on input "checkbox" at bounding box center [383, 340] width 10 height 10
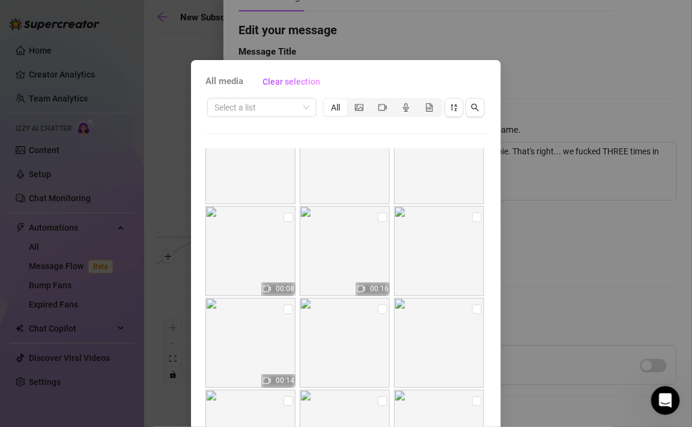
scroll to position [1603, 0]
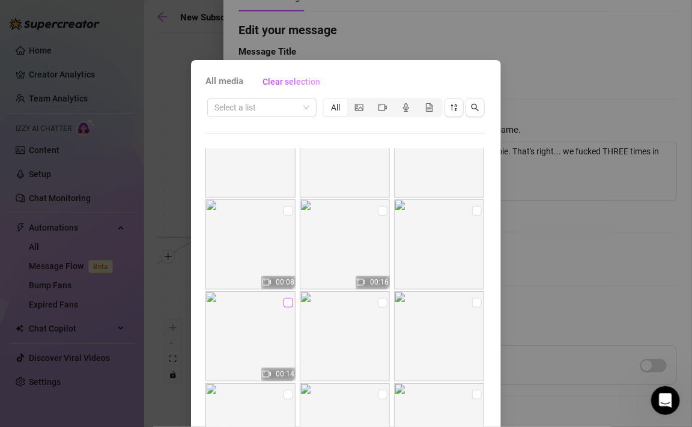
click at [288, 302] on input "checkbox" at bounding box center [289, 303] width 10 height 10
click at [382, 302] on input "checkbox" at bounding box center [383, 303] width 10 height 10
click at [477, 305] on input "checkbox" at bounding box center [477, 303] width 10 height 10
click at [477, 211] on input "checkbox" at bounding box center [477, 211] width 10 height 10
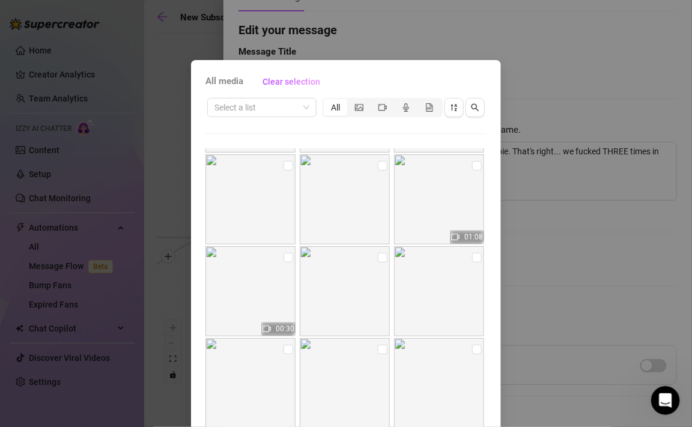
scroll to position [2017, 0]
click at [290, 255] on input "checkbox" at bounding box center [289, 257] width 10 height 10
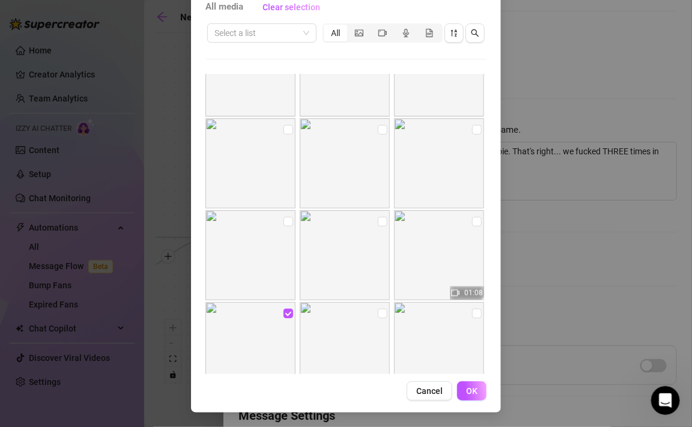
scroll to position [1893, 0]
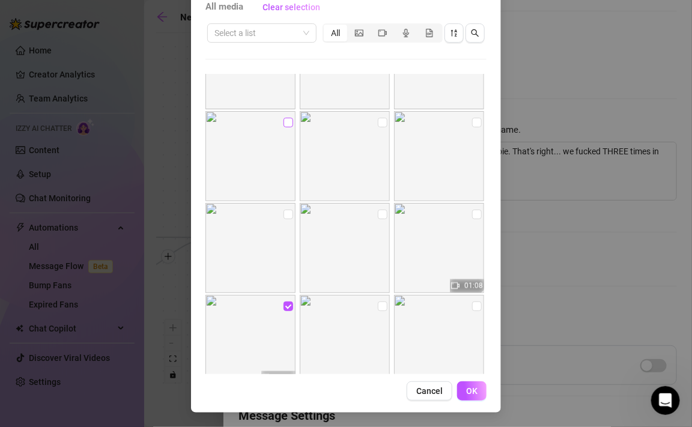
click at [286, 123] on input "checkbox" at bounding box center [289, 123] width 10 height 10
click at [387, 123] on input "checkbox" at bounding box center [383, 123] width 10 height 10
click at [383, 215] on input "checkbox" at bounding box center [383, 215] width 10 height 10
click at [467, 389] on span "OK" at bounding box center [471, 391] width 11 height 10
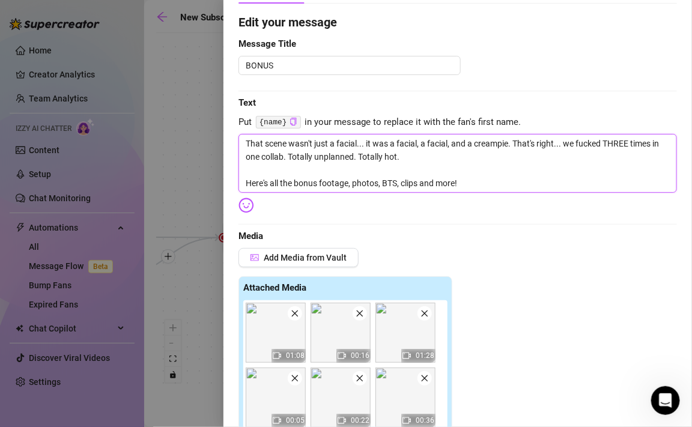
click at [420, 183] on textarea "That scene wasn't just a facial... it was a facial, a facial, and a creampie. T…" at bounding box center [457, 163] width 439 height 59
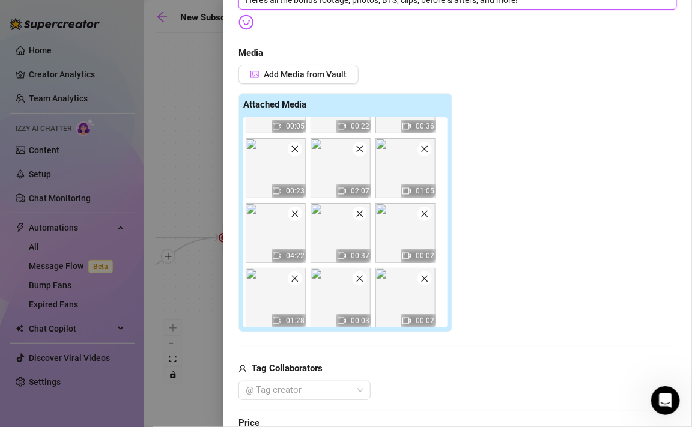
scroll to position [280, 0]
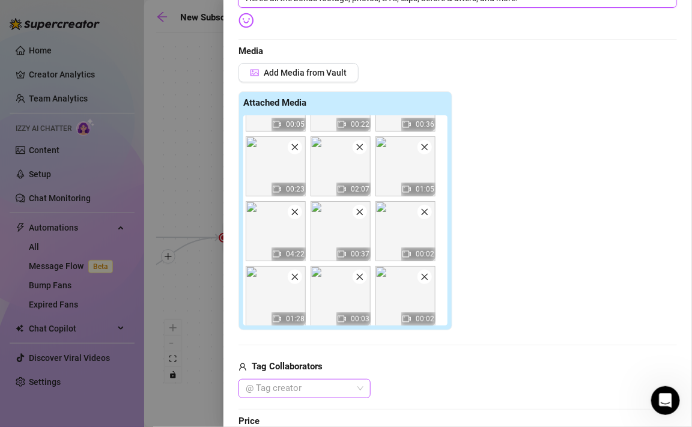
click at [285, 392] on div at bounding box center [298, 388] width 115 height 17
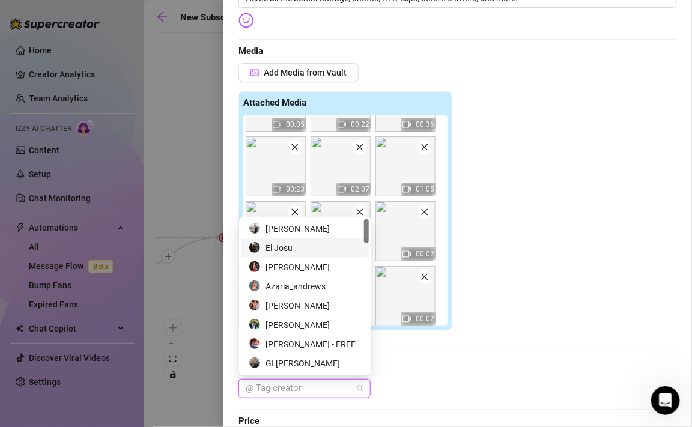
click at [291, 244] on div "El Josu" at bounding box center [305, 247] width 113 height 13
click at [414, 383] on div "El Josu" at bounding box center [457, 388] width 439 height 19
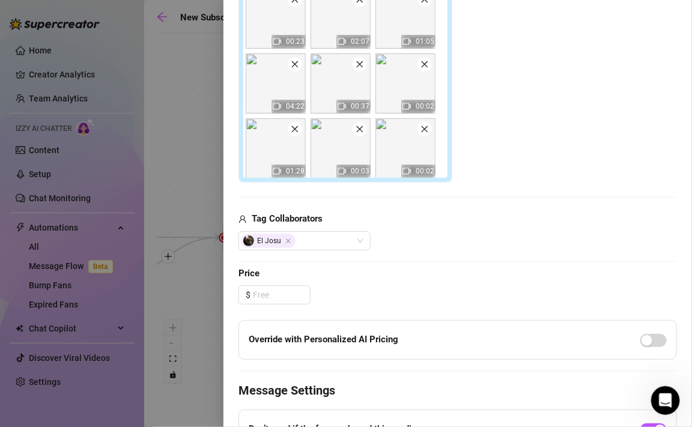
scroll to position [439, 0]
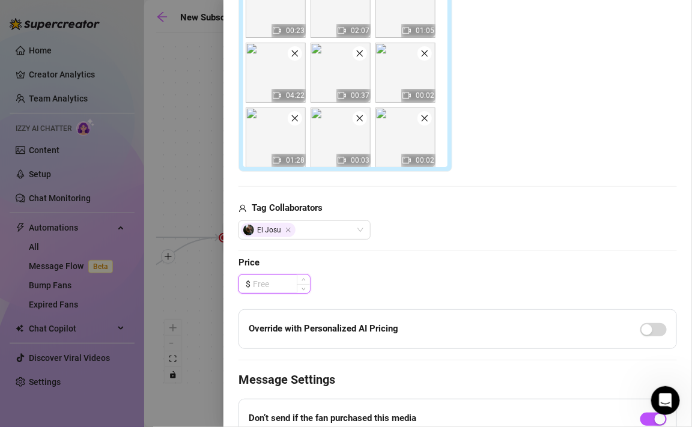
click at [285, 281] on input at bounding box center [281, 284] width 57 height 18
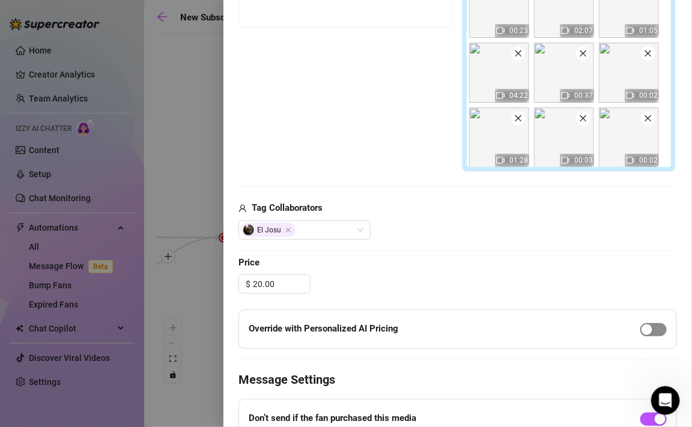
click at [651, 330] on div "button" at bounding box center [647, 329] width 11 height 11
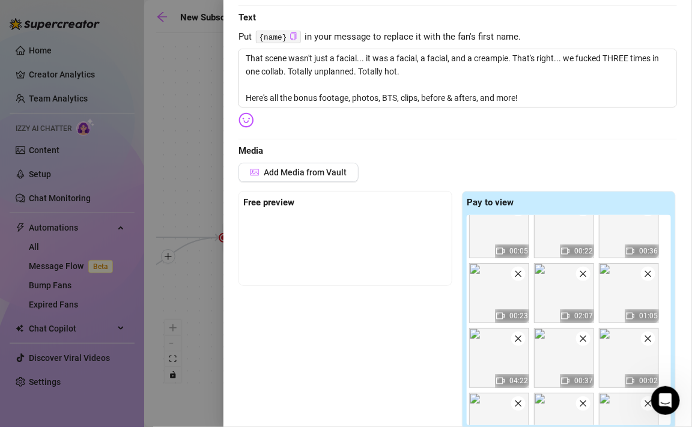
scroll to position [166, 0]
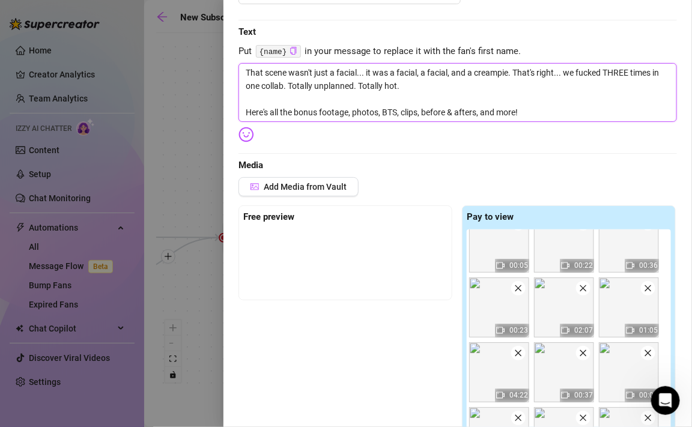
click at [529, 112] on textarea "That scene wasn't just a facial... it was a facial, a facial, and a creampie. T…" at bounding box center [457, 92] width 439 height 59
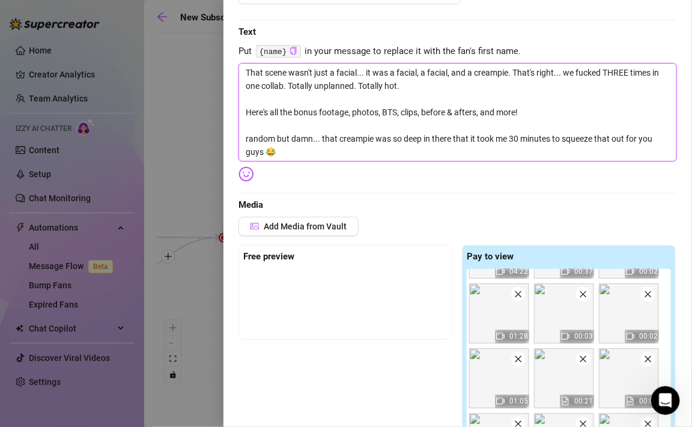
scroll to position [256, 0]
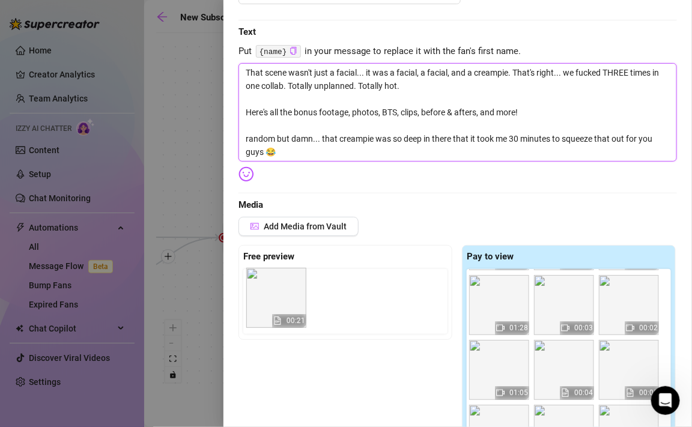
drag, startPoint x: 567, startPoint y: 368, endPoint x: 276, endPoint y: 297, distance: 299.4
click at [276, 297] on div "Free preview Pay to view 01:08 00:16 01:28 00:05 00:22 00:36 00:23 02:07 01:05 …" at bounding box center [457, 364] width 439 height 239
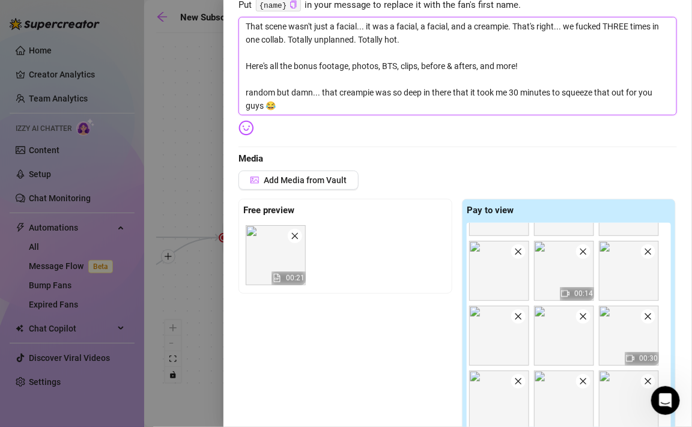
scroll to position [216, 0]
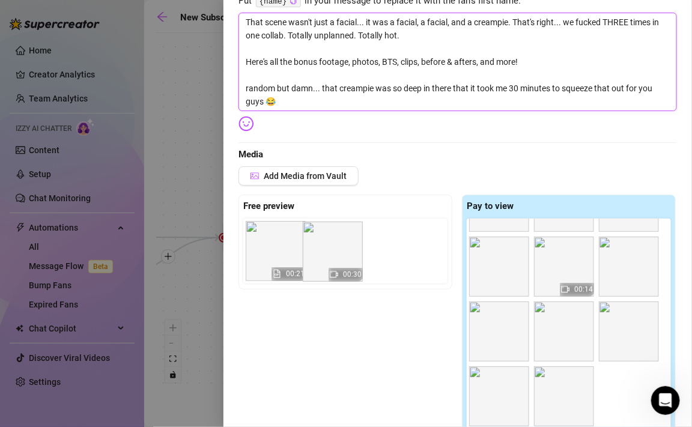
drag, startPoint x: 638, startPoint y: 343, endPoint x: 339, endPoint y: 263, distance: 309.6
click at [339, 263] on div "Free preview 00:21 Pay to view 01:08 00:16 01:28 00:05 00:22 00:36 00:23 02:07 …" at bounding box center [457, 314] width 439 height 239
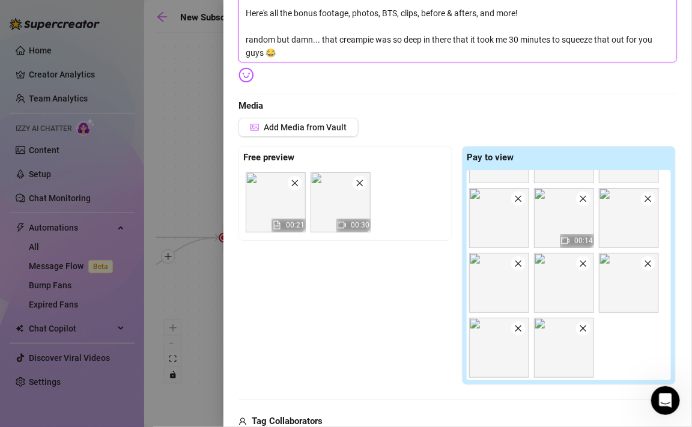
scroll to position [260, 0]
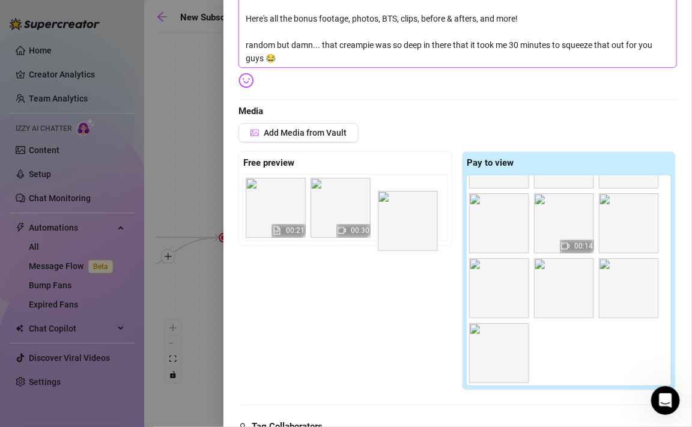
drag, startPoint x: 515, startPoint y: 362, endPoint x: 419, endPoint y: 230, distance: 163.3
click at [419, 230] on div "Free preview 00:21 00:30 Pay to view 01:08 00:16 01:28 00:05 00:22 00:36 00:23 …" at bounding box center [457, 270] width 439 height 239
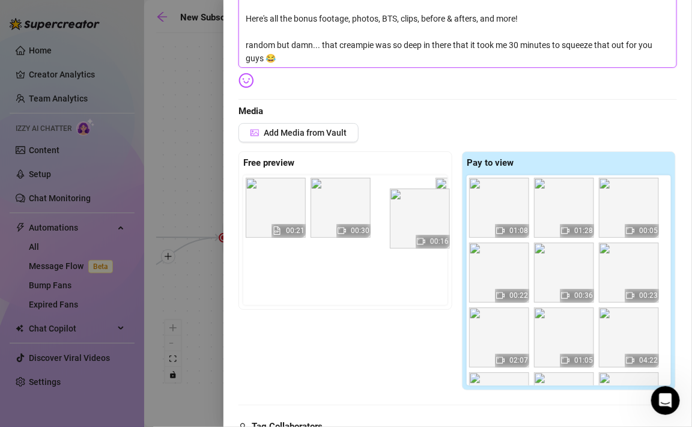
scroll to position [0, 0]
drag, startPoint x: 588, startPoint y: 221, endPoint x: 369, endPoint y: 219, distance: 218.7
click at [369, 219] on div "Free preview 00:21 00:30 Pay to view 01:08 00:16 01:28 00:05 00:22 00:36 00:23 …" at bounding box center [457, 270] width 439 height 239
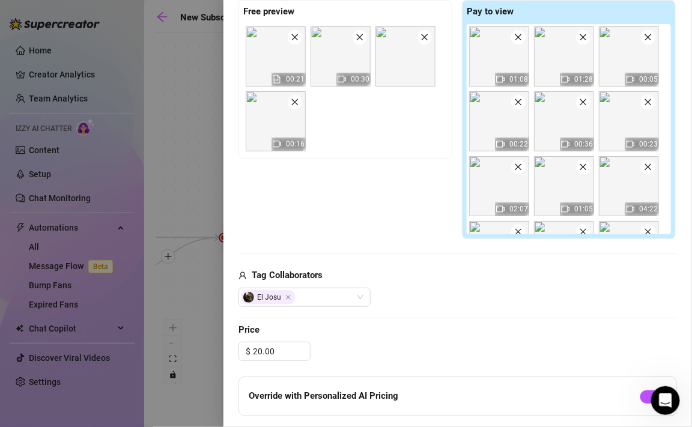
scroll to position [411, 0]
click at [262, 350] on input "20.00" at bounding box center [281, 351] width 57 height 18
click at [369, 325] on span "Price" at bounding box center [457, 330] width 439 height 14
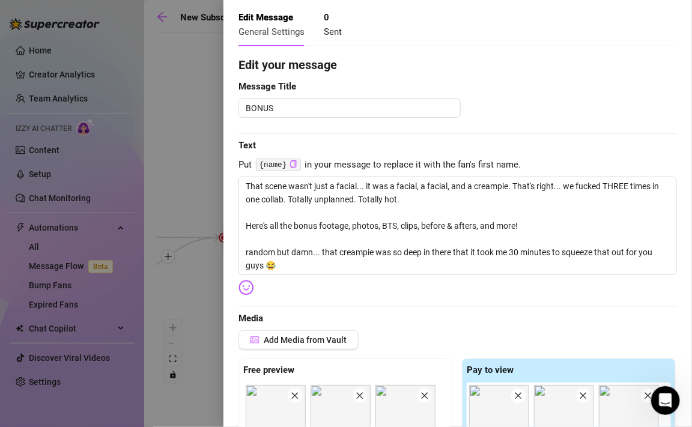
scroll to position [0, 0]
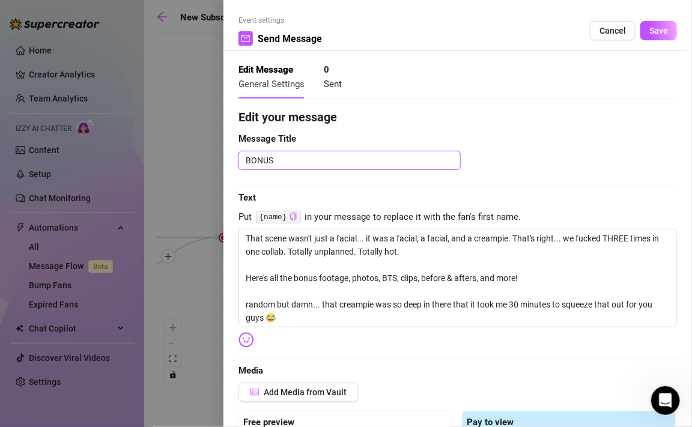
click at [354, 158] on textarea "BONUS" at bounding box center [349, 160] width 222 height 19
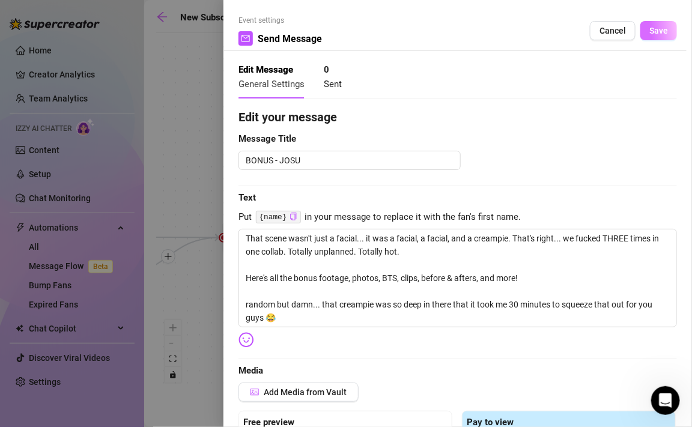
click at [653, 24] on button "Save" at bounding box center [658, 30] width 37 height 19
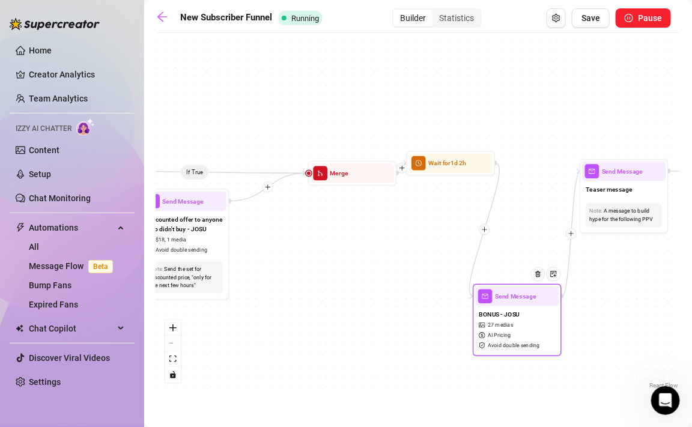
drag, startPoint x: 504, startPoint y: 284, endPoint x: 508, endPoint y: 225, distance: 59.6
click at [509, 225] on div "If True If True If True If False If False If False If True If False Send Messag…" at bounding box center [418, 215] width 524 height 353
click at [571, 232] on icon "plus" at bounding box center [571, 232] width 5 height 1
click at [592, 237] on div "Time Delay" at bounding box center [614, 233] width 65 height 15
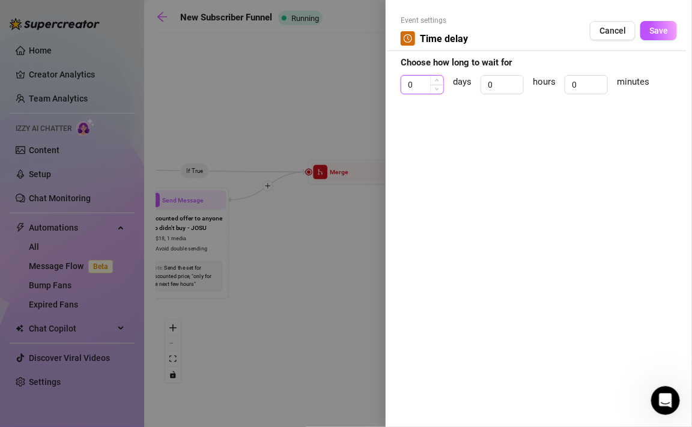
click at [425, 85] on input "0" at bounding box center [422, 85] width 42 height 18
click at [651, 26] on span "Save" at bounding box center [658, 31] width 19 height 10
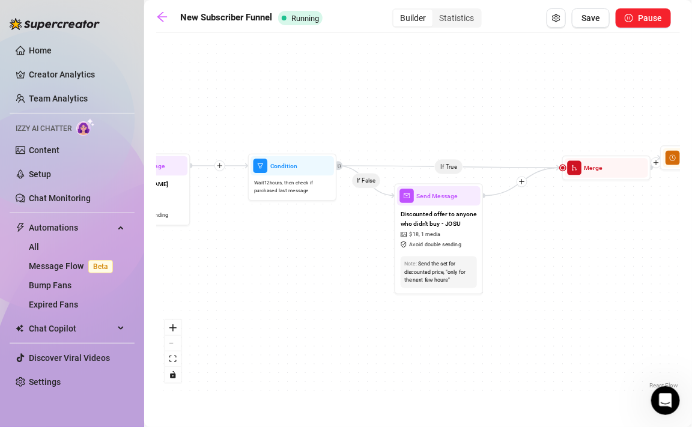
drag, startPoint x: 362, startPoint y: 252, endPoint x: 620, endPoint y: 244, distance: 258.4
click at [620, 244] on div "If True If True If True If False If False If False If True If False Wait for 10…" at bounding box center [418, 215] width 524 height 353
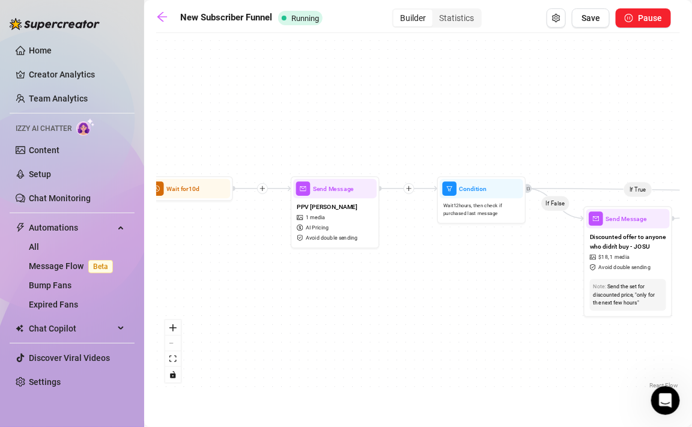
drag, startPoint x: 312, startPoint y: 272, endPoint x: 497, endPoint y: 297, distance: 187.4
click at [497, 297] on div "If True If True If True If False If False If False If True If False Wait for 10…" at bounding box center [418, 215] width 524 height 353
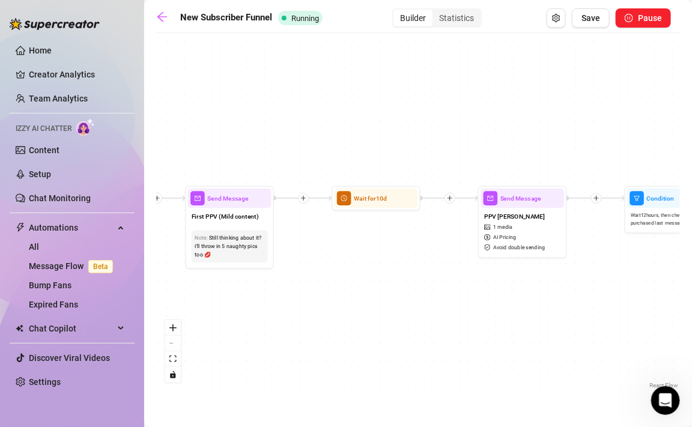
drag, startPoint x: 226, startPoint y: 292, endPoint x: 443, endPoint y: 306, distance: 217.3
click at [443, 306] on div "If True If True If True If False If False If False If True If False Wait for 10…" at bounding box center [418, 215] width 524 height 353
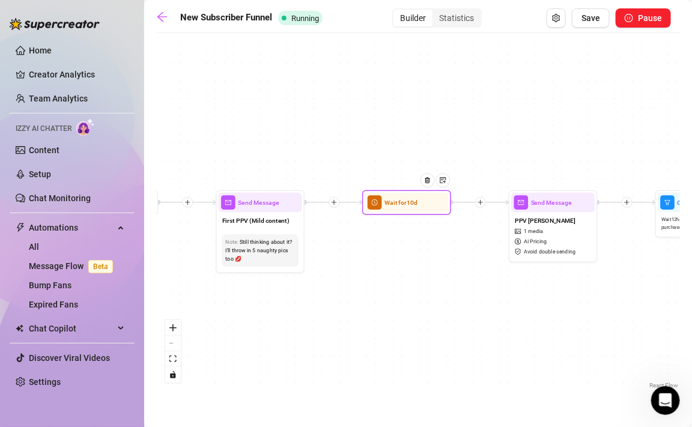
click at [388, 207] on div "Wait for 10d" at bounding box center [406, 203] width 83 height 20
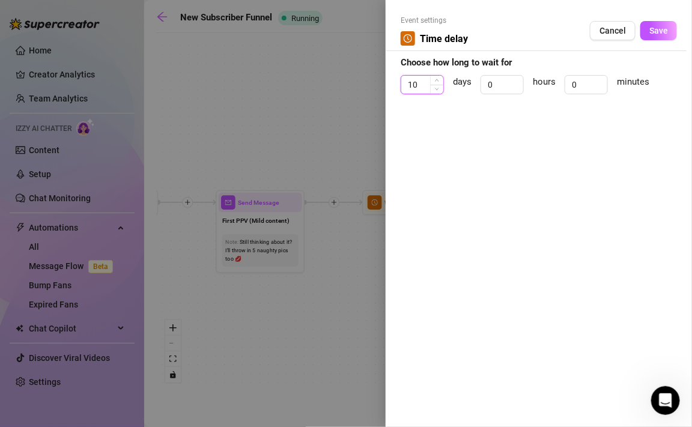
click at [428, 82] on input "10" at bounding box center [422, 85] width 42 height 18
click at [494, 85] on input "0" at bounding box center [502, 85] width 42 height 18
click at [655, 29] on span "Save" at bounding box center [658, 31] width 19 height 10
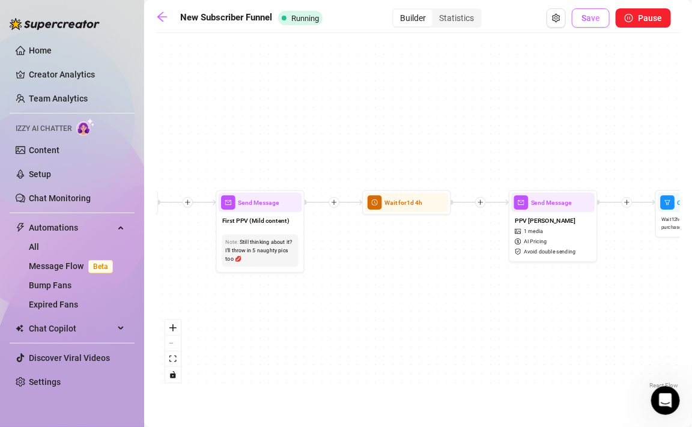
click at [594, 18] on span "Save" at bounding box center [590, 18] width 19 height 10
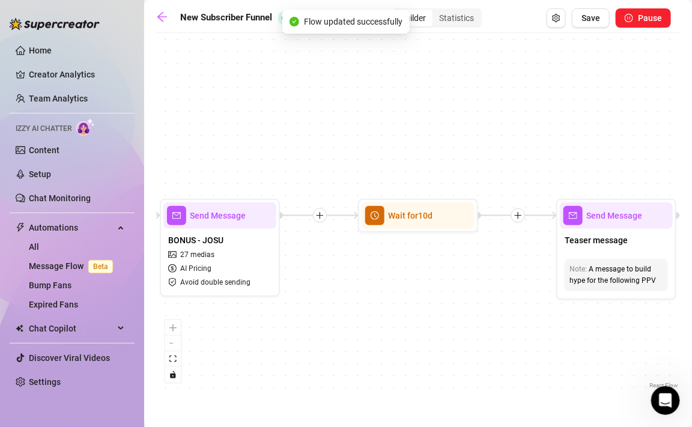
scroll to position [0, 2165]
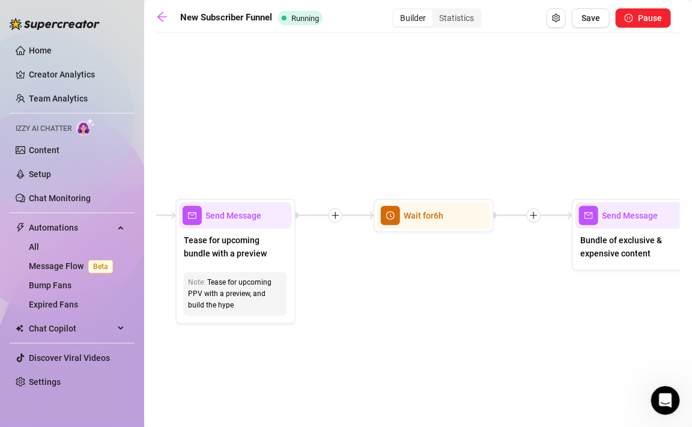
drag, startPoint x: 499, startPoint y: 290, endPoint x: 404, endPoint y: 283, distance: 94.6
click at [404, 284] on div "If True If False If True If False If True If False If True If False Wait for 10…" at bounding box center [418, 215] width 524 height 353
drag, startPoint x: 484, startPoint y: 277, endPoint x: 453, endPoint y: 296, distance: 36.7
click at [453, 296] on div "If True If False If True If False If True If False If True If False Wait for 10…" at bounding box center [418, 215] width 524 height 353
drag, startPoint x: 453, startPoint y: 296, endPoint x: 479, endPoint y: 342, distance: 52.8
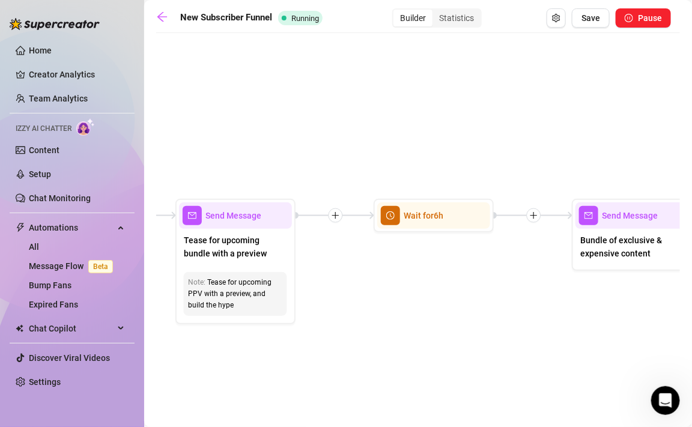
click at [479, 342] on div "If True If False If True If False If True If False If True If False Wait for 10…" at bounding box center [418, 215] width 524 height 353
drag, startPoint x: 479, startPoint y: 342, endPoint x: 438, endPoint y: 299, distance: 59.9
click at [438, 299] on div "If True If False If True If False If True If False If True If False Wait for 10…" at bounding box center [418, 215] width 524 height 353
click at [163, 15] on icon "arrow-left" at bounding box center [162, 17] width 12 height 12
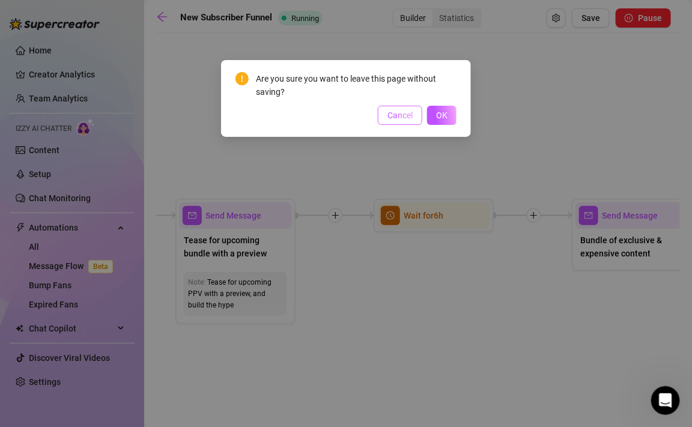
click at [402, 117] on span "Cancel" at bounding box center [399, 116] width 25 height 10
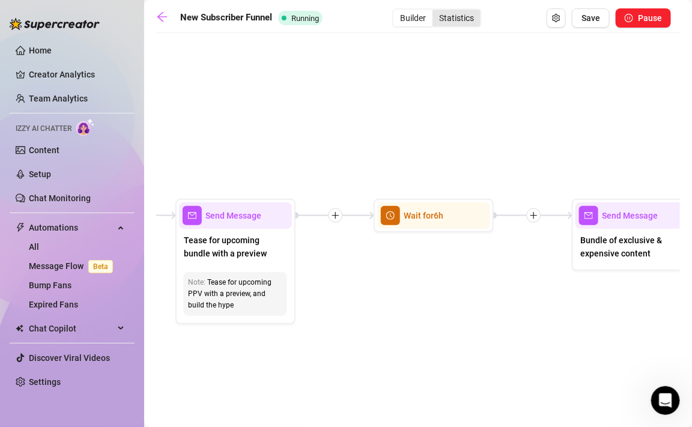
click at [467, 21] on div "Statistics" at bounding box center [457, 18] width 48 height 17
click at [436, 11] on input "Statistics" at bounding box center [436, 11] width 0 height 0
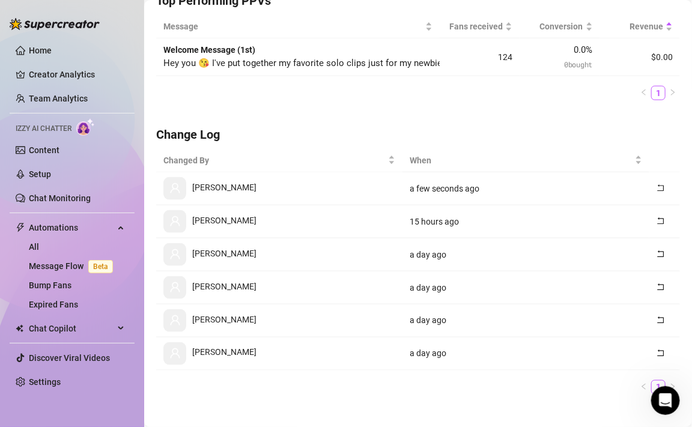
scroll to position [381, 0]
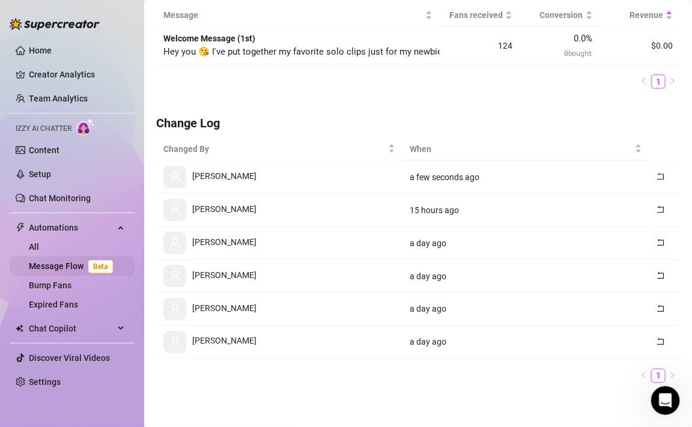
click at [45, 261] on link "Message Flow Beta" at bounding box center [73, 266] width 89 height 10
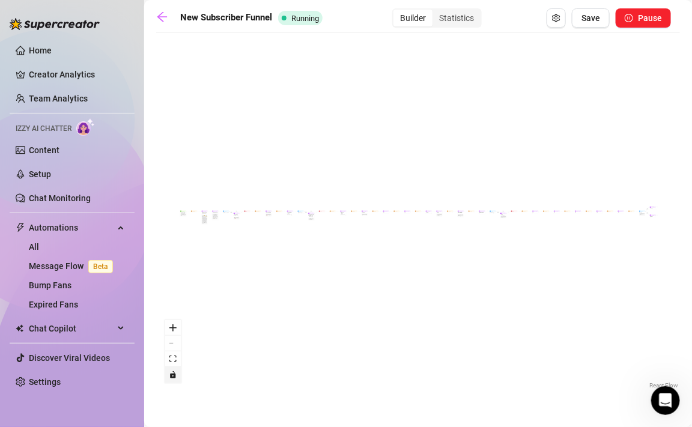
click at [173, 377] on icon "toggle interactivity" at bounding box center [172, 374] width 5 height 7
click at [39, 244] on link "All" at bounding box center [34, 247] width 10 height 10
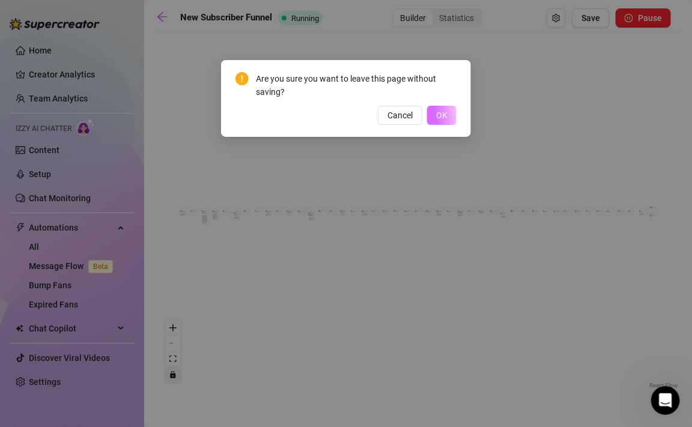
click at [443, 112] on span "OK" at bounding box center [441, 116] width 11 height 10
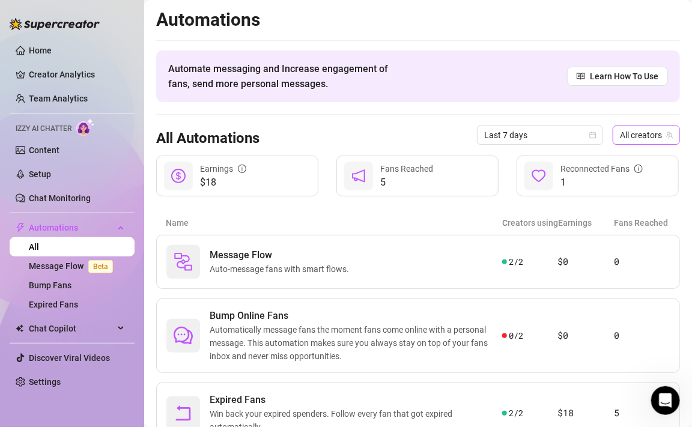
click at [639, 141] on span "All creators" at bounding box center [646, 135] width 53 height 18
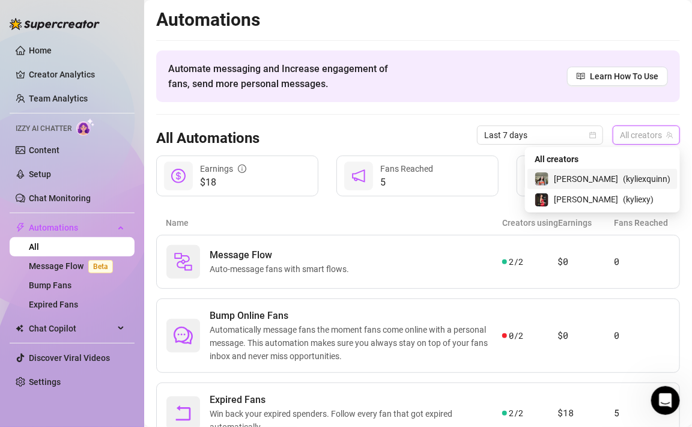
click at [623, 181] on span "( kyliexquinn )" at bounding box center [646, 178] width 47 height 13
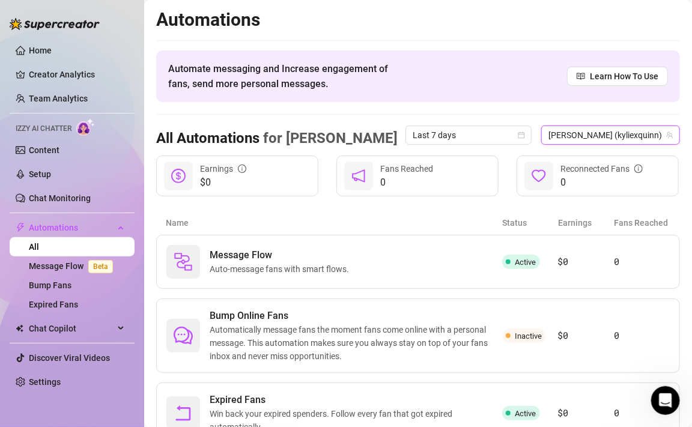
click at [638, 138] on span "[PERSON_NAME] (kyliexquinn)" at bounding box center [610, 135] width 124 height 18
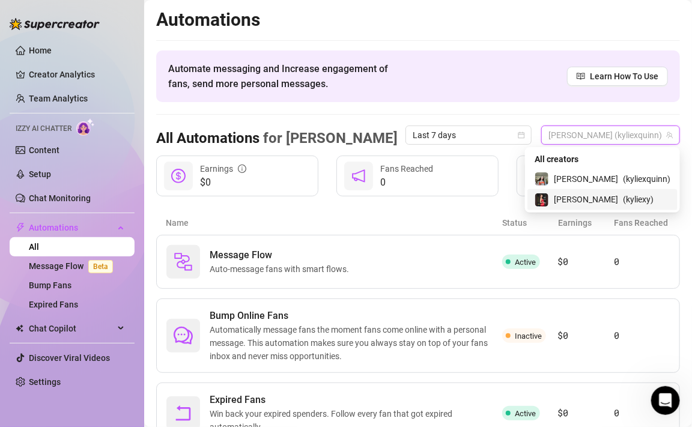
click at [617, 207] on div "[PERSON_NAME] ( kyliexy )" at bounding box center [602, 199] width 150 height 20
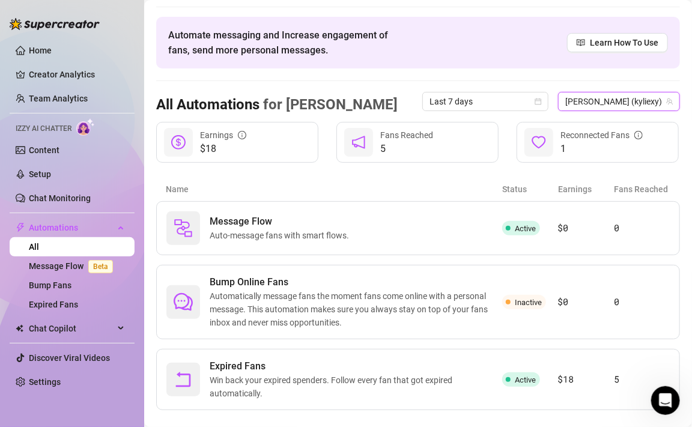
scroll to position [52, 0]
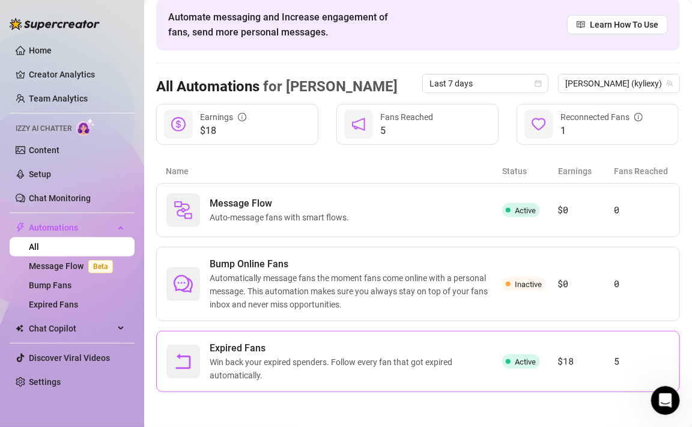
click at [391, 359] on span "Win back your expired spenders. Follow every fan that got expired automatically." at bounding box center [356, 369] width 293 height 26
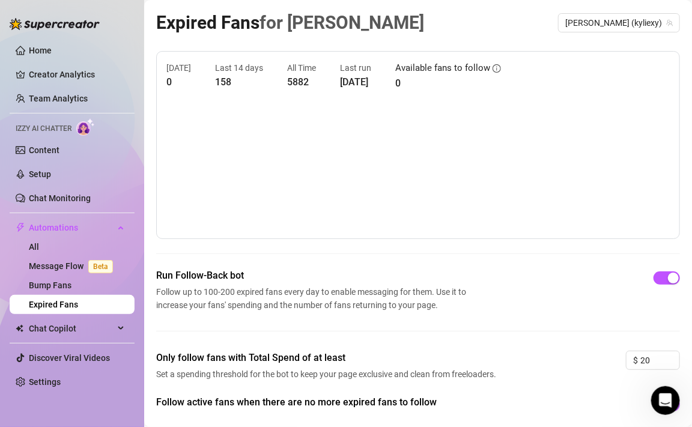
click at [474, 286] on div "Run Follow-Back bot Follow up to 100-200 expired fans every day to enable messa…" at bounding box center [418, 290] width 524 height 43
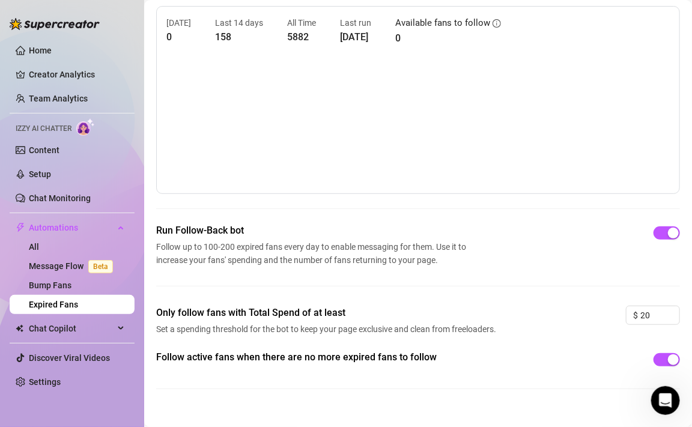
scroll to position [62, 0]
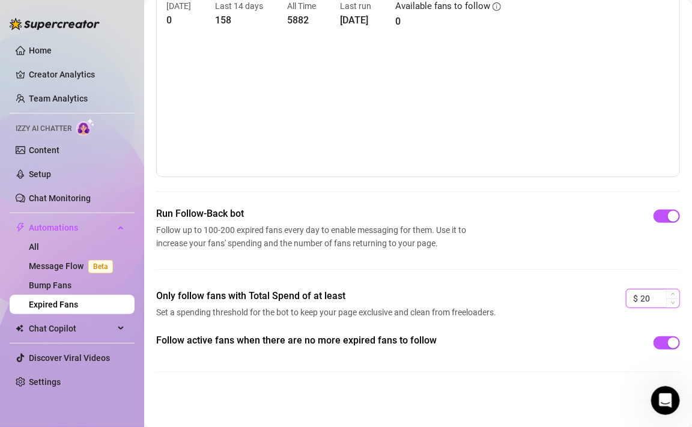
click at [645, 296] on input "20" at bounding box center [659, 299] width 39 height 18
click at [571, 348] on div "Follow active fans when there are no more expired fans to follow" at bounding box center [418, 342] width 524 height 19
click at [650, 297] on input "3" at bounding box center [659, 299] width 39 height 18
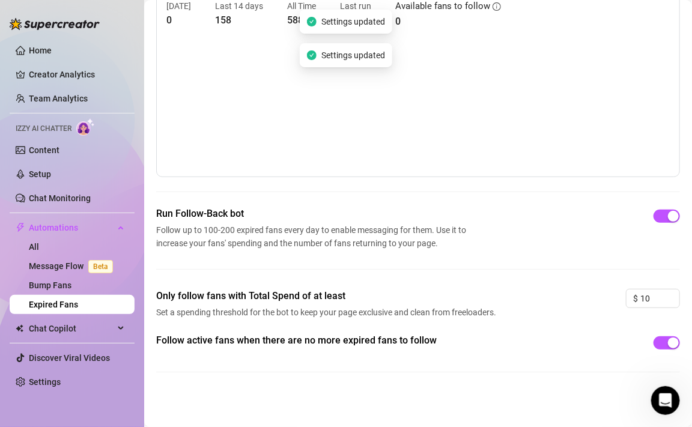
click at [557, 354] on div "Follow active fans when there are no more expired fans to follow" at bounding box center [418, 362] width 524 height 58
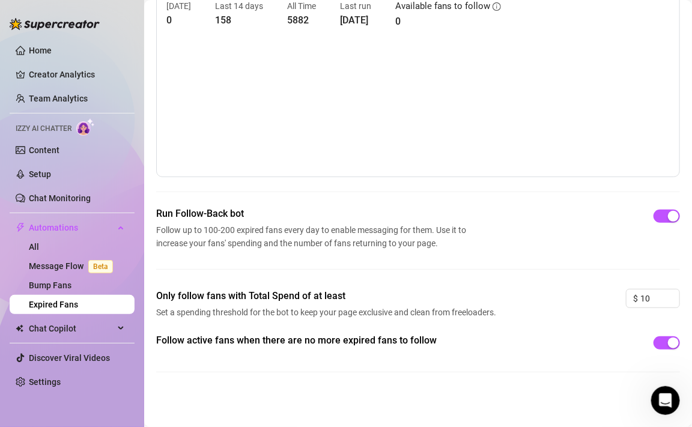
scroll to position [0, 0]
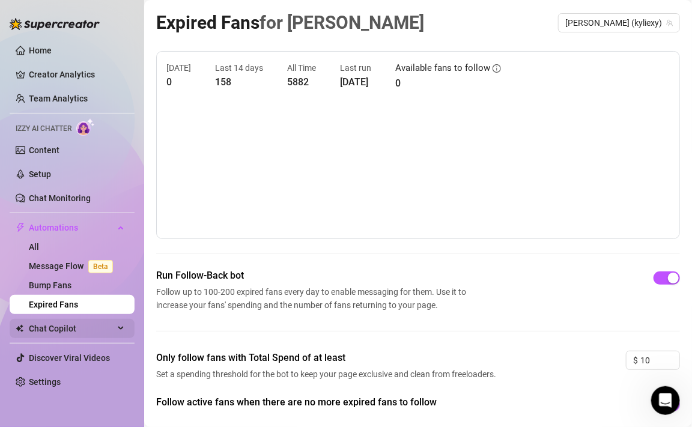
click at [58, 333] on span "Chat Copilot" at bounding box center [71, 328] width 85 height 19
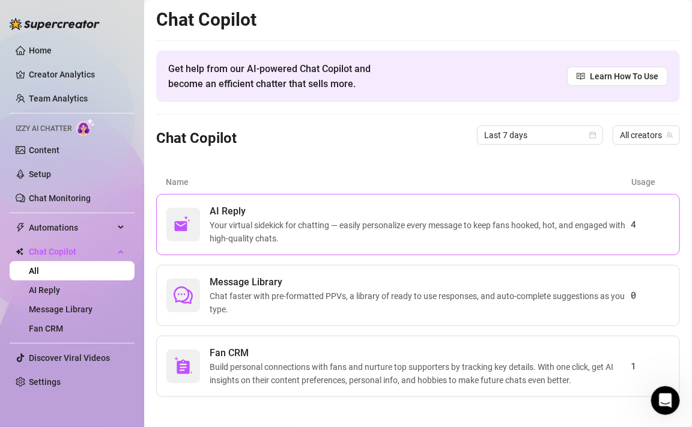
scroll to position [1, 0]
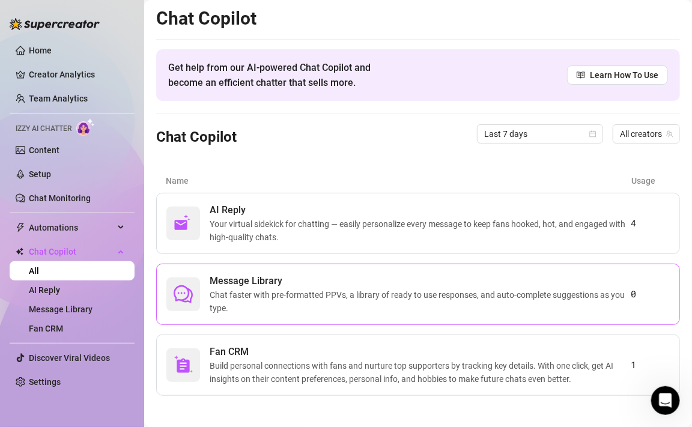
click at [228, 288] on span "Chat faster with pre-formatted PPVs, a library of ready to use responses, and a…" at bounding box center [421, 301] width 422 height 26
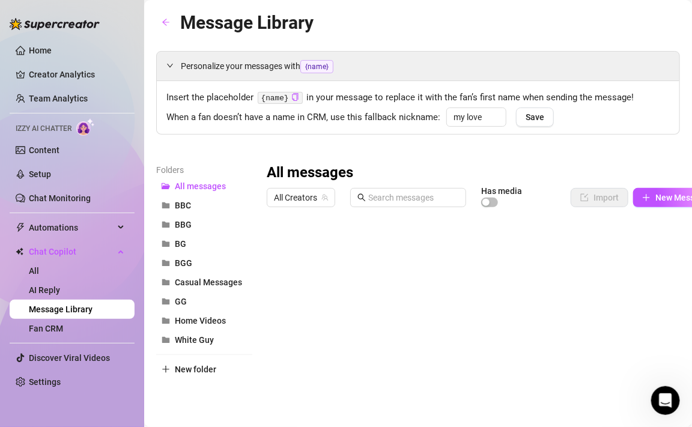
click at [93, 310] on link "Message Library" at bounding box center [61, 310] width 64 height 10
click at [63, 330] on link "Fan CRM" at bounding box center [46, 329] width 34 height 10
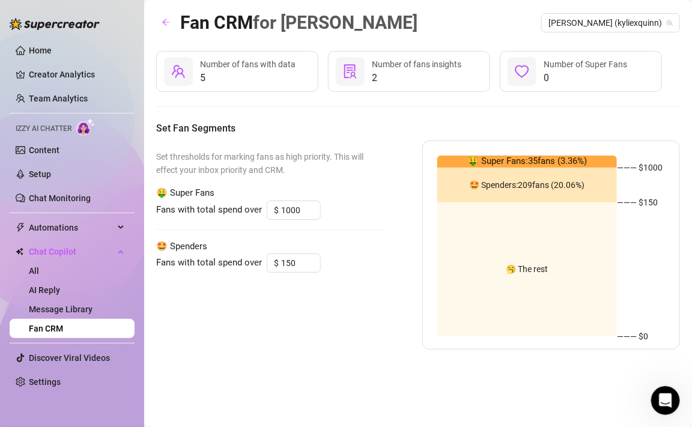
click at [404, 71] on span "2" at bounding box center [417, 78] width 90 height 14
click at [363, 70] on div at bounding box center [350, 71] width 29 height 29
click at [93, 306] on link "Message Library" at bounding box center [61, 310] width 64 height 10
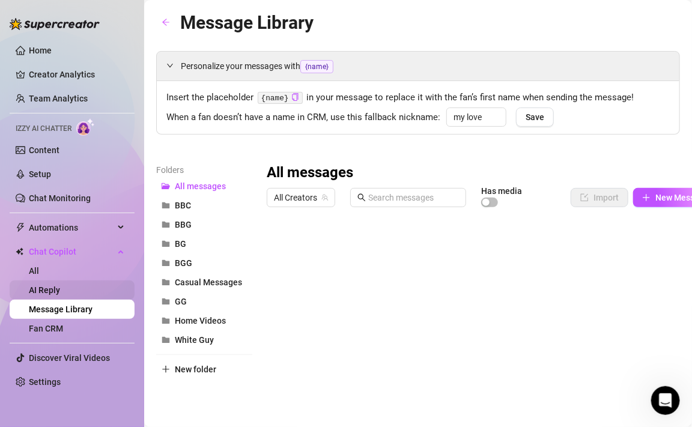
click at [60, 291] on link "AI Reply" at bounding box center [44, 290] width 31 height 10
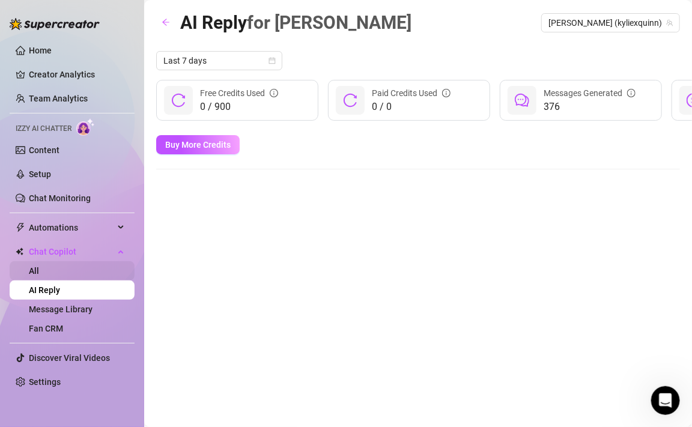
click at [39, 271] on link "All" at bounding box center [34, 271] width 10 height 10
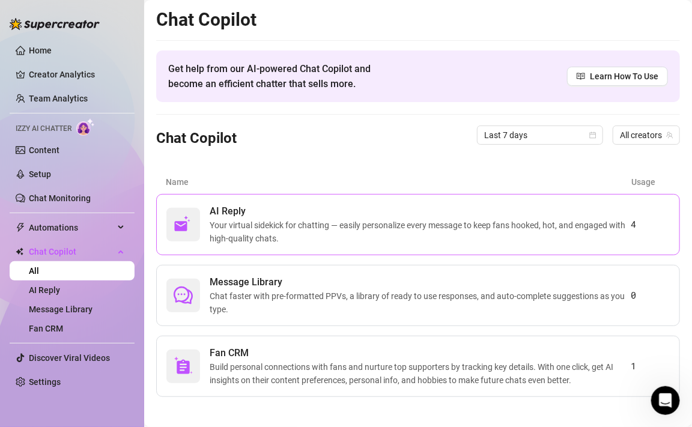
scroll to position [5, 0]
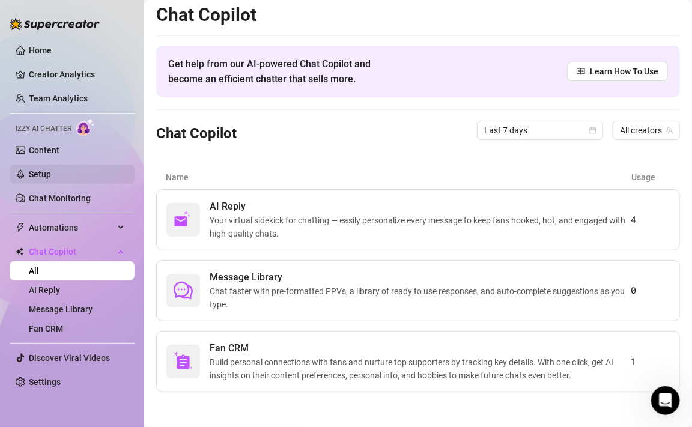
click at [40, 172] on link "Setup" at bounding box center [40, 174] width 22 height 10
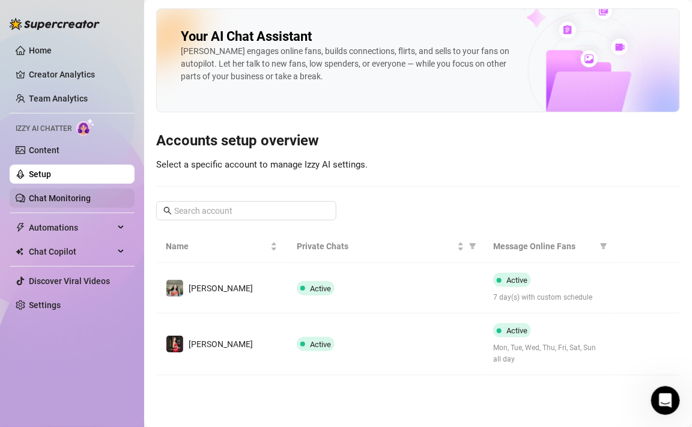
click at [37, 195] on link "Chat Monitoring" at bounding box center [60, 198] width 62 height 10
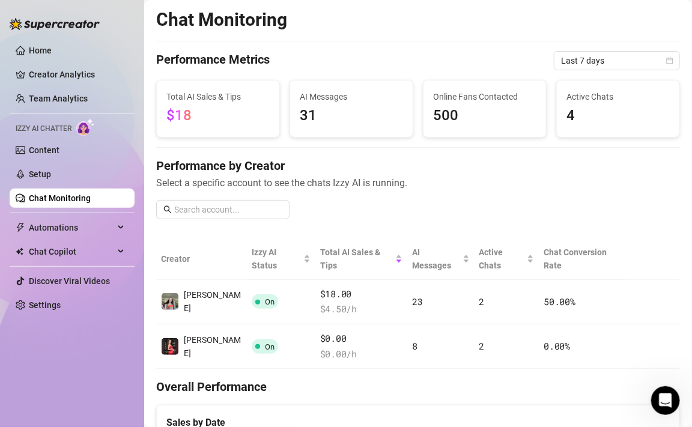
click at [481, 108] on span "500" at bounding box center [484, 116] width 103 height 23
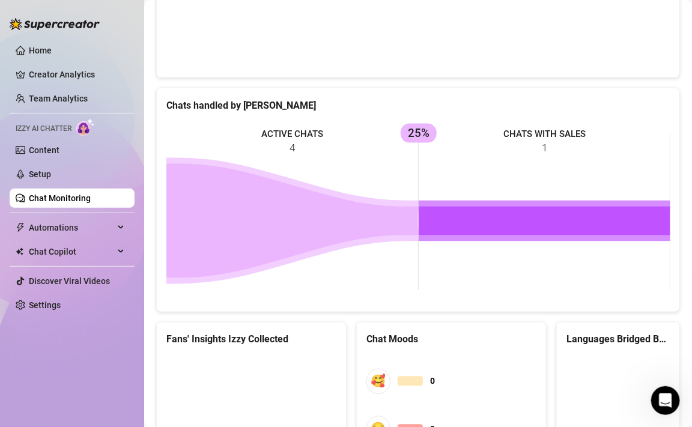
scroll to position [546, 0]
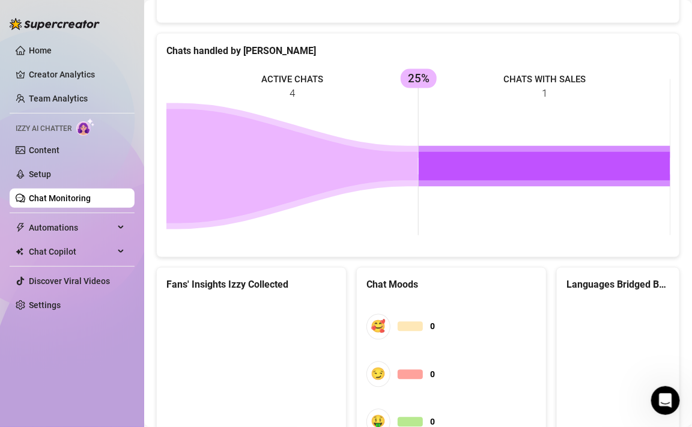
click at [526, 155] on icon at bounding box center [545, 167] width 252 height 29
click at [308, 133] on icon at bounding box center [292, 166] width 252 height 114
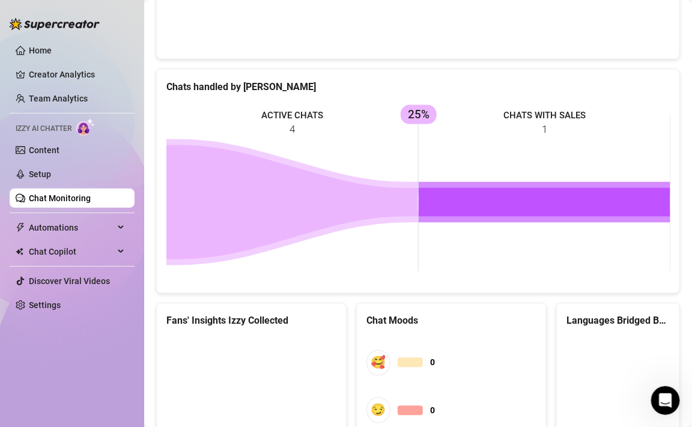
scroll to position [500, 0]
